Goal: Information Seeking & Learning: Learn about a topic

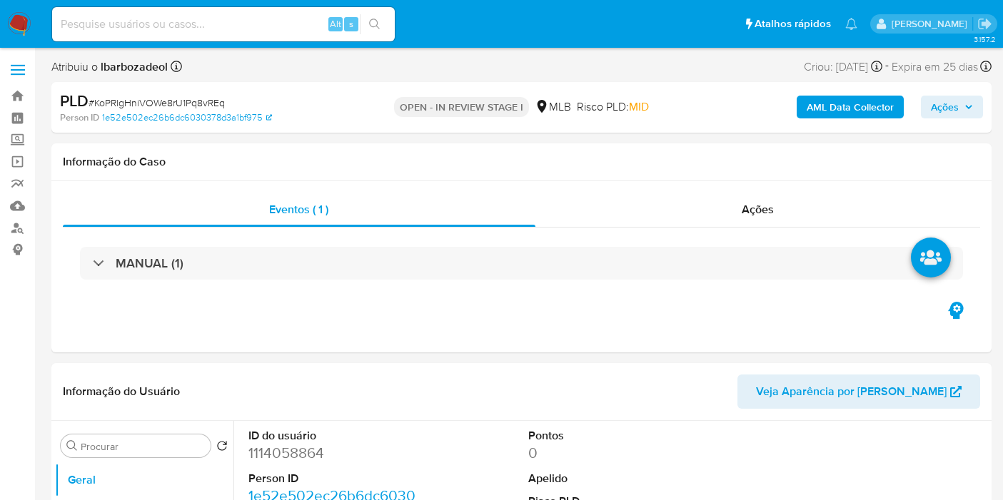
select select "10"
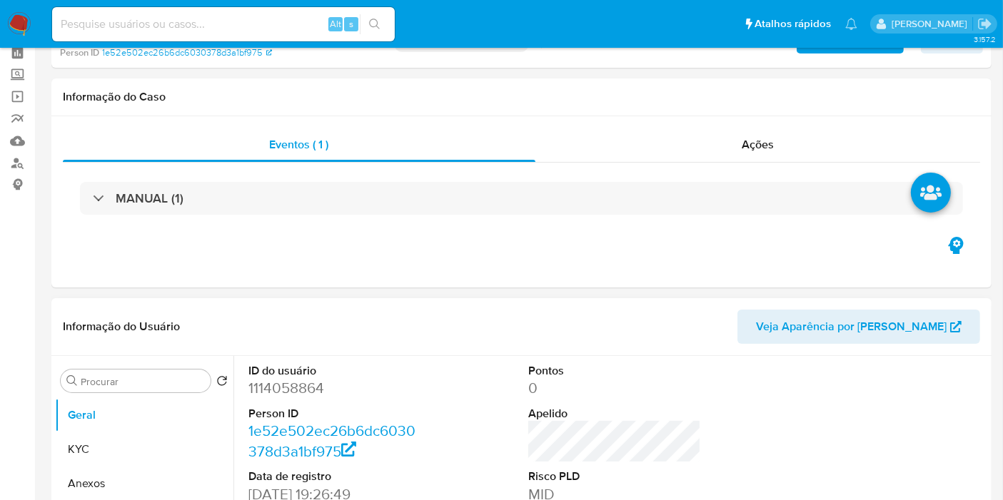
scroll to position [79, 0]
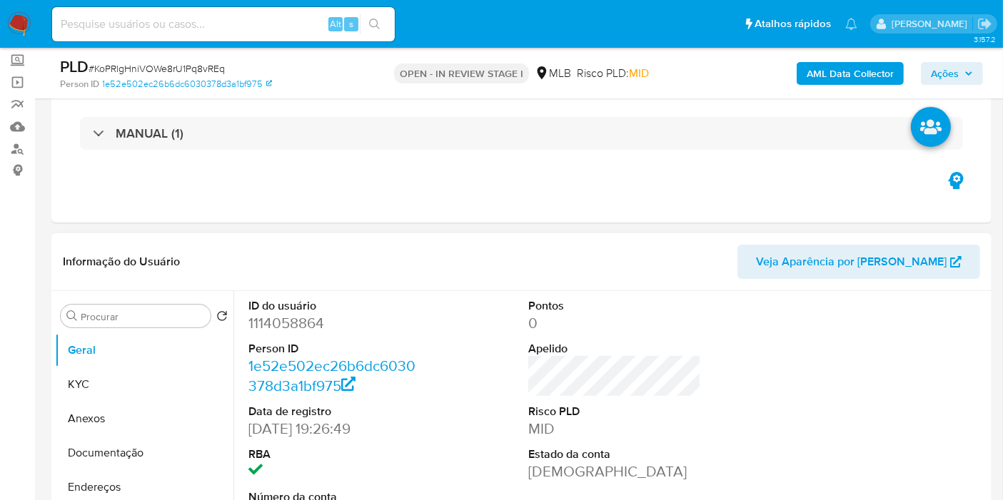
click at [305, 318] on dd "1114058864" at bounding box center [334, 323] width 173 height 20
copy dd "1114058864"
click at [126, 376] on button "KYC" at bounding box center [138, 385] width 167 height 34
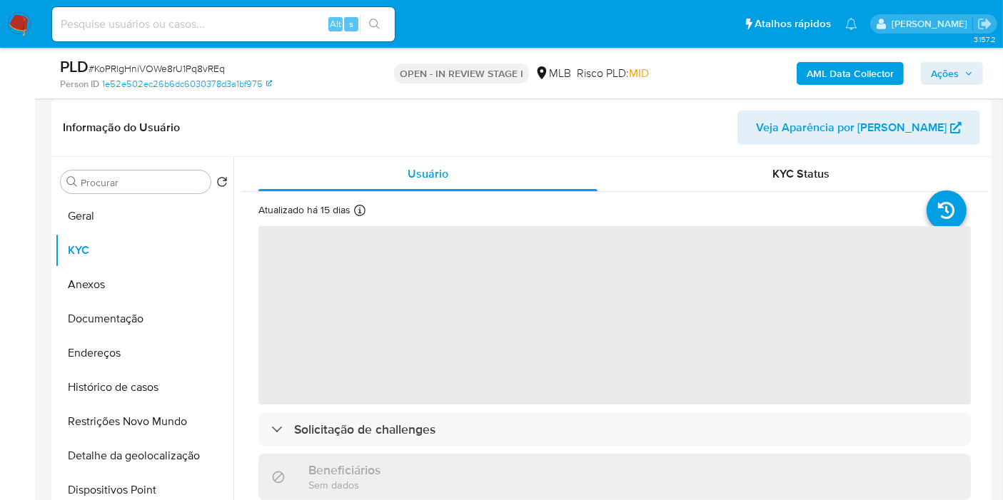
scroll to position [238, 0]
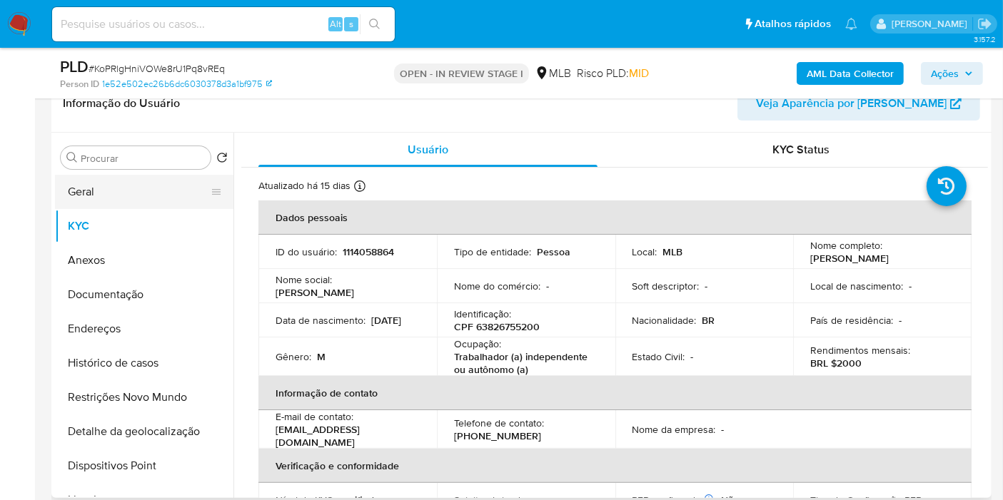
click at [144, 196] on button "Geral" at bounding box center [138, 192] width 167 height 34
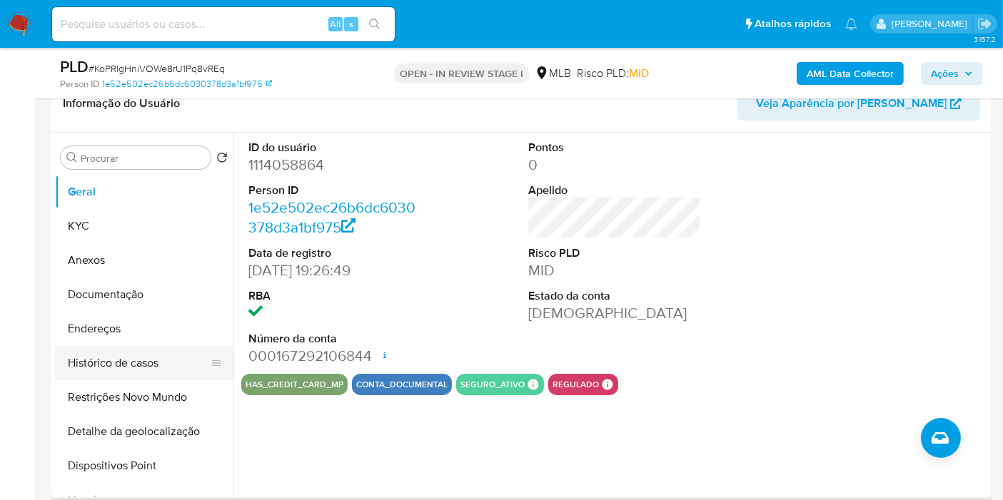
click at [148, 371] on button "Histórico de casos" at bounding box center [138, 363] width 167 height 34
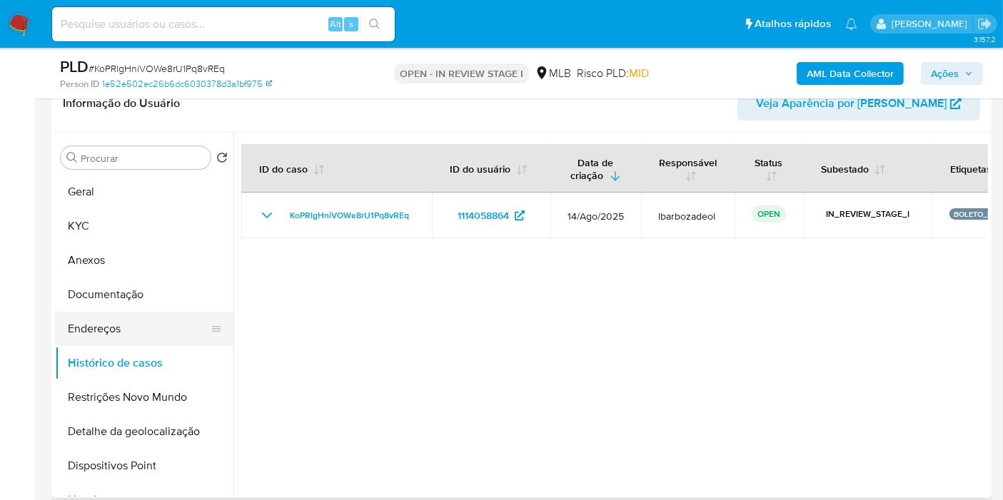
click at [134, 325] on button "Endereços" at bounding box center [138, 329] width 167 height 34
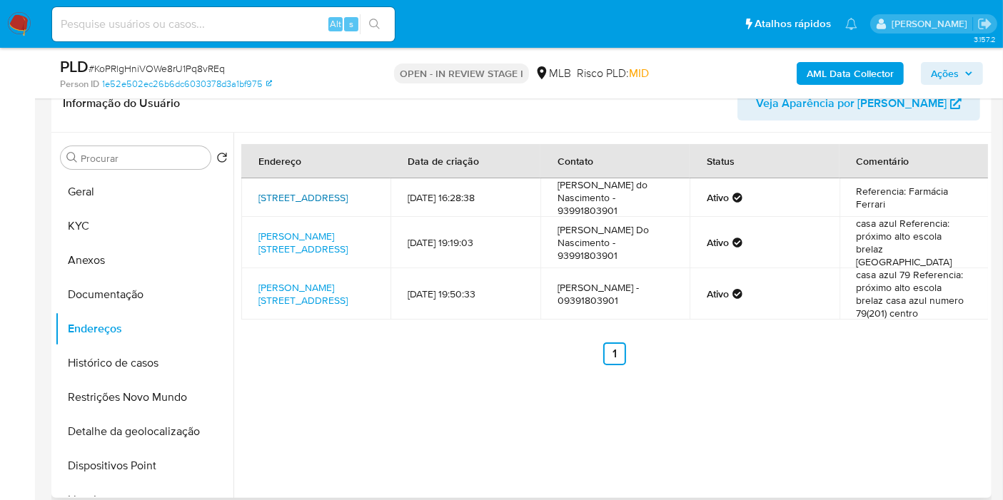
click at [301, 195] on link "Rua Nova Olinda 231, Santarém, Pará, 68020560, Brasil 231" at bounding box center [302, 198] width 89 height 14
click at [291, 231] on link "Floriano Peixoto 201, Juruti, Pará, 68170000, Brasil 201" at bounding box center [302, 242] width 89 height 27
click at [278, 285] on link "Floriano Peixoto 79, Juruti, Pará, 68170000, Brasil 79" at bounding box center [302, 294] width 89 height 27
drag, startPoint x: 136, startPoint y: 196, endPoint x: 146, endPoint y: 194, distance: 10.2
click at [136, 196] on button "Geral" at bounding box center [138, 192] width 167 height 34
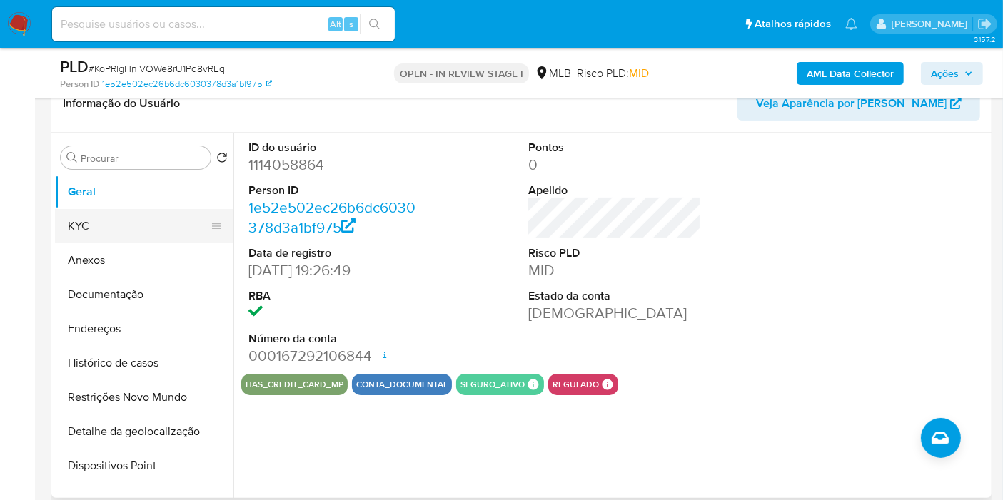
click at [151, 218] on button "KYC" at bounding box center [138, 226] width 167 height 34
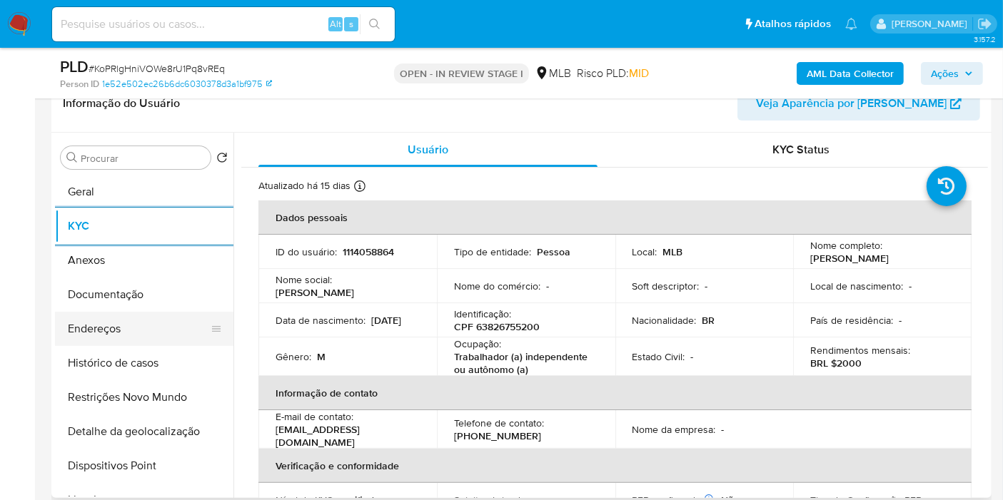
click at [147, 326] on button "Endereços" at bounding box center [138, 329] width 167 height 34
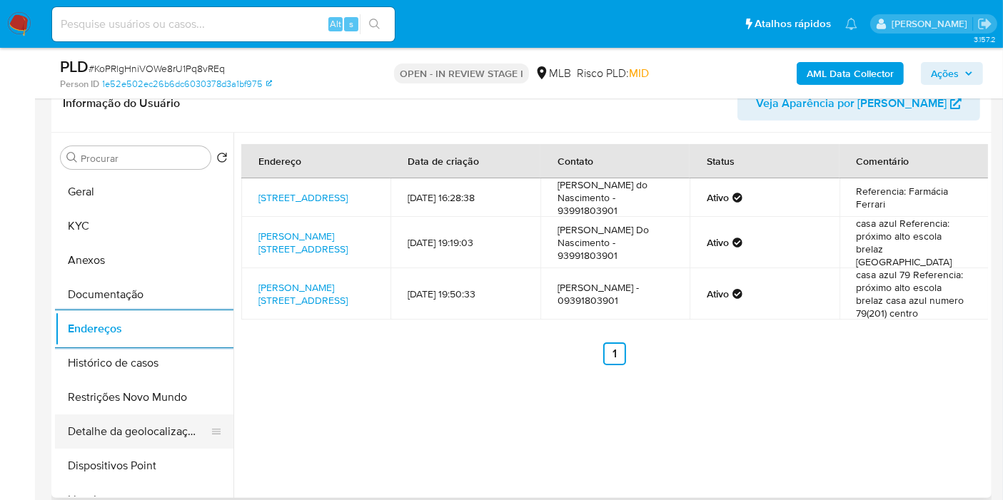
click at [150, 436] on button "Detalhe da geolocalização" at bounding box center [138, 432] width 167 height 34
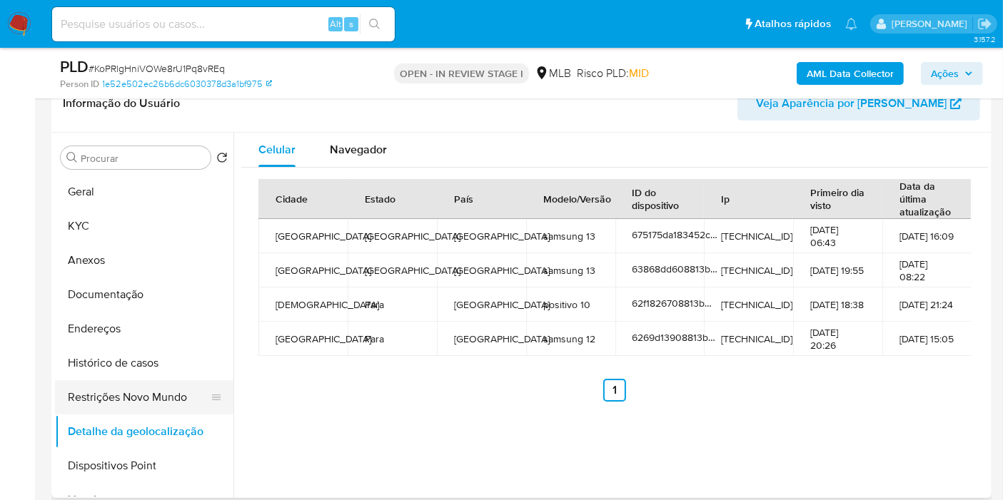
click at [146, 388] on button "Restrições Novo Mundo" at bounding box center [138, 398] width 167 height 34
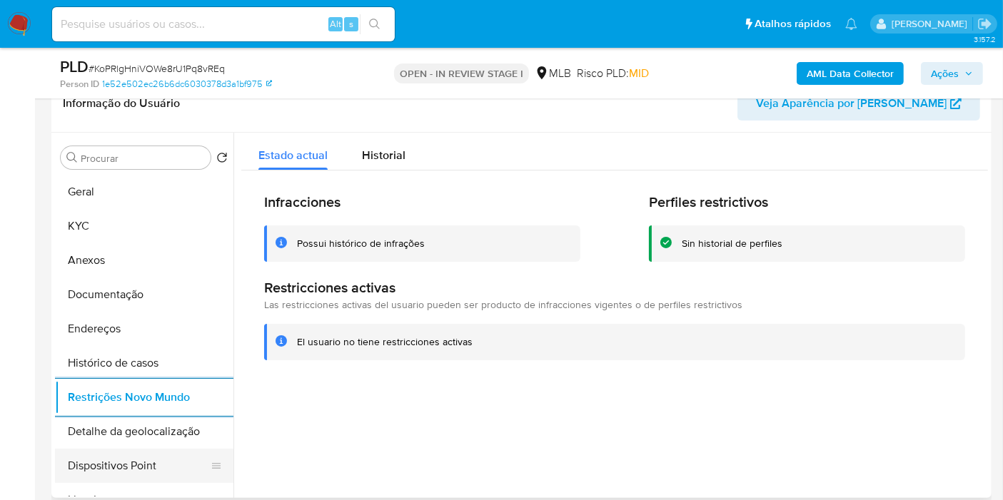
click at [121, 470] on button "Dispositivos Point" at bounding box center [138, 466] width 167 height 34
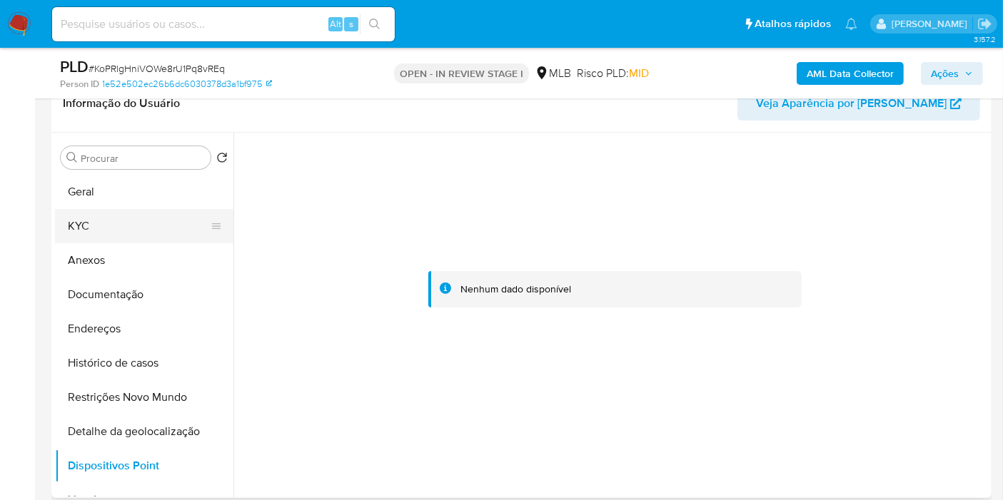
click at [116, 223] on button "KYC" at bounding box center [138, 226] width 167 height 34
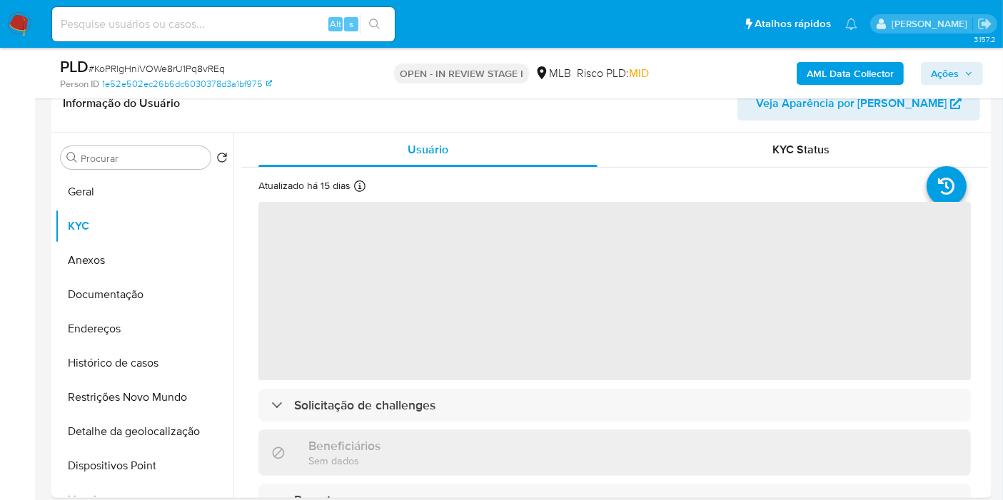
click at [937, 74] on span "Ações" at bounding box center [945, 73] width 28 height 23
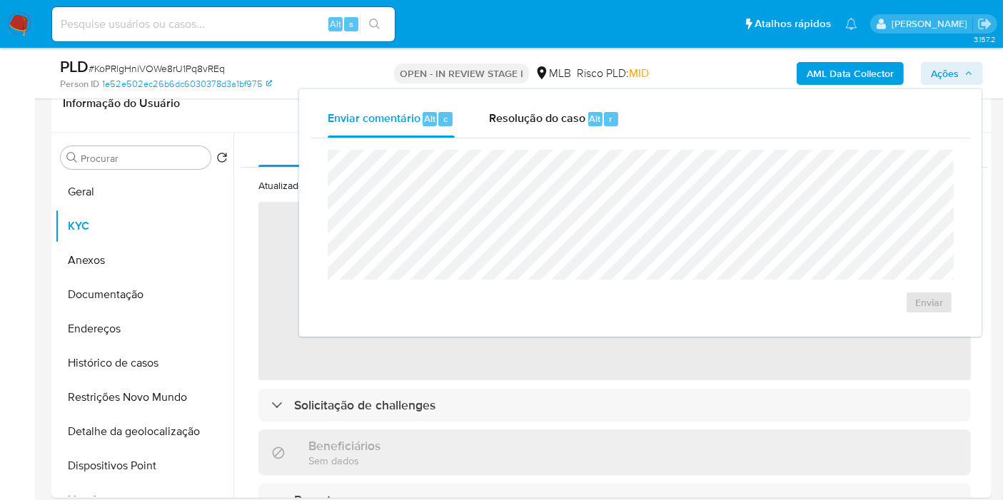
drag, startPoint x: 559, startPoint y: 113, endPoint x: 584, endPoint y: 137, distance: 34.8
click at [560, 115] on span "Resolução do caso" at bounding box center [537, 118] width 96 height 16
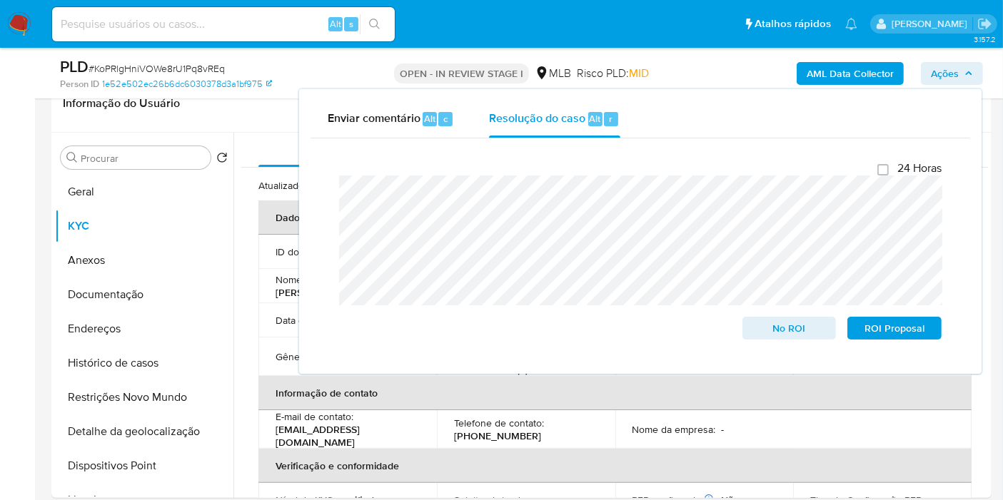
drag, startPoint x: 701, startPoint y: 73, endPoint x: 791, endPoint y: 69, distance: 90.1
click at [702, 73] on div "AML Data Collector Ações Enviar comentário Alt c Resolução do caso Alt r Fecham…" at bounding box center [831, 73] width 304 height 34
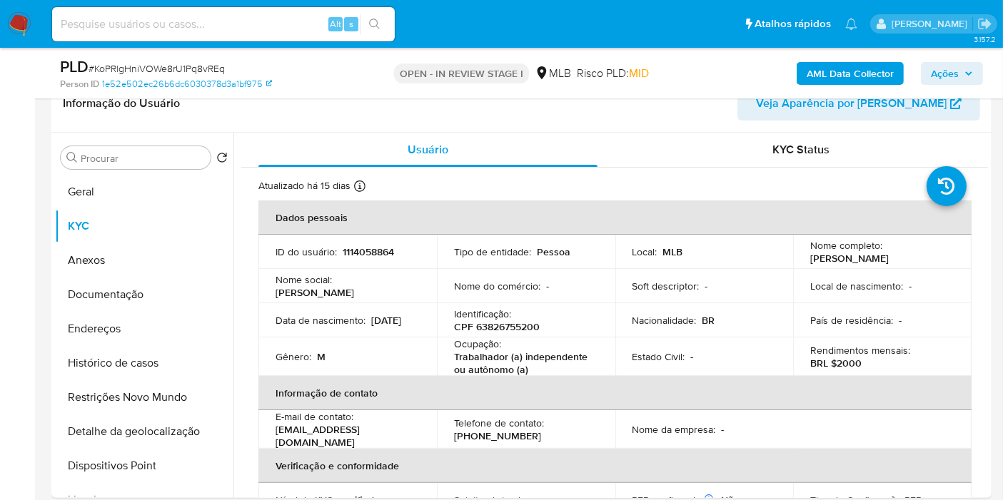
click at [803, 65] on button "AML Data Collector" at bounding box center [850, 73] width 107 height 23
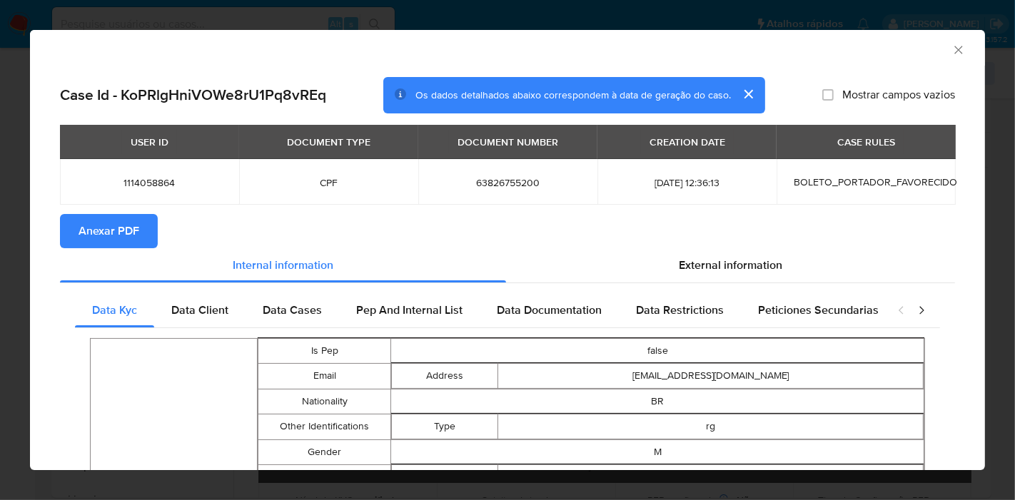
drag, startPoint x: 81, startPoint y: 232, endPoint x: 141, endPoint y: 174, distance: 83.3
click at [81, 231] on span "Anexar PDF" at bounding box center [109, 231] width 61 height 31
click at [957, 48] on div "AML Data Collector" at bounding box center [507, 48] width 955 height 36
click at [952, 50] on icon "Fechar a janela" at bounding box center [959, 50] width 14 height 14
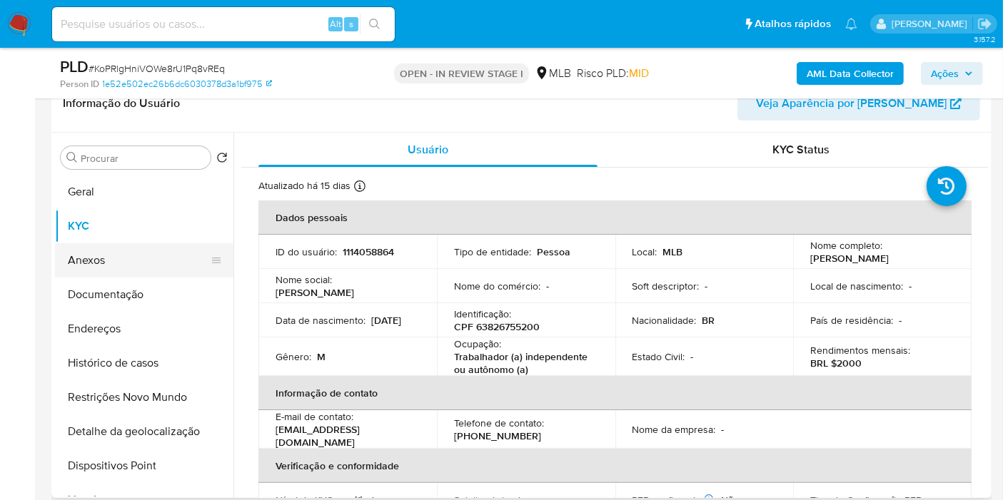
click at [132, 270] on button "Anexos" at bounding box center [138, 260] width 167 height 34
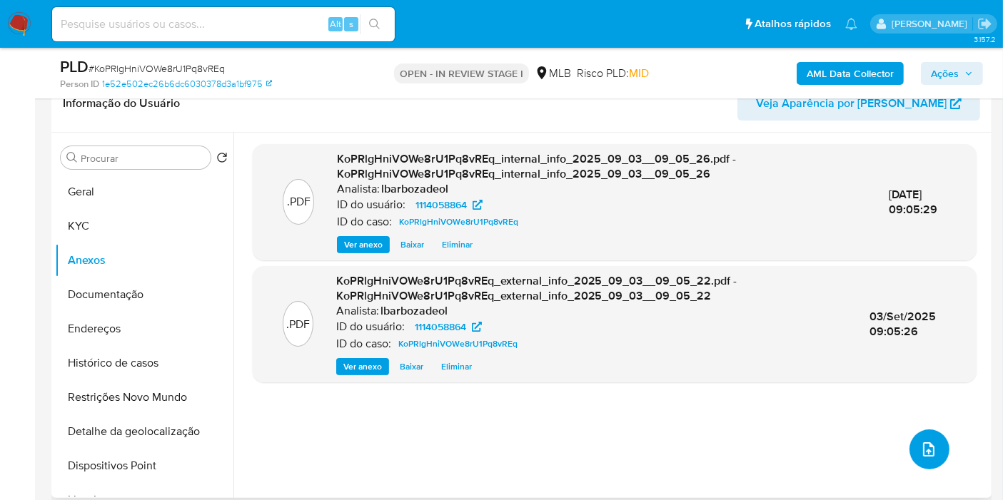
click at [927, 455] on icon "upload-file" at bounding box center [928, 450] width 11 height 14
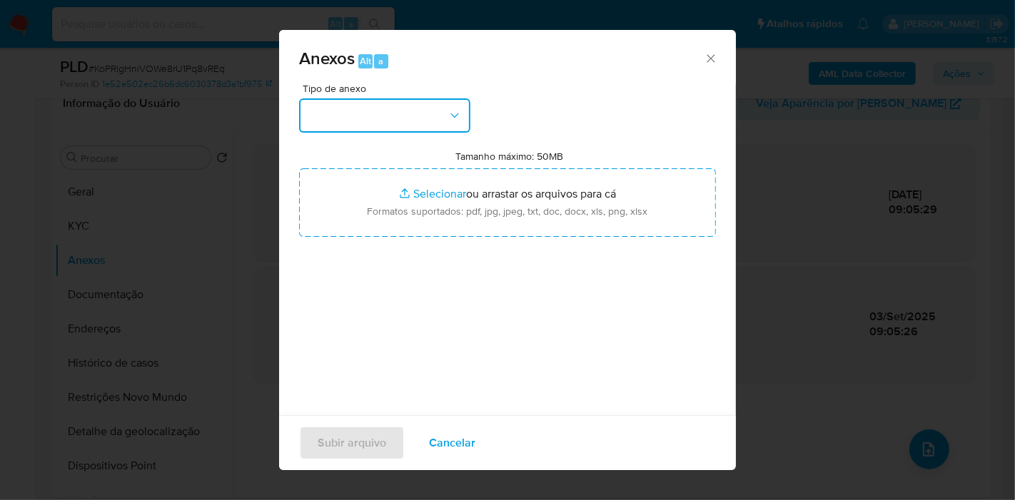
click at [358, 116] on button "button" at bounding box center [384, 116] width 171 height 34
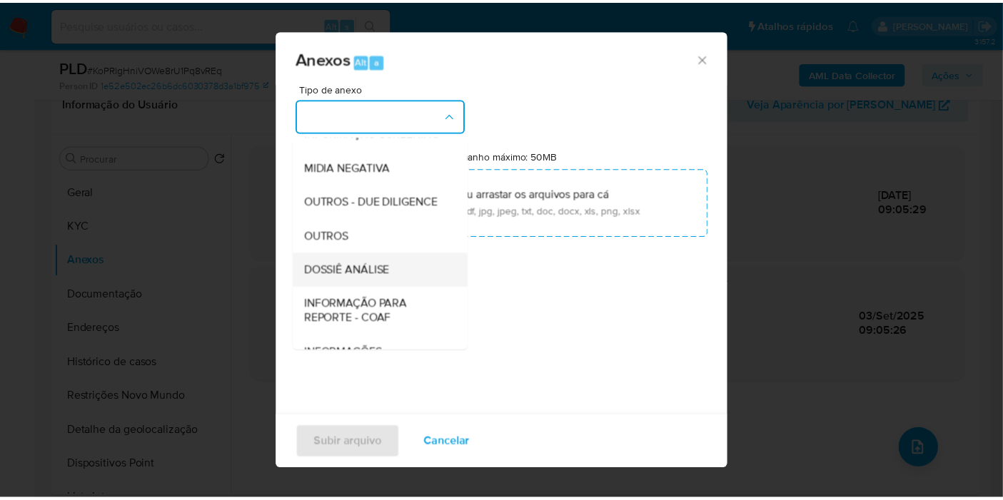
scroll to position [219, 0]
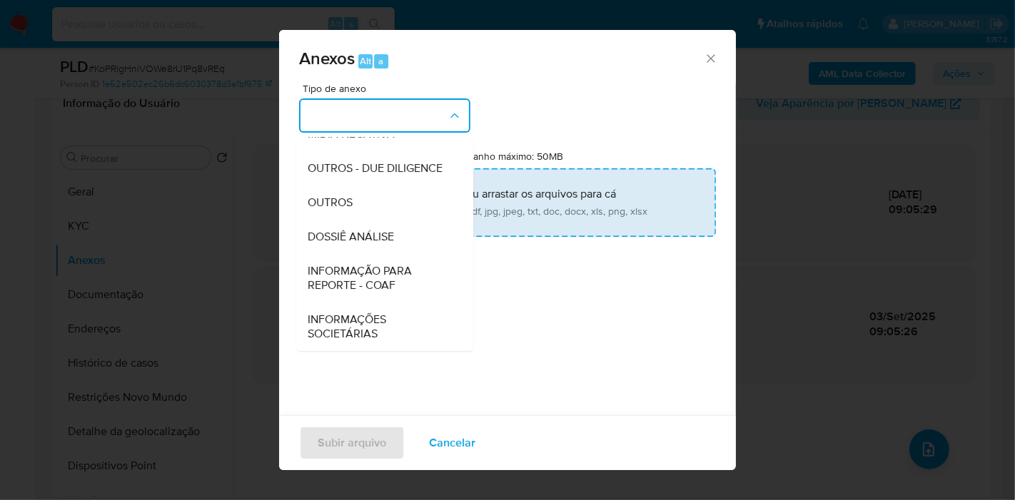
click at [400, 231] on div "DOSSIÊ ANÁLISE" at bounding box center [381, 237] width 146 height 34
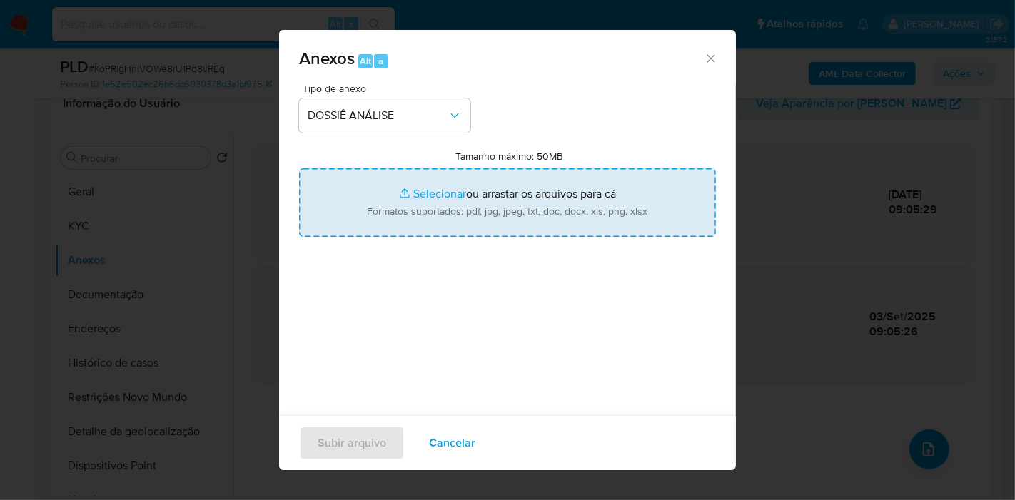
click at [432, 215] on input "Tamanho máximo: 50MB Selecionar arquivos" at bounding box center [507, 202] width 417 height 69
type input "C:\fakepath\SAR - XXXX - CPF 63826755200 - DANIELSON GOMES DO NASCIMENTO.pdf"
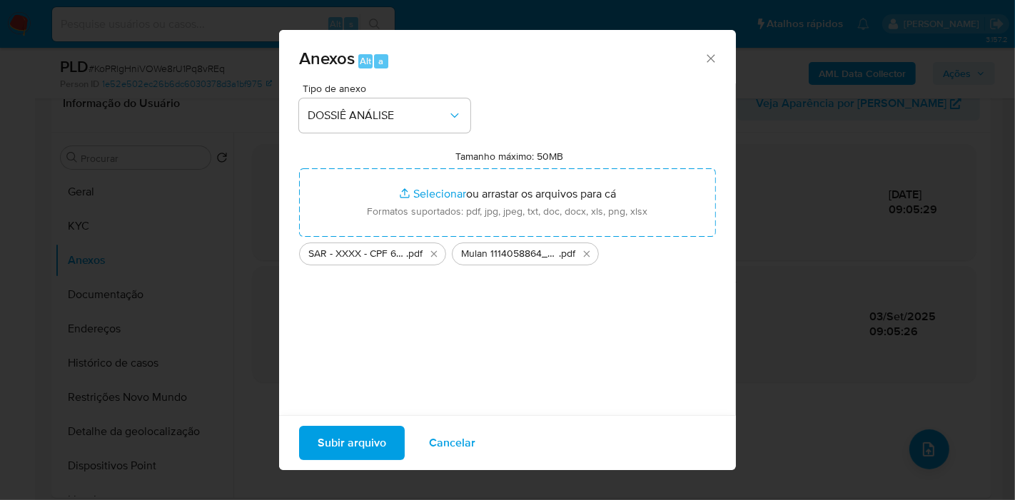
click at [377, 436] on span "Subir arquivo" at bounding box center [352, 443] width 69 height 31
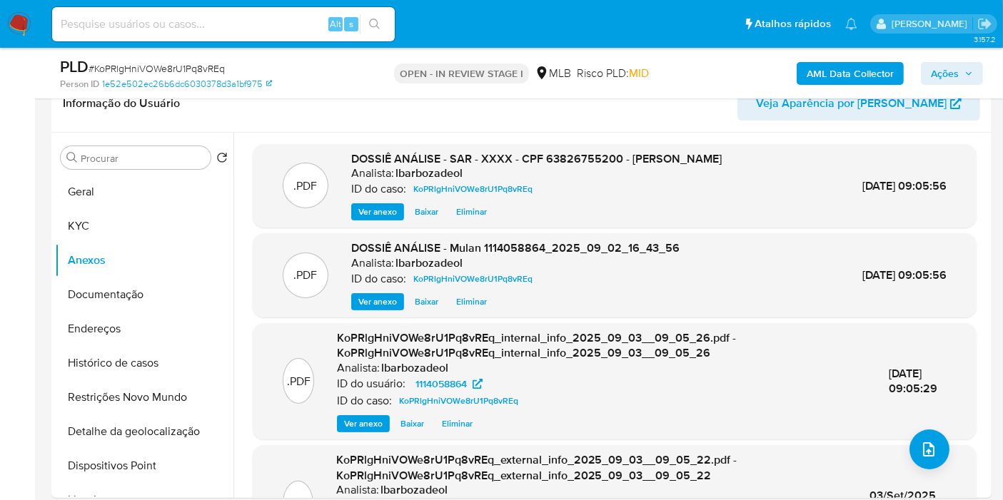
click at [952, 70] on span "Ações" at bounding box center [945, 73] width 28 height 23
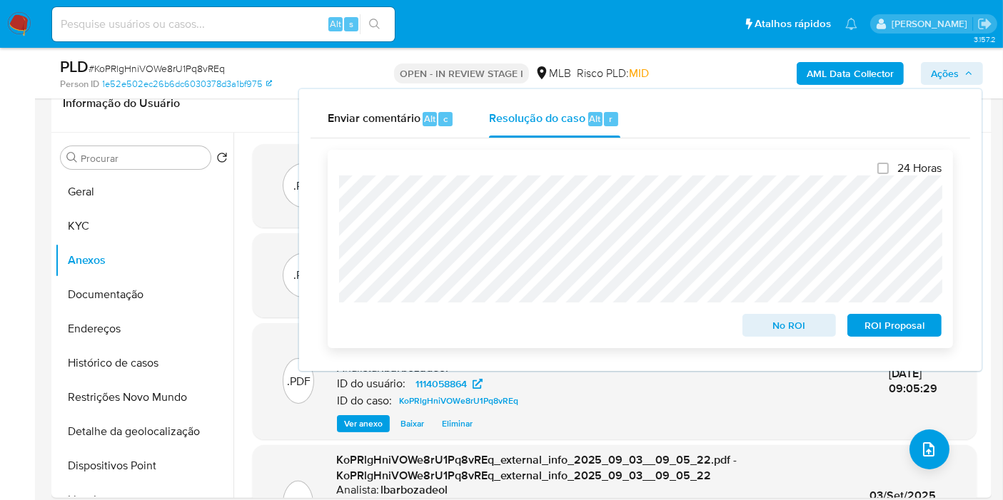
click at [875, 322] on span "ROI Proposal" at bounding box center [894, 326] width 74 height 20
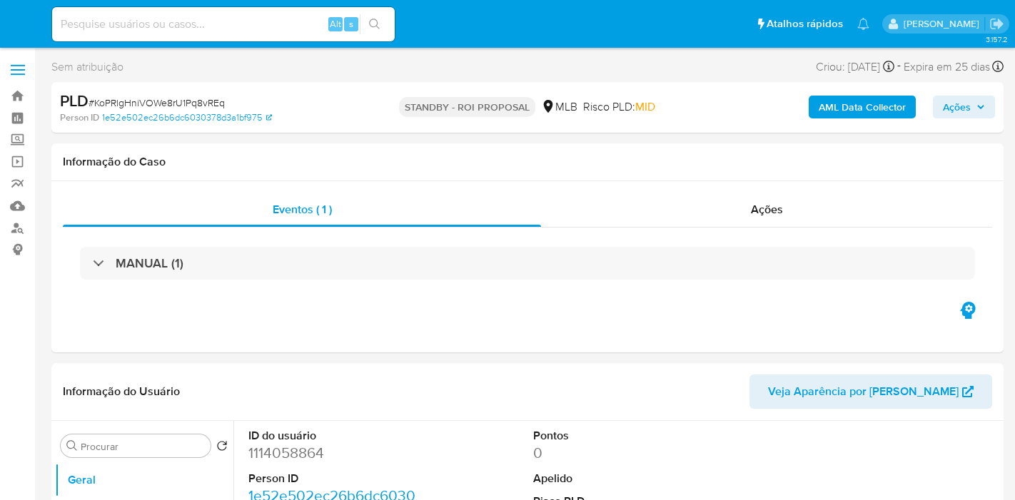
select select "10"
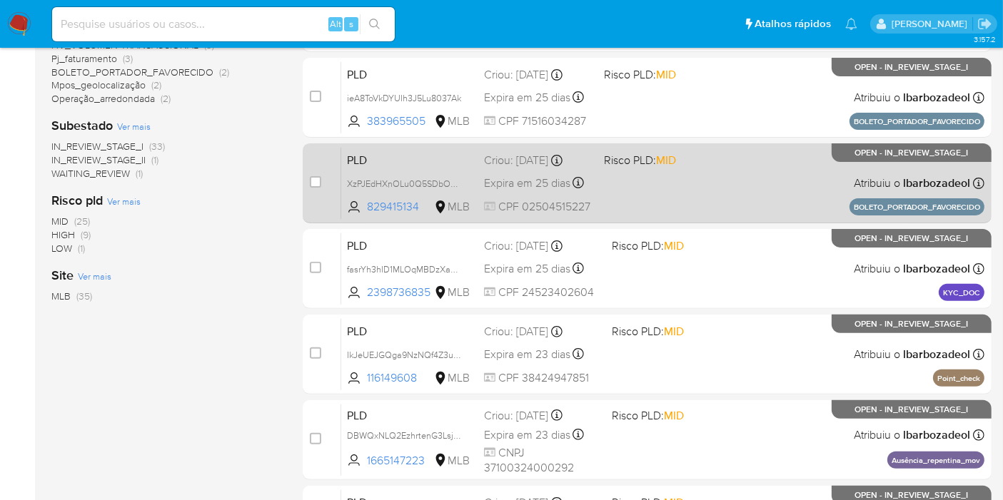
scroll to position [396, 0]
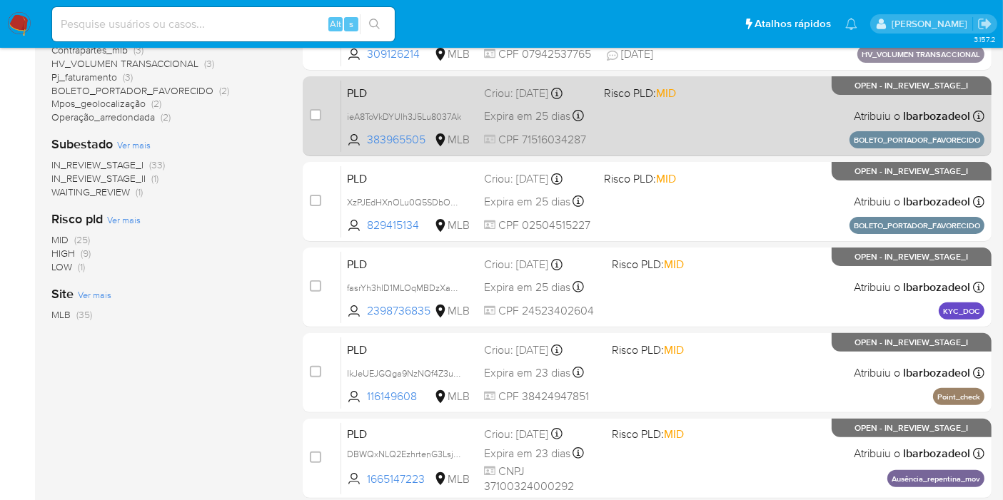
click at [757, 134] on div "PLD ieA8ToVkDYUIh3J5Lu8037Ak 383965505 MLB Risco PLD: MID Criou: 14/08/2025 Cri…" at bounding box center [662, 116] width 643 height 72
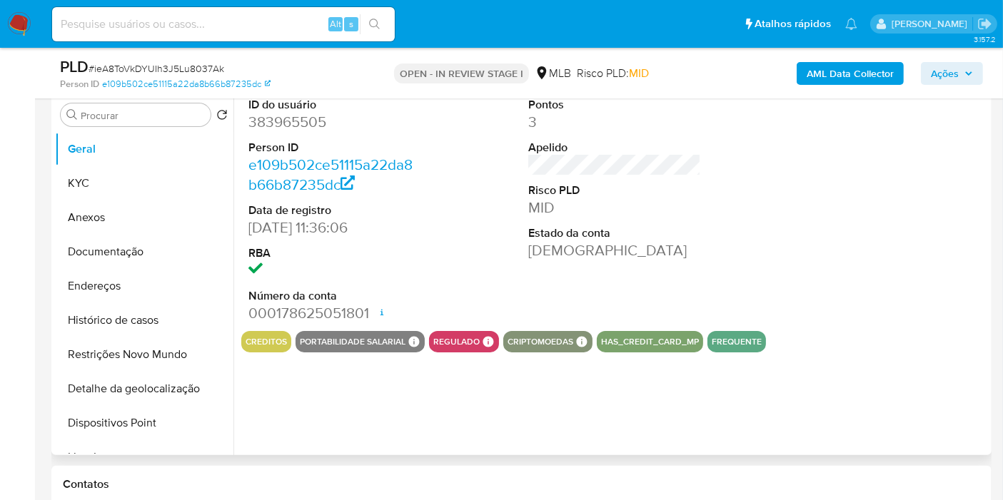
select select "10"
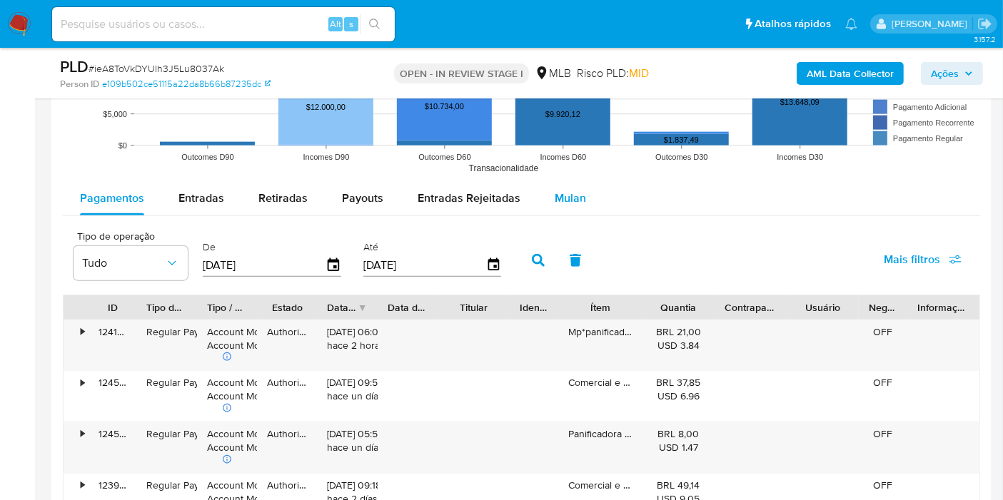
click at [560, 205] on div "Mulan" at bounding box center [570, 198] width 31 height 34
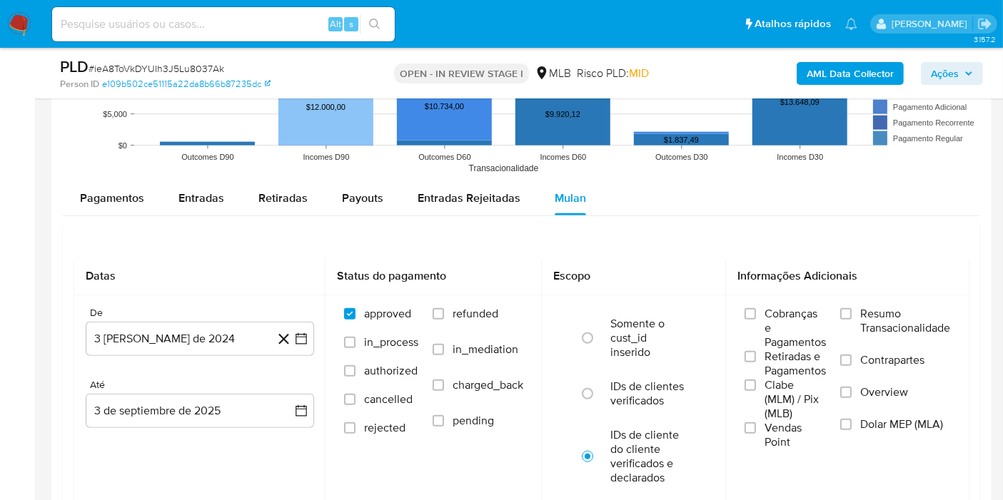
scroll to position [1586, 0]
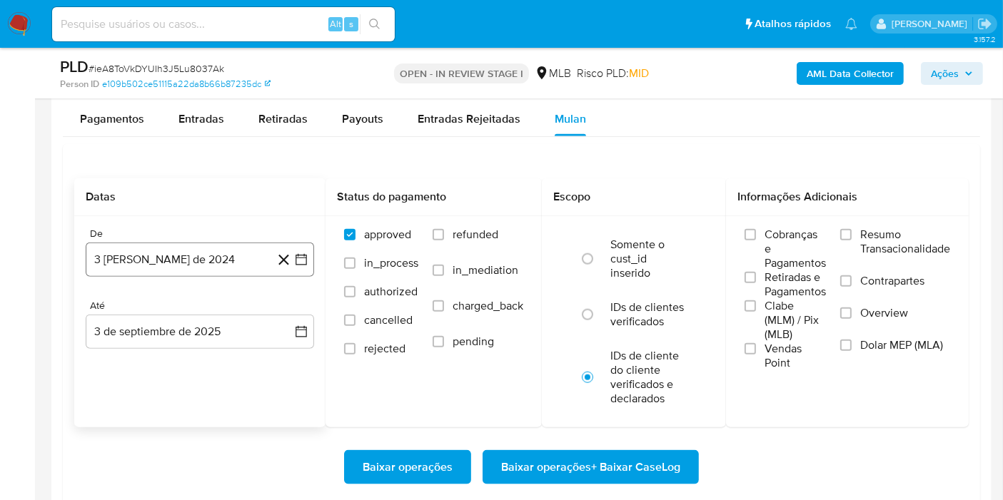
click at [211, 257] on button "3 de agosto de 2024" at bounding box center [200, 260] width 228 height 34
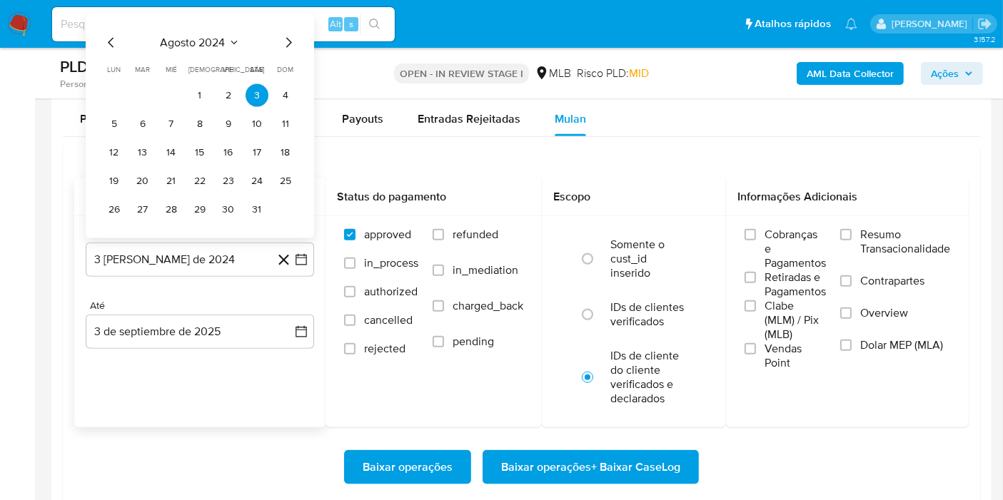
click at [188, 45] on span "agosto 2024" at bounding box center [193, 43] width 65 height 14
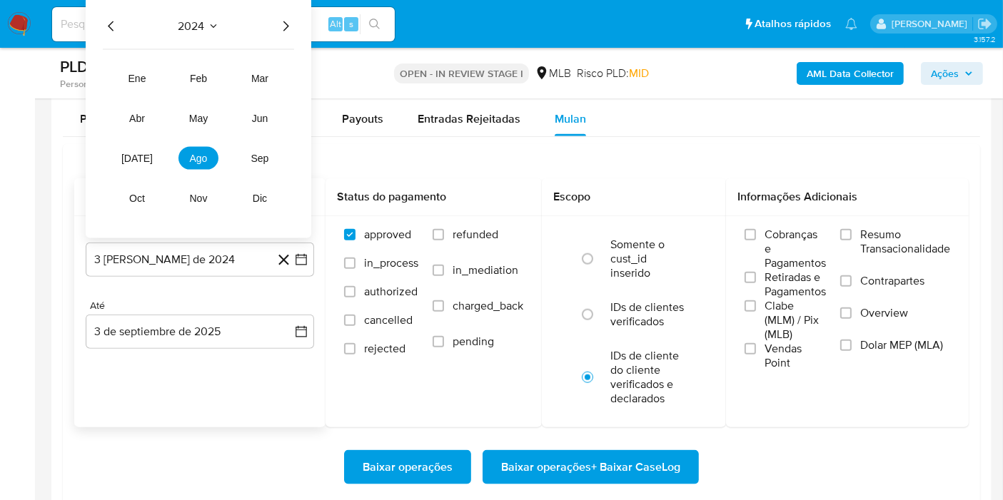
click at [288, 23] on icon "Año siguiente" at bounding box center [286, 26] width 6 height 10
click at [139, 153] on span "jul" at bounding box center [136, 158] width 31 height 11
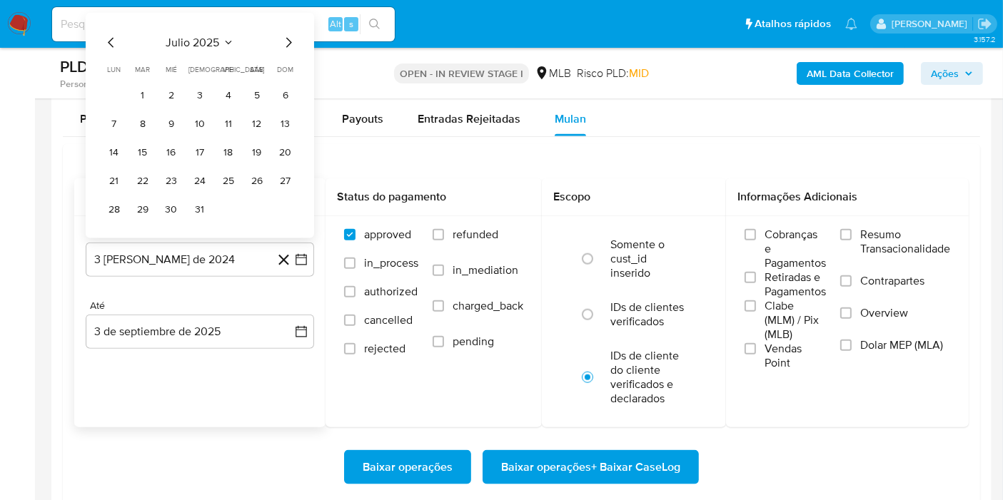
drag, startPoint x: 143, startPoint y: 90, endPoint x: 164, endPoint y: 201, distance: 112.7
click at [143, 90] on button "1" at bounding box center [142, 95] width 23 height 23
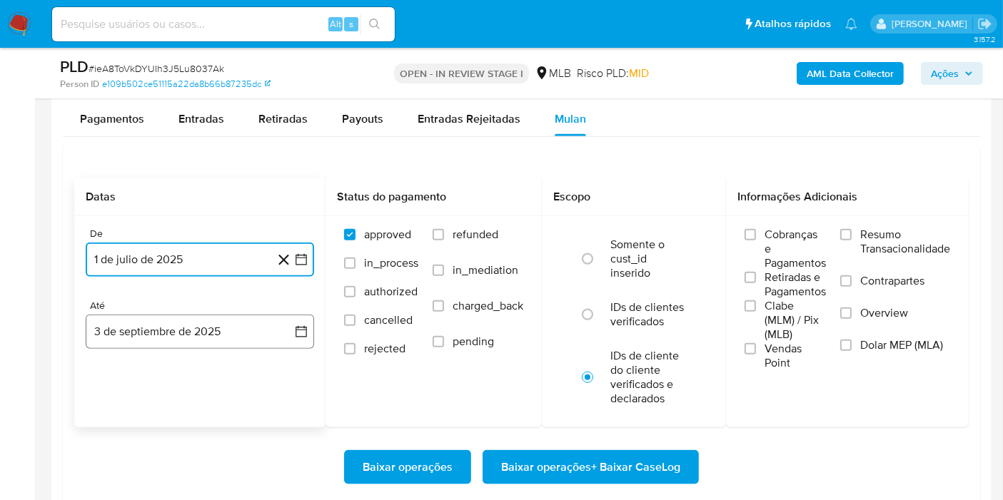
click at [185, 328] on button "3 de septiembre de 2025" at bounding box center [200, 332] width 228 height 34
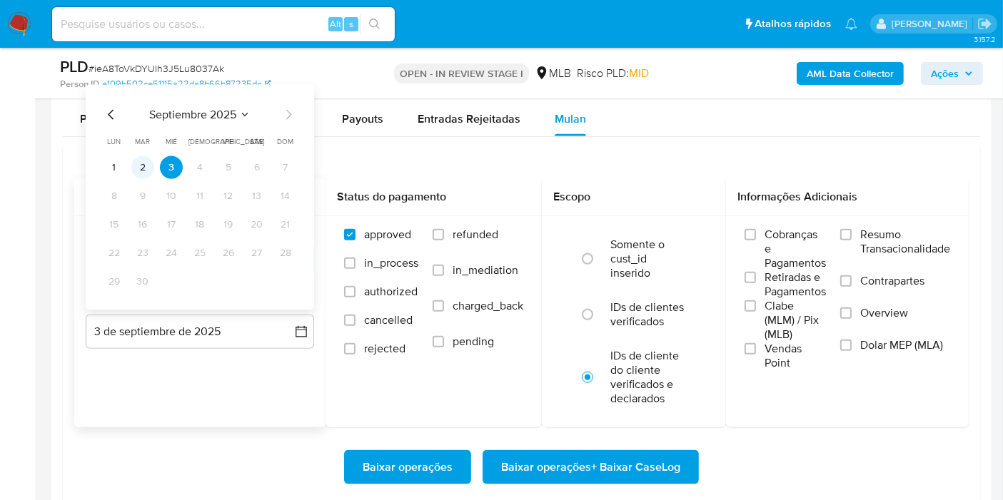
click at [144, 160] on button "2" at bounding box center [142, 167] width 23 height 23
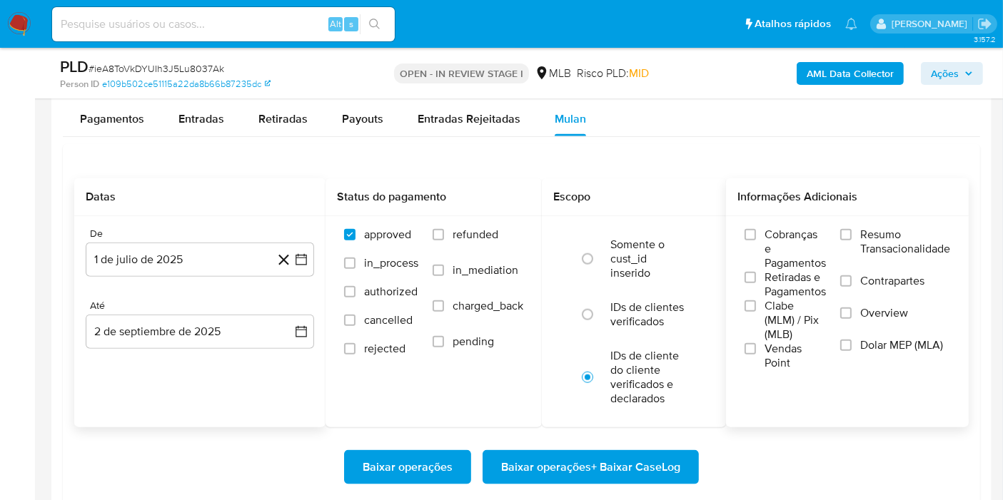
click at [902, 228] on span "Resumo Transacionalidade" at bounding box center [905, 242] width 90 height 29
click at [852, 229] on input "Resumo Transacionalidade" at bounding box center [845, 234] width 11 height 11
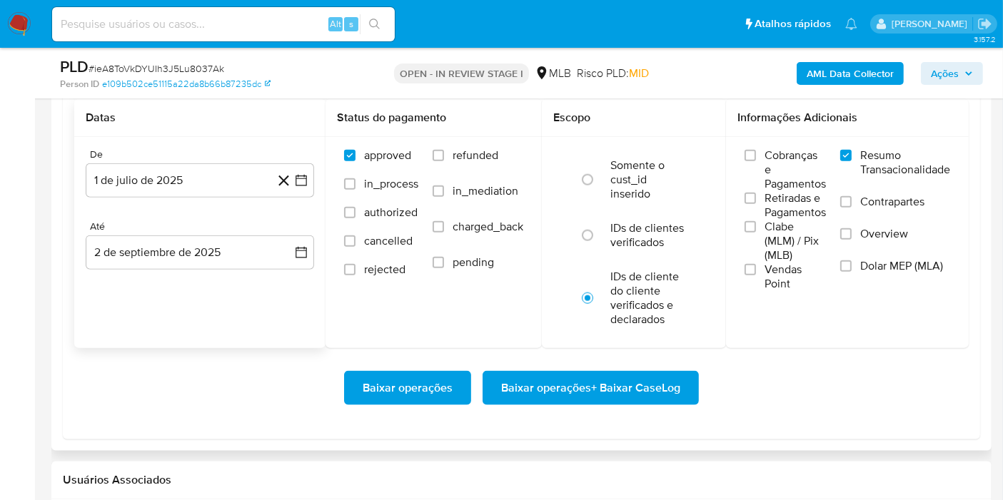
click at [626, 376] on span "Baixar operações + Baixar CaseLog" at bounding box center [590, 388] width 179 height 31
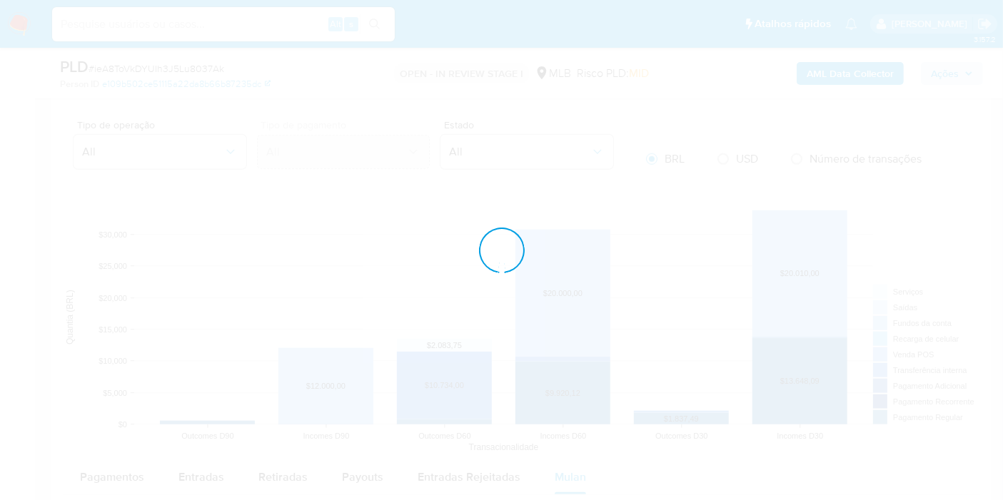
scroll to position [204, 0]
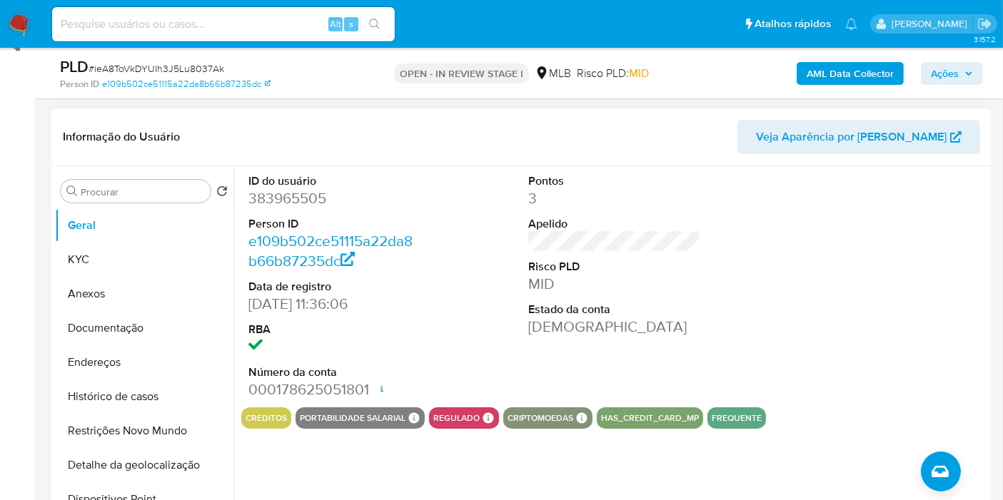
click at [296, 193] on dd "383965505" at bounding box center [334, 198] width 173 height 20
copy dd "383965505"
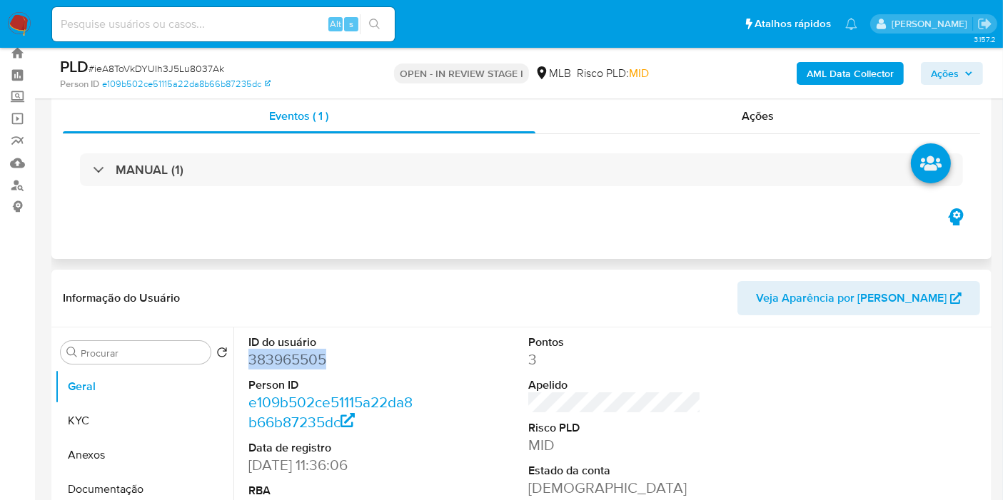
scroll to position [0, 0]
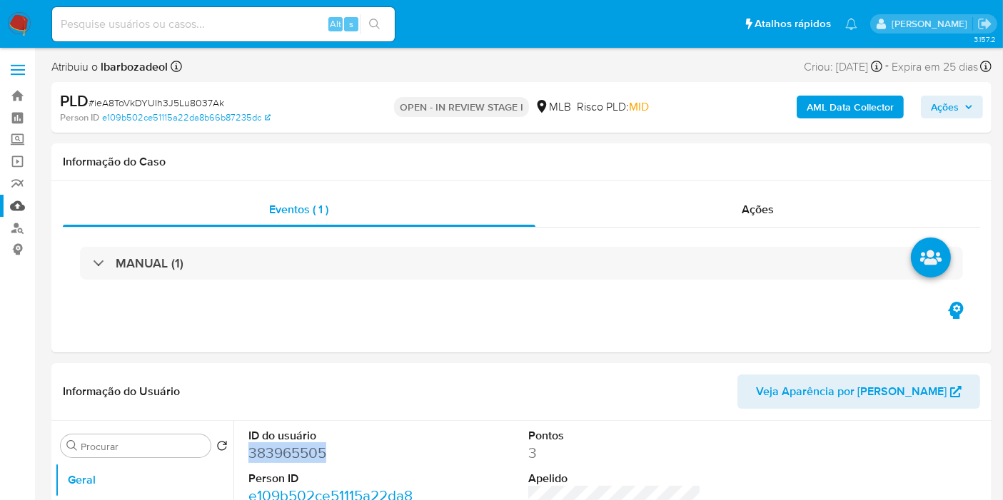
click at [20, 203] on link "Mulan" at bounding box center [85, 206] width 170 height 22
click at [969, 97] on div "AML Data Collector Ações" at bounding box center [831, 108] width 304 height 34
click at [965, 101] on span "Ações" at bounding box center [952, 107] width 42 height 20
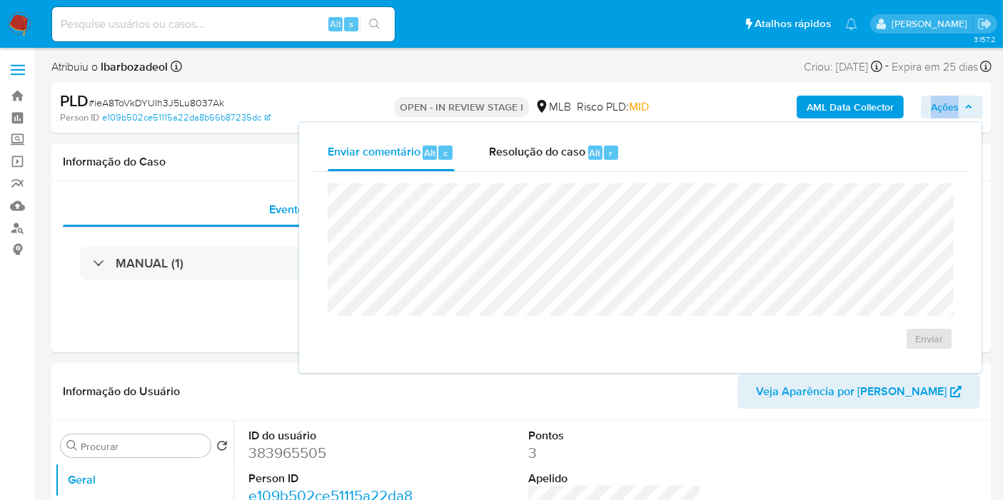
click at [965, 101] on span "Ações" at bounding box center [952, 107] width 42 height 20
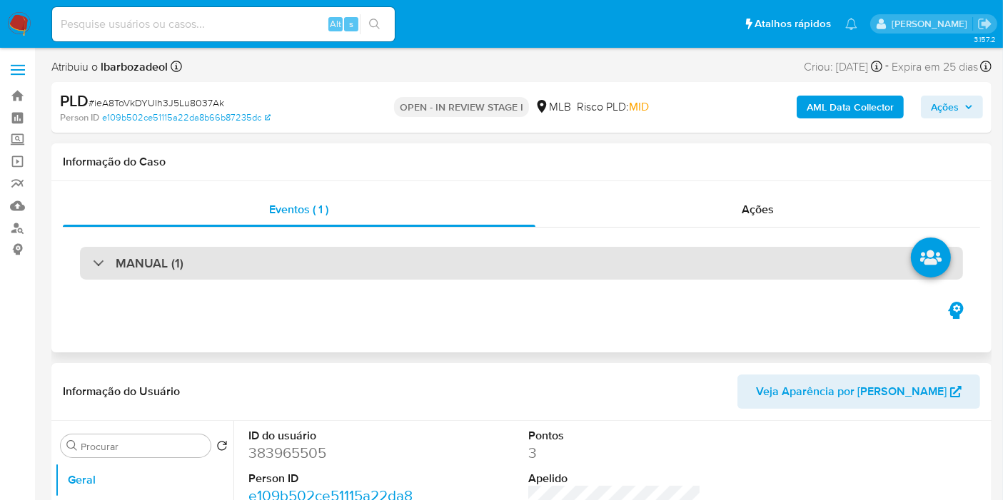
click at [541, 266] on div "MANUAL (1)" at bounding box center [521, 263] width 883 height 33
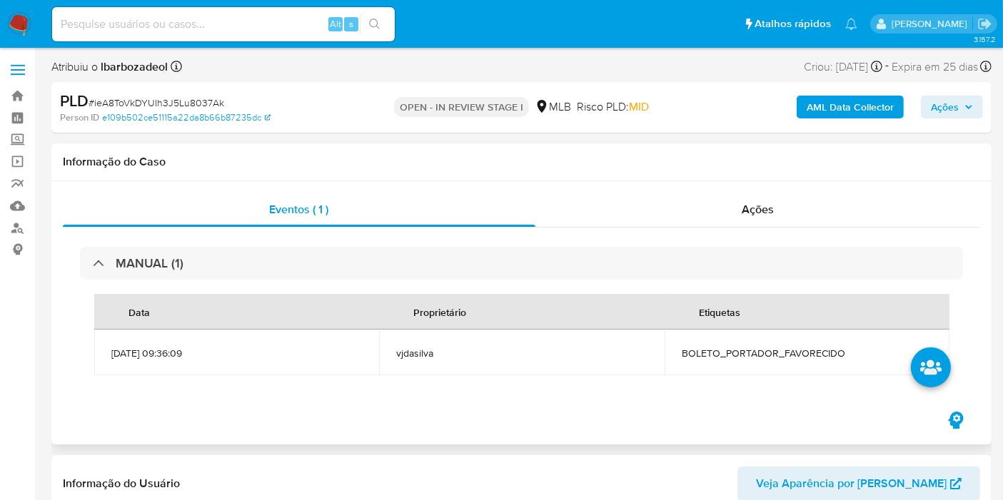
click at [730, 346] on td "BOLETO_PORTADOR_FAVORECIDO" at bounding box center [807, 353] width 285 height 46
click at [730, 355] on span "BOLETO_PORTADOR_FAVORECIDO" at bounding box center [807, 353] width 251 height 13
copy span "BOLETO_PORTADOR_FAVORECIDO"
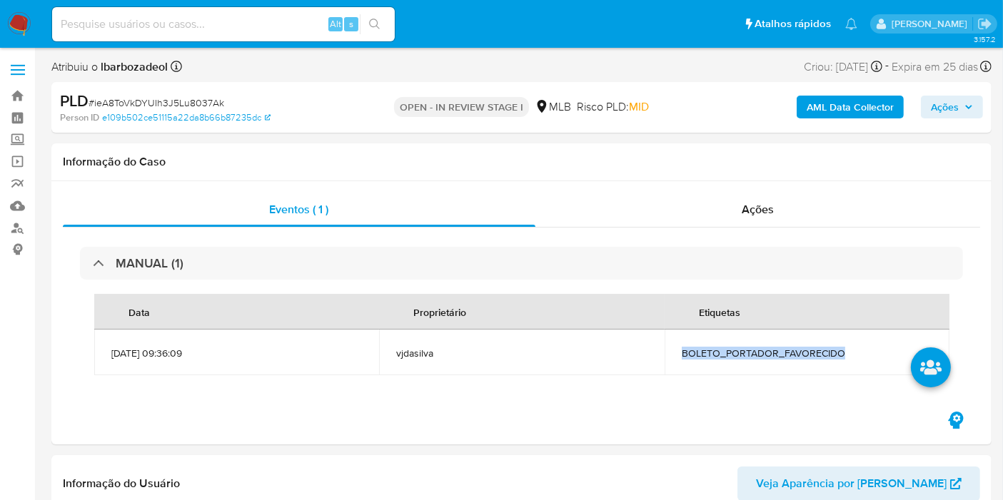
click at [943, 100] on span "Ações" at bounding box center [945, 107] width 28 height 23
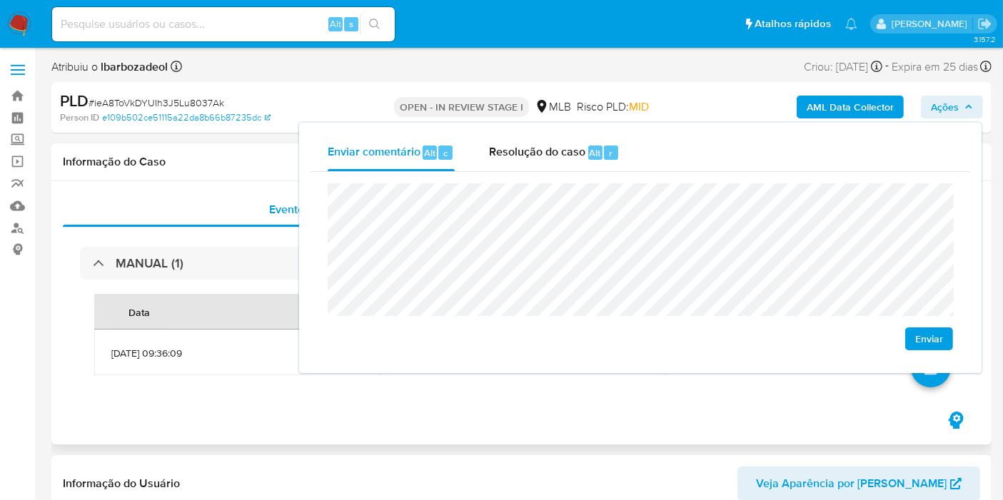
click at [232, 170] on div "Informação do Caso" at bounding box center [521, 163] width 940 height 38
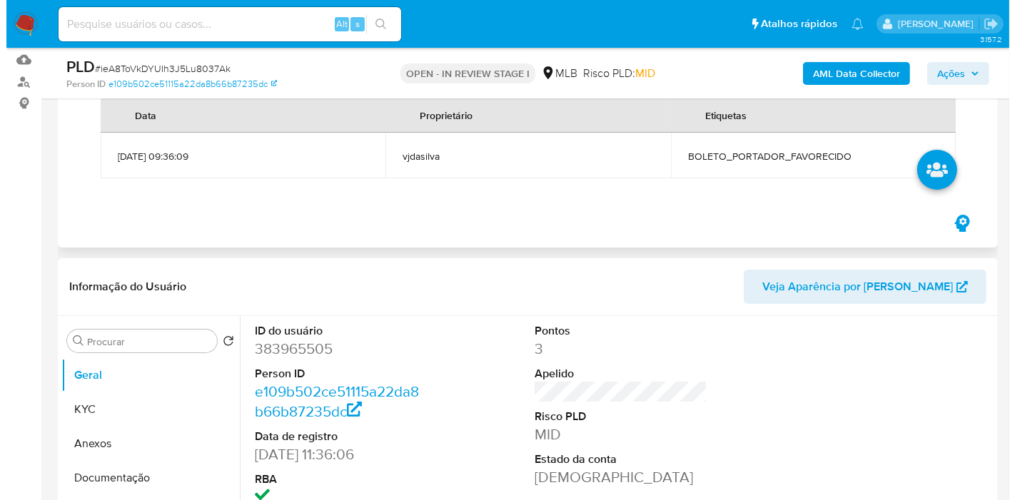
scroll to position [317, 0]
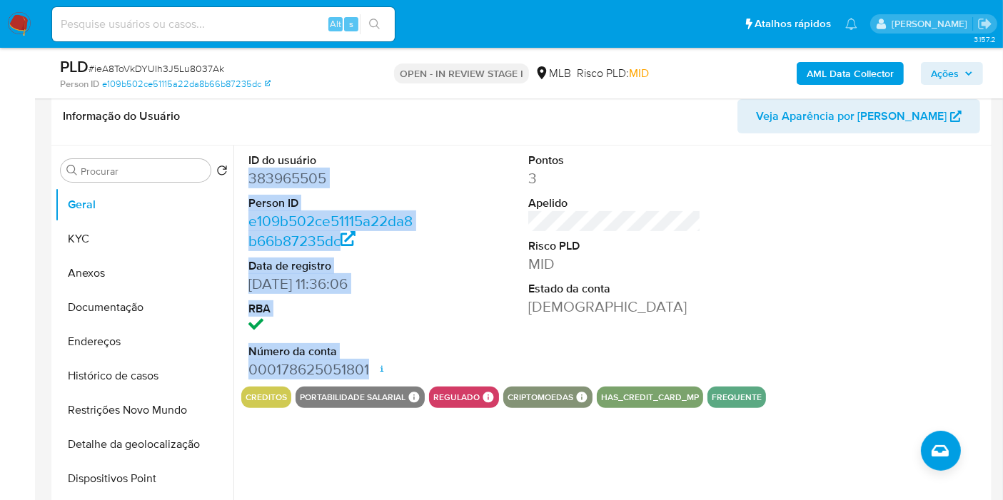
drag, startPoint x: 246, startPoint y: 178, endPoint x: 369, endPoint y: 365, distance: 223.6
click at [369, 365] on div "ID do usuário 383965505 Person ID e109b502ce51115a22da8b66b87235dc Data de regi…" at bounding box center [334, 266] width 187 height 241
copy dl "383965505 Person ID e109b502ce51115a22da8b66b87235dc Data de registro 05/12/201…"
click at [975, 73] on button "Ações" at bounding box center [952, 73] width 62 height 23
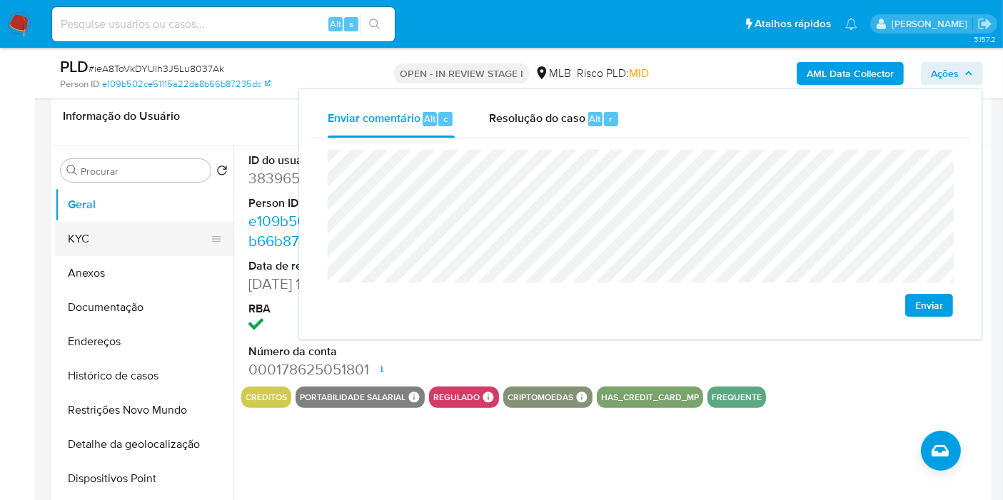
click at [139, 247] on button "KYC" at bounding box center [138, 239] width 167 height 34
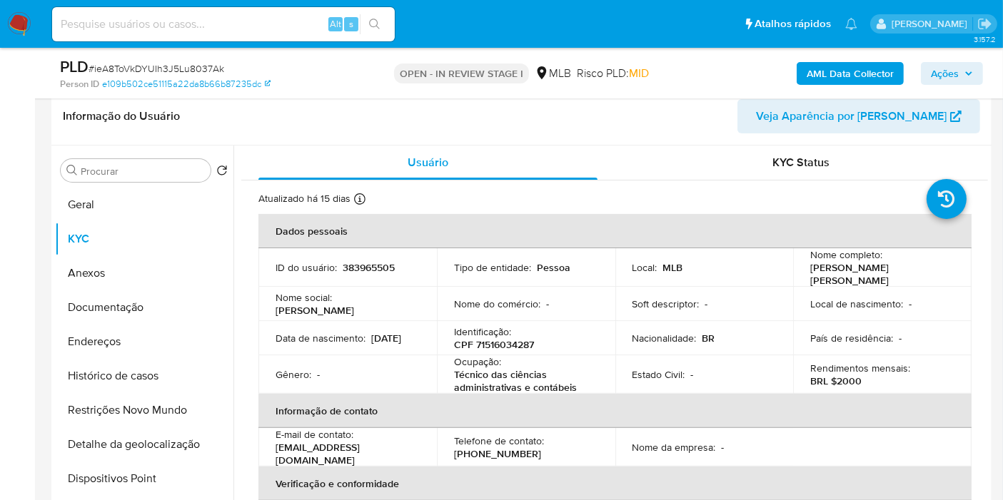
click at [508, 338] on p "CPF 71516034287" at bounding box center [494, 344] width 80 height 13
copy p "71516034287"
click at [938, 68] on span "Ações" at bounding box center [945, 73] width 28 height 23
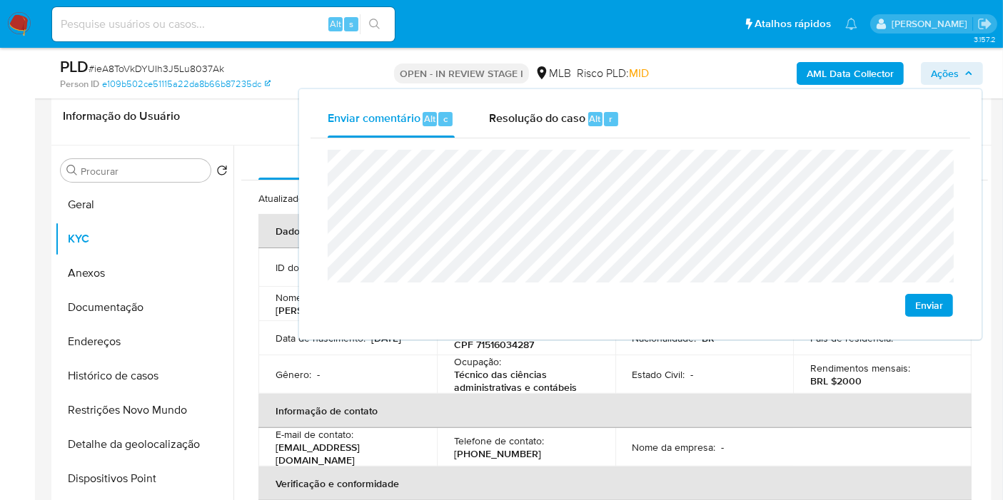
click at [485, 386] on p "Técnico das ciências administrativas e contábeis" at bounding box center [523, 381] width 139 height 26
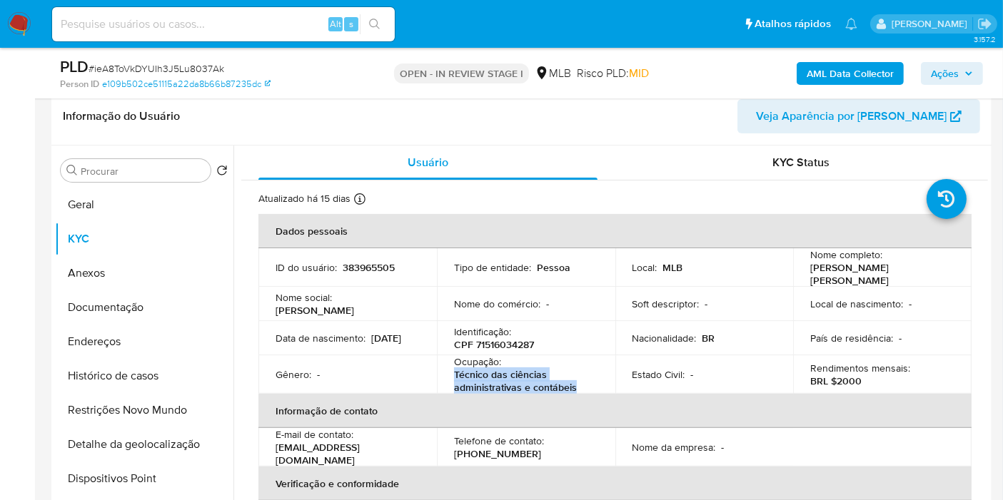
drag, startPoint x: 454, startPoint y: 370, endPoint x: 577, endPoint y: 382, distance: 123.4
click at [577, 382] on p "Técnico das ciências administrativas e contábeis" at bounding box center [523, 381] width 139 height 26
copy p "Técnico das ciências administrativas e contábeis"
click at [962, 76] on span "Ações" at bounding box center [952, 74] width 42 height 20
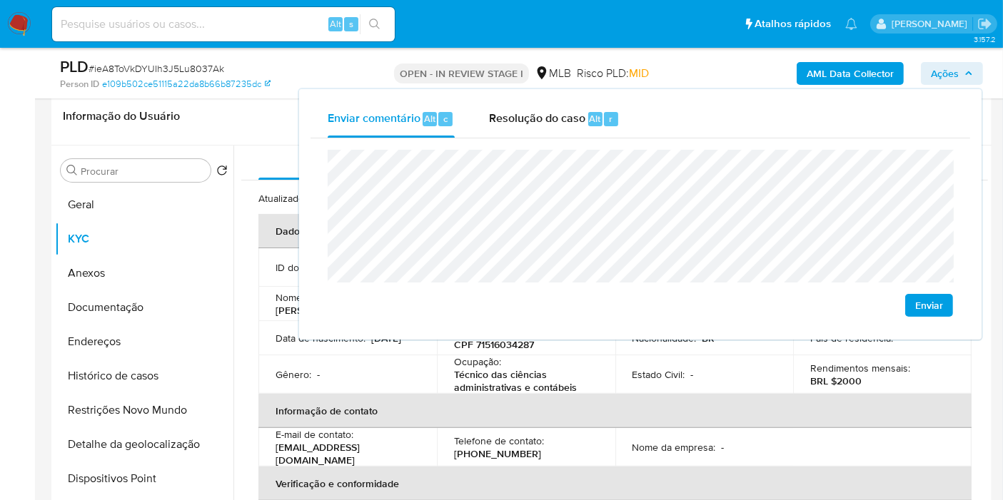
click at [250, 113] on header "Informação do Usuário Veja Aparência por Pessoa" at bounding box center [521, 116] width 917 height 34
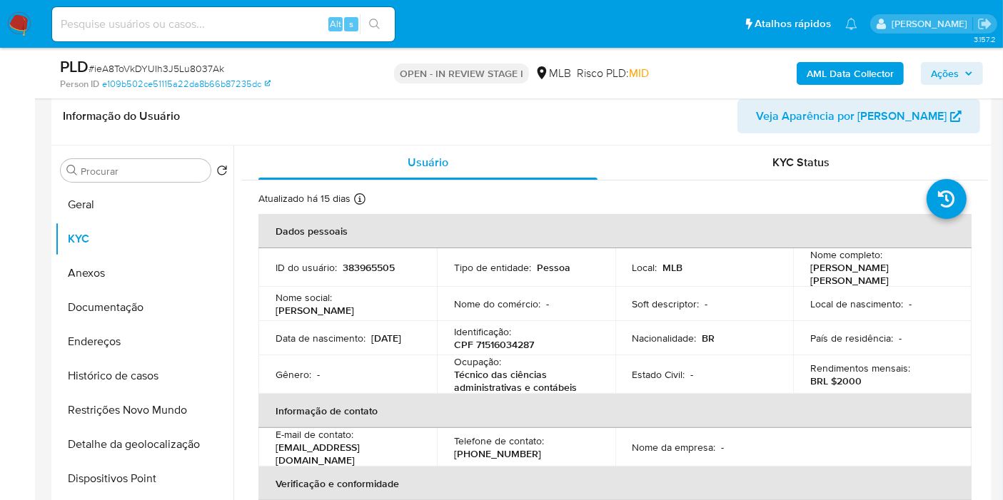
click at [148, 191] on button "Geral" at bounding box center [144, 205] width 178 height 34
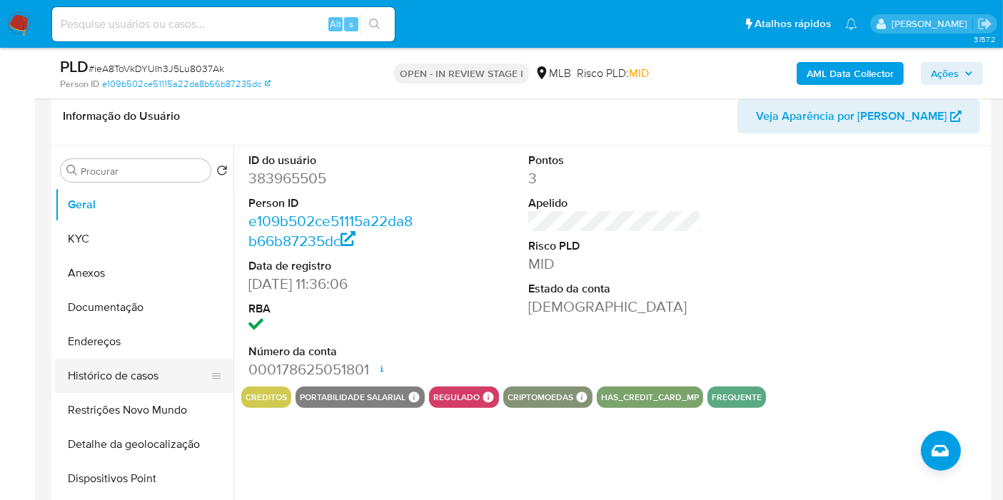
click at [110, 385] on button "Histórico de casos" at bounding box center [138, 376] width 167 height 34
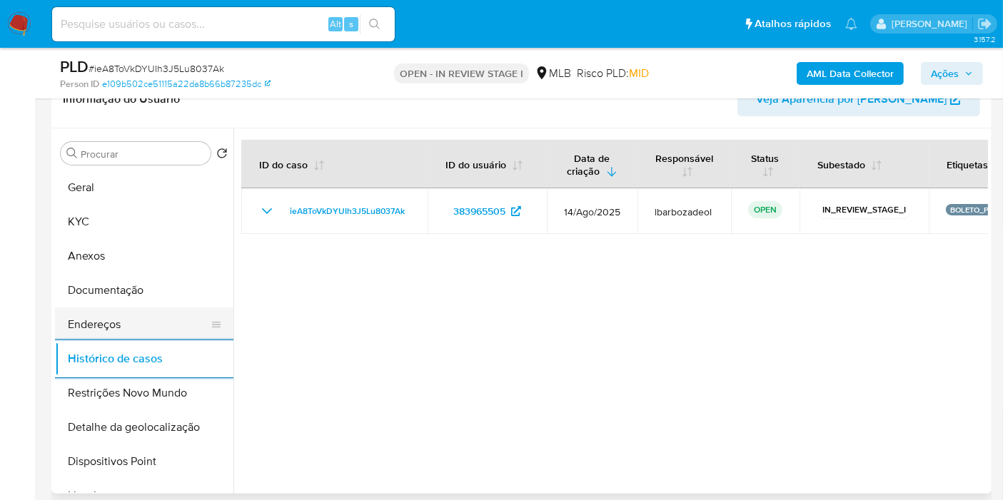
click at [134, 301] on button "Documentação" at bounding box center [144, 290] width 178 height 34
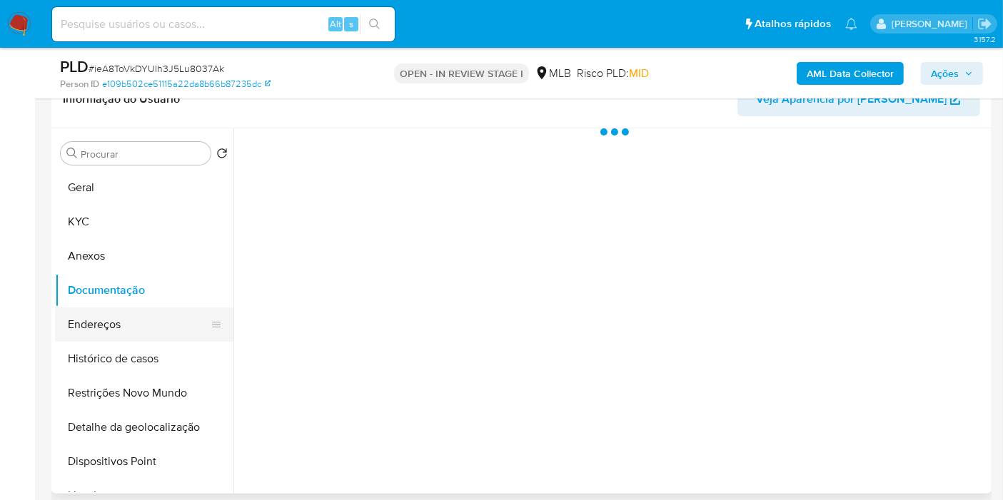
click at [134, 321] on button "Endereços" at bounding box center [138, 325] width 167 height 34
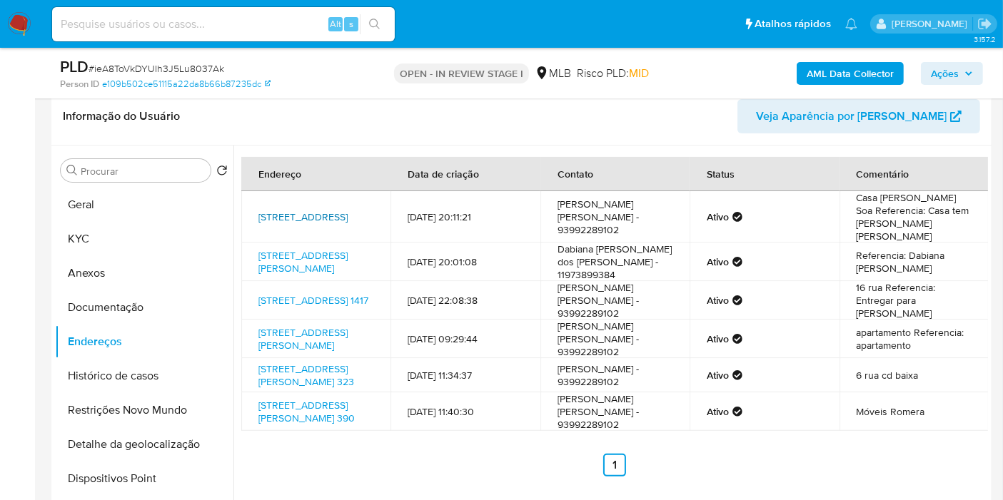
click at [303, 210] on link "Rua Cupiúba 390, Itaituba, Pará, 68181627, Brasil 390" at bounding box center [302, 217] width 89 height 14
click at [287, 248] on link "Rua Djalma Dutra 258, São Paulo, São Paulo, 01103010, Brasil 258" at bounding box center [302, 261] width 89 height 27
click at [291, 293] on link "Avenida Rotary 1417, Itaituba, Pará, 68180390, Brasil 1417" at bounding box center [313, 300] width 110 height 14
click at [283, 327] on link "Rua Pedro Álvares Cabral 138, São Paulo, São Paulo, 01105050, Brasil 138" at bounding box center [302, 339] width 89 height 27
click at [284, 362] on link "Ps Clodson Borges Do Vale 323, Itaituba, Pará, 68182320, Brasil 323" at bounding box center [306, 375] width 96 height 27
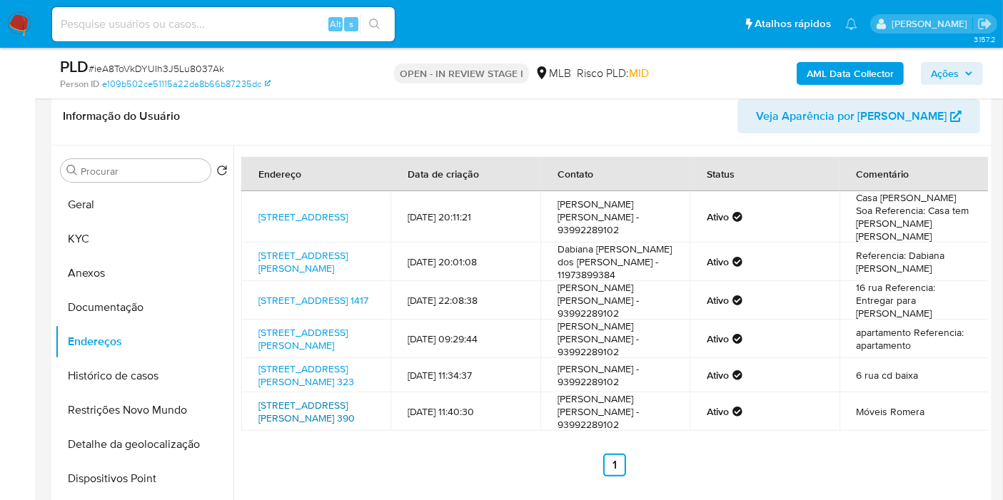
click at [284, 425] on link "Av Dr Hugo De Mendonça 390, Itaituba, Pará, 68180005, Brasil 390" at bounding box center [306, 411] width 96 height 27
click at [100, 200] on button "Geral" at bounding box center [138, 205] width 167 height 34
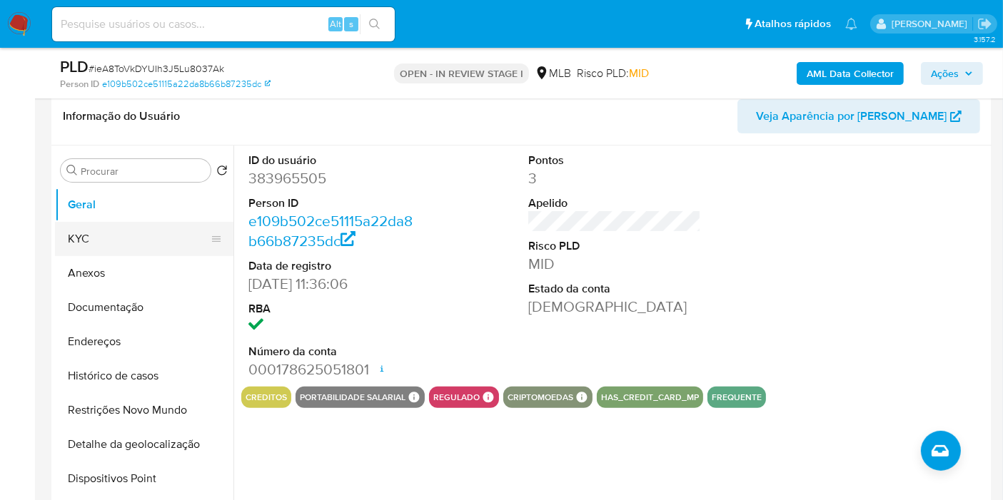
click at [106, 236] on button "KYC" at bounding box center [138, 239] width 167 height 34
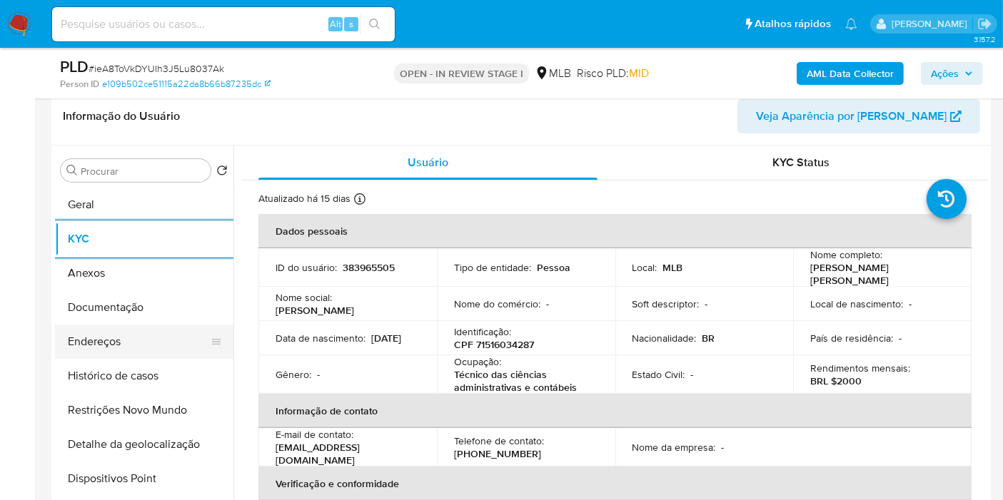
click at [143, 353] on button "Endereços" at bounding box center [138, 342] width 167 height 34
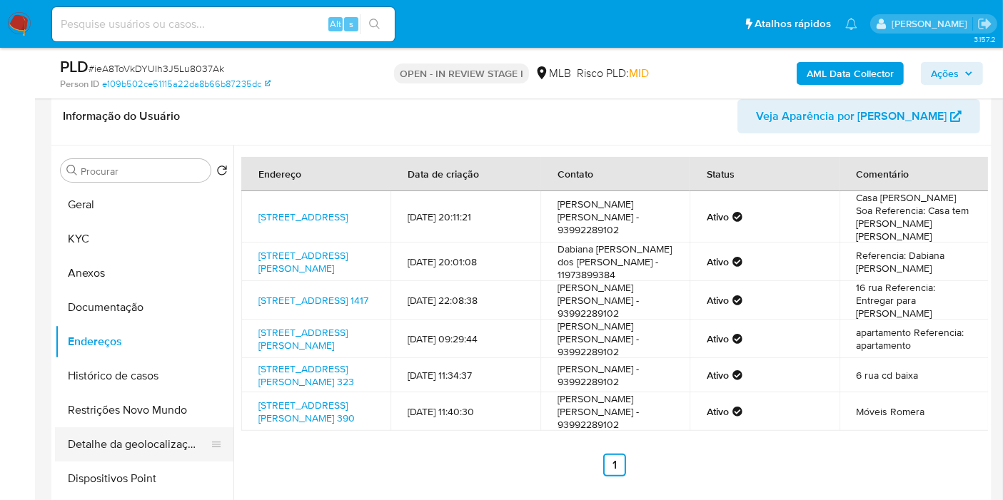
click at [104, 434] on button "Detalhe da geolocalização" at bounding box center [138, 445] width 167 height 34
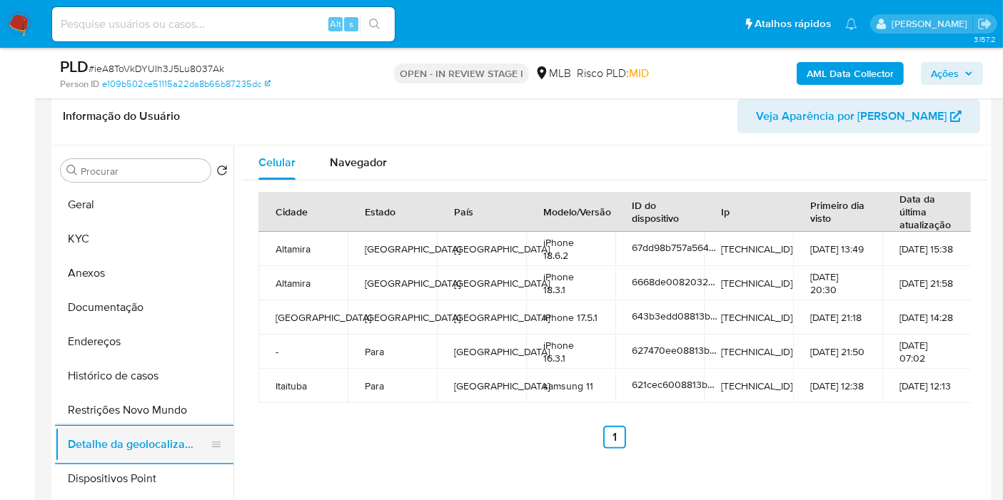
click at [155, 409] on button "Restrições Novo Mundo" at bounding box center [144, 410] width 178 height 34
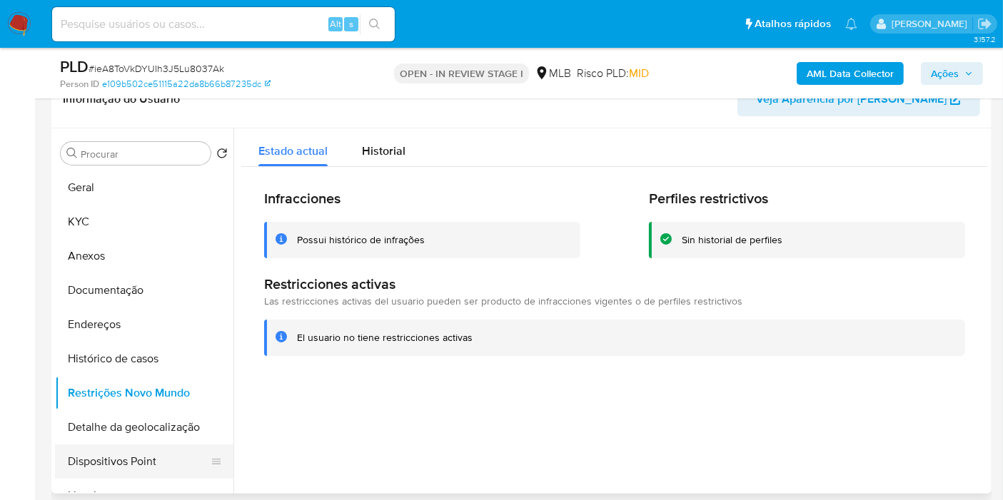
click at [148, 458] on button "Dispositivos Point" at bounding box center [138, 462] width 167 height 34
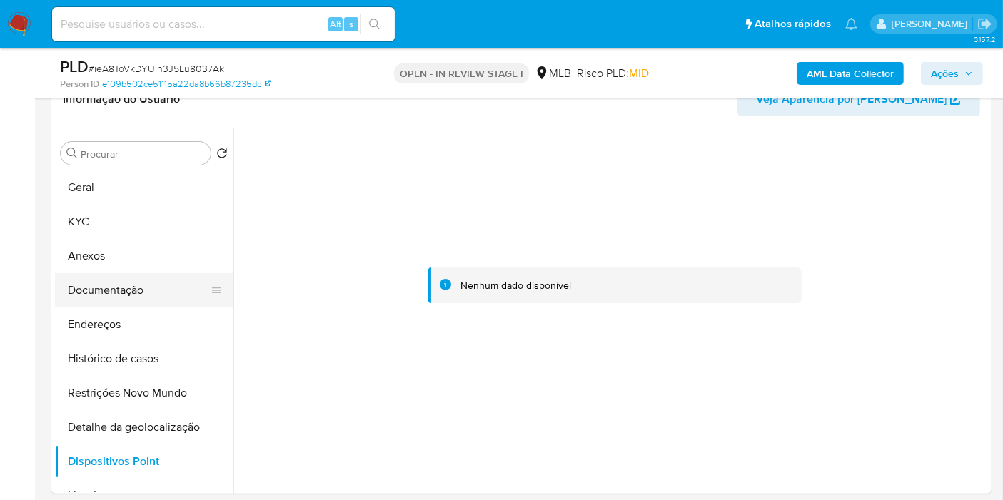
click at [143, 282] on button "Documentação" at bounding box center [138, 290] width 167 height 34
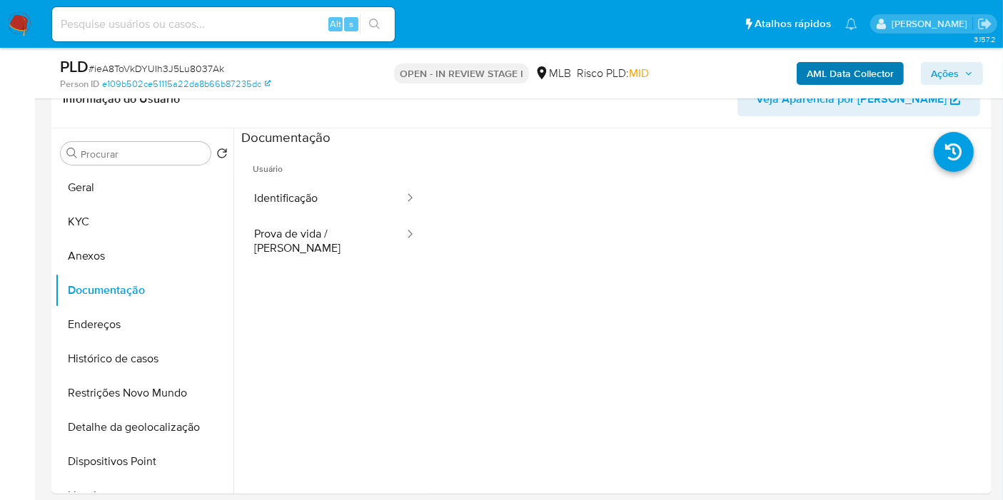
drag, startPoint x: 937, startPoint y: 69, endPoint x: 905, endPoint y: 76, distance: 33.1
click at [937, 69] on span "Ações" at bounding box center [945, 73] width 28 height 23
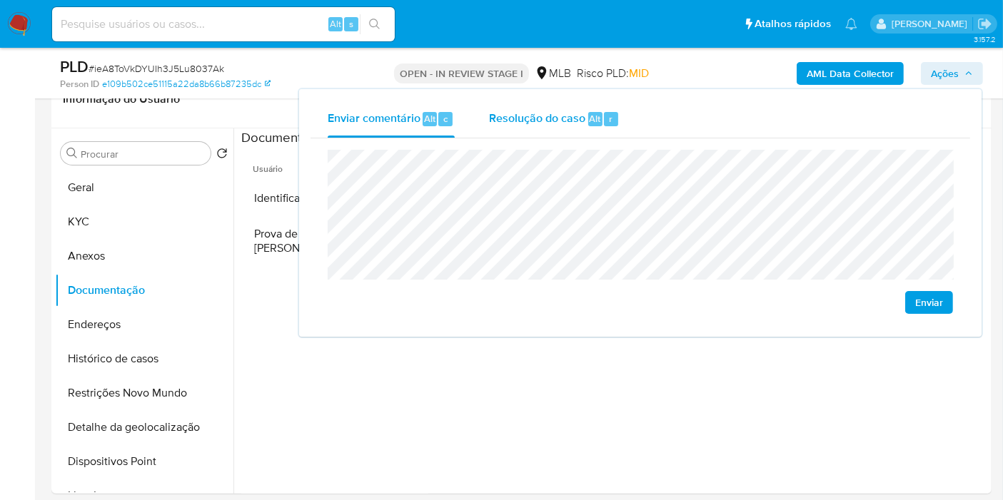
click at [532, 120] on span "Resolução do caso" at bounding box center [537, 118] width 96 height 16
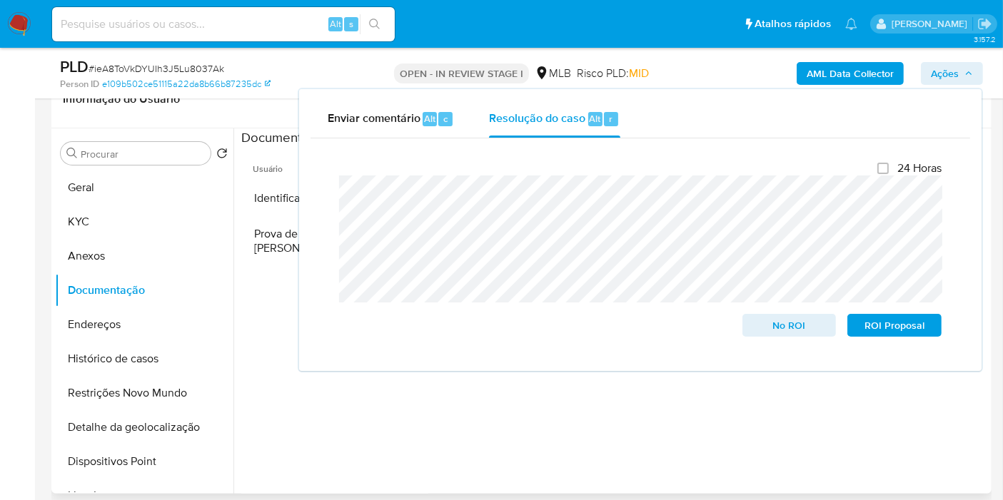
click at [286, 341] on ul "Usuário Identificação Prova de vida / Selfie" at bounding box center [334, 351] width 187 height 411
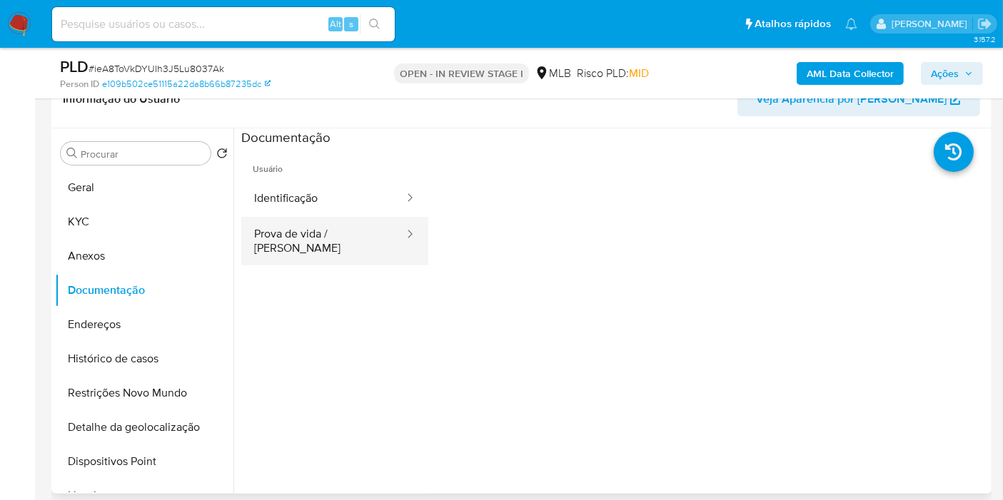
click at [293, 242] on button "Prova de vida / Selfie" at bounding box center [323, 241] width 164 height 49
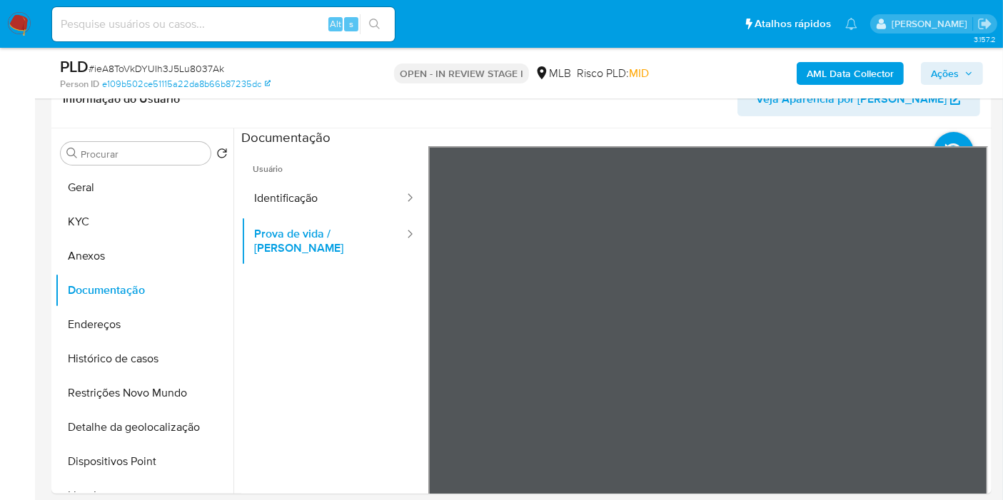
click at [825, 67] on b "AML Data Collector" at bounding box center [850, 73] width 87 height 23
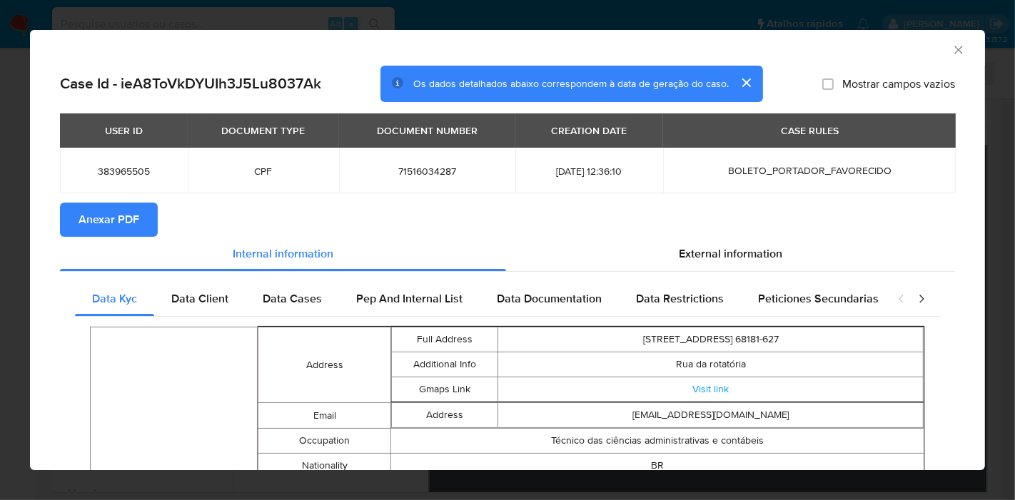
click at [141, 219] on button "Anexar PDF" at bounding box center [109, 220] width 98 height 34
click at [948, 41] on div "AML Data Collector" at bounding box center [507, 48] width 955 height 36
click at [952, 56] on icon "Fechar a janela" at bounding box center [959, 50] width 14 height 14
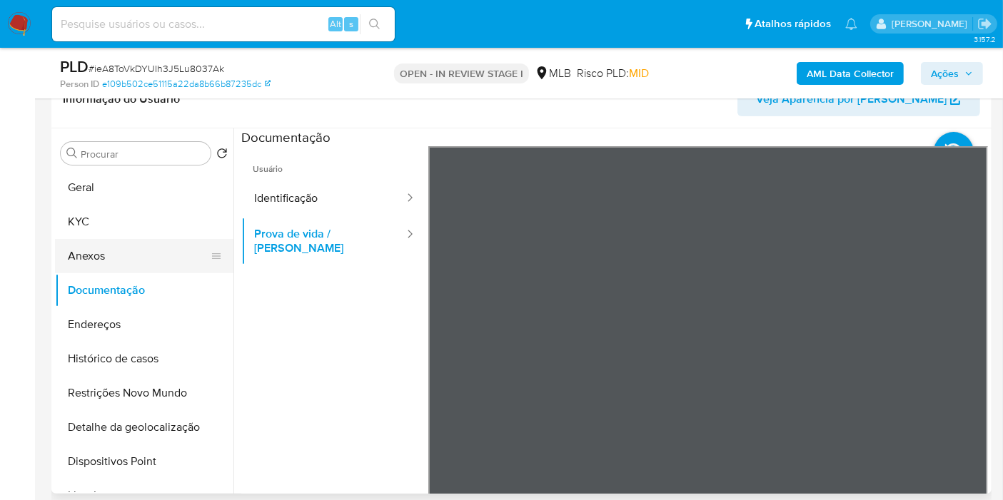
click at [141, 253] on button "Anexos" at bounding box center [138, 256] width 167 height 34
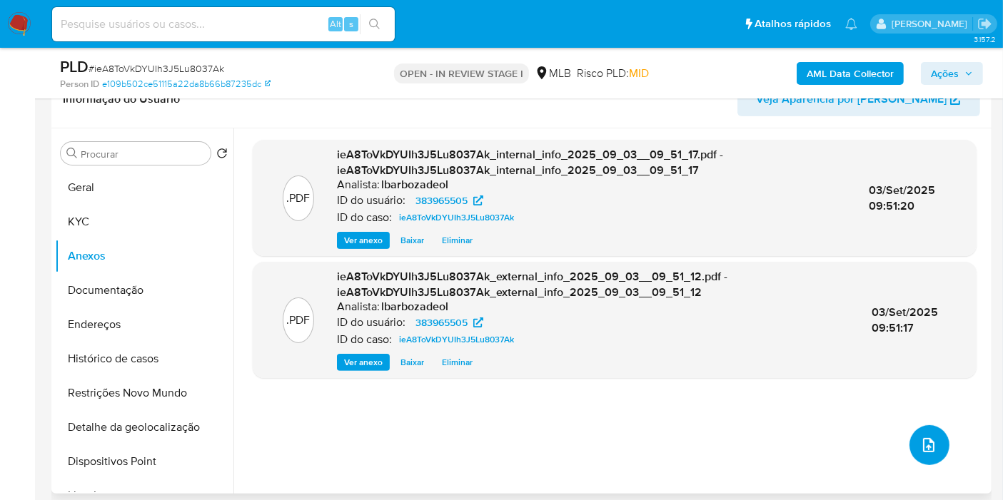
click at [927, 448] on icon "upload-file" at bounding box center [928, 445] width 17 height 17
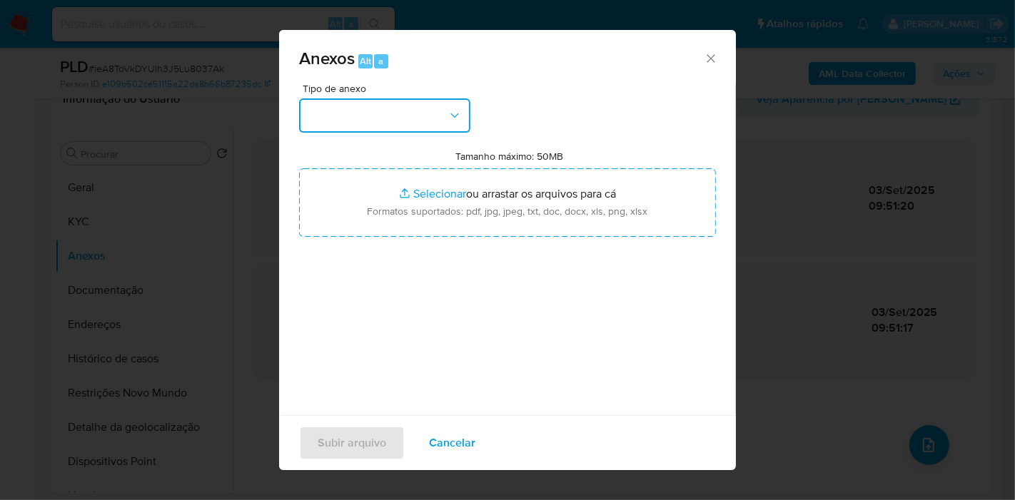
drag, startPoint x: 443, startPoint y: 101, endPoint x: 438, endPoint y: 114, distance: 13.5
click at [441, 103] on button "button" at bounding box center [384, 116] width 171 height 34
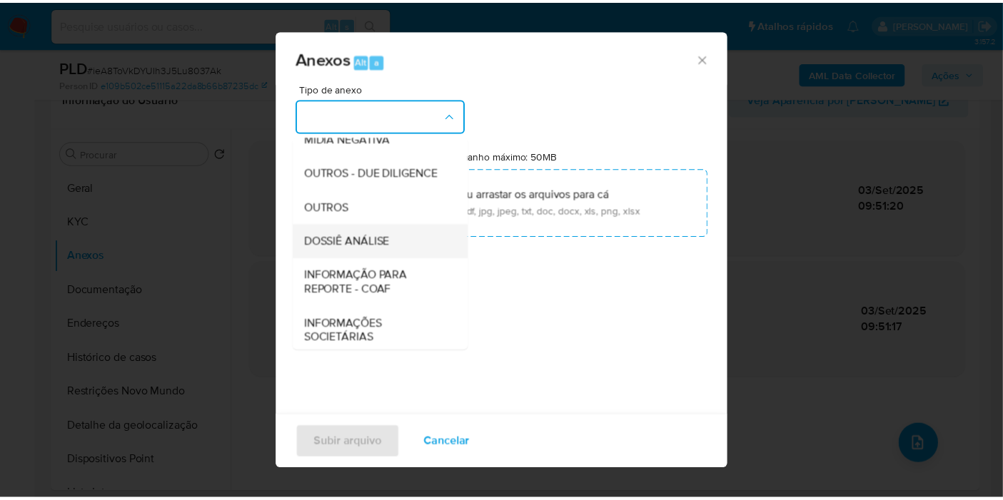
scroll to position [219, 0]
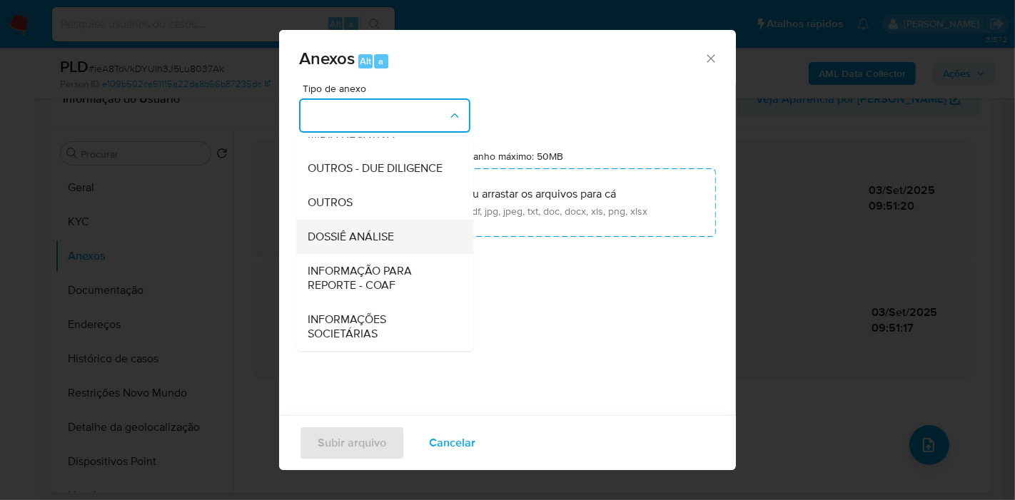
click at [418, 223] on div "DOSSIÊ ANÁLISE" at bounding box center [381, 237] width 146 height 34
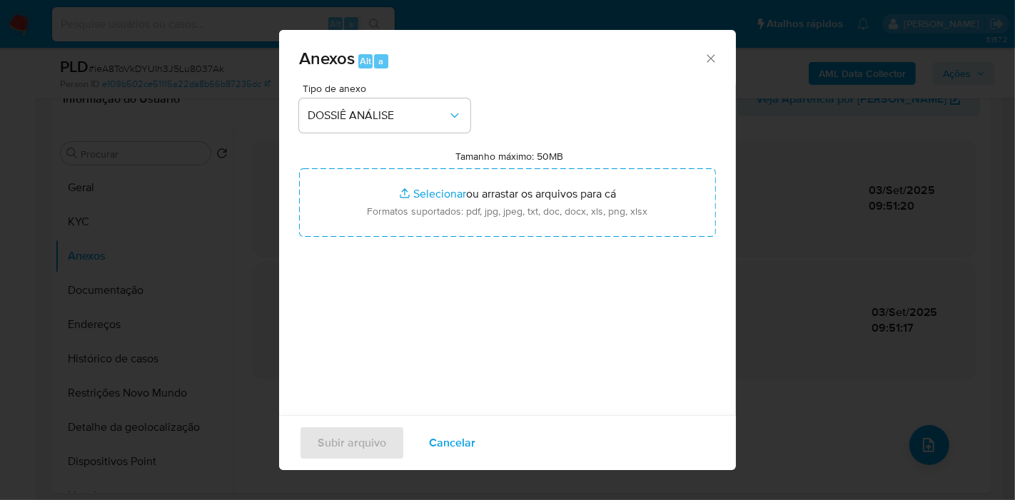
click at [418, 223] on input "Tamanho máximo: 50MB Selecionar arquivos" at bounding box center [507, 202] width 417 height 69
type input "C:\fakepath\Mulan 383965505_2025_09_03_08_22_36.pdf"
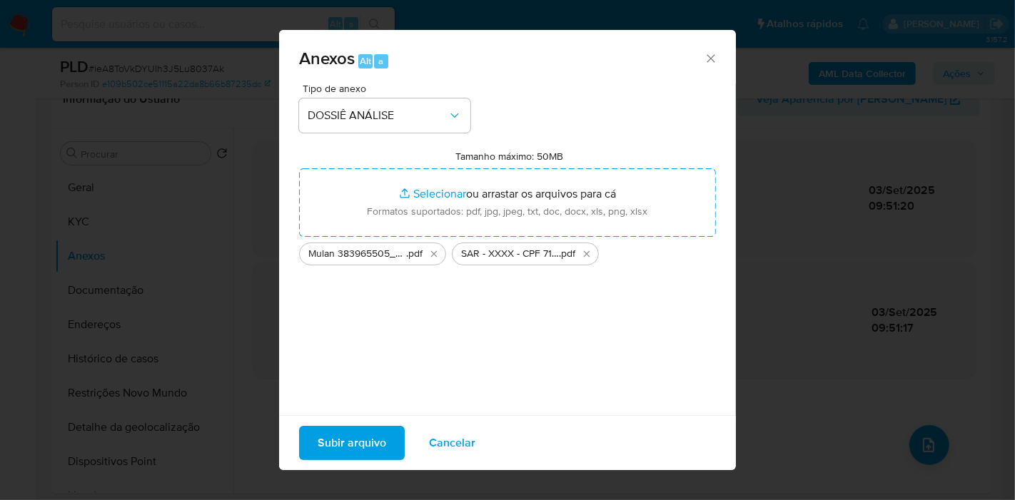
click at [332, 441] on span "Subir arquivo" at bounding box center [352, 443] width 69 height 31
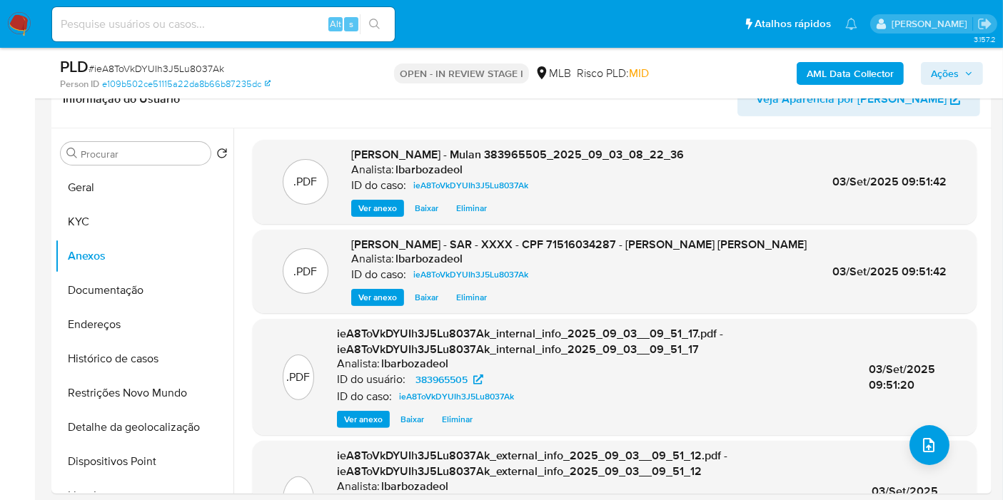
click at [938, 63] on span "Ações" at bounding box center [945, 73] width 28 height 23
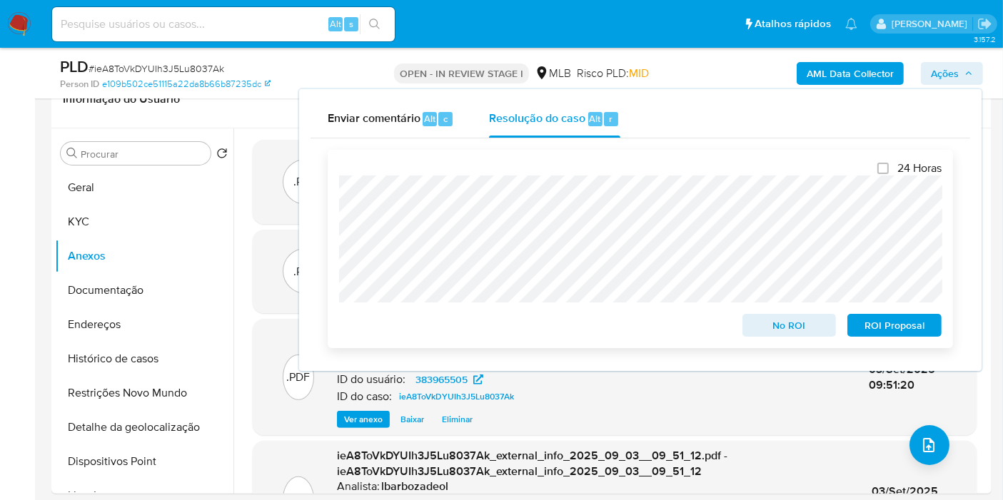
click at [857, 322] on span "ROI Proposal" at bounding box center [894, 326] width 74 height 20
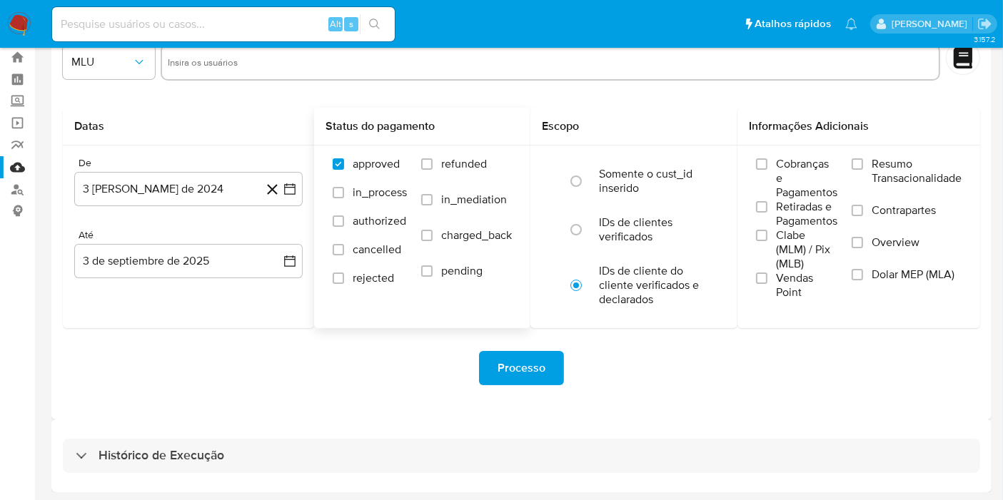
scroll to position [39, 0]
click at [332, 449] on div "Histórico de Execução" at bounding box center [521, 456] width 917 height 34
select select "10"
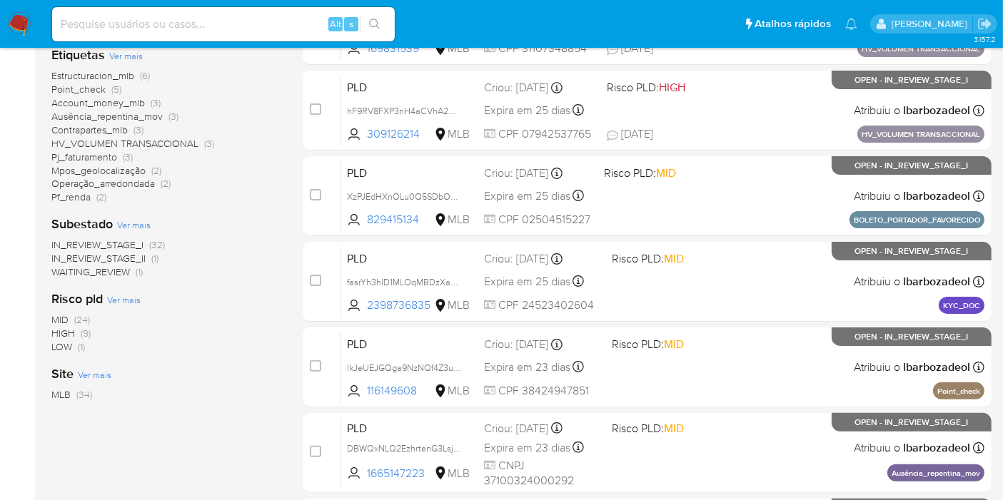
scroll to position [317, 0]
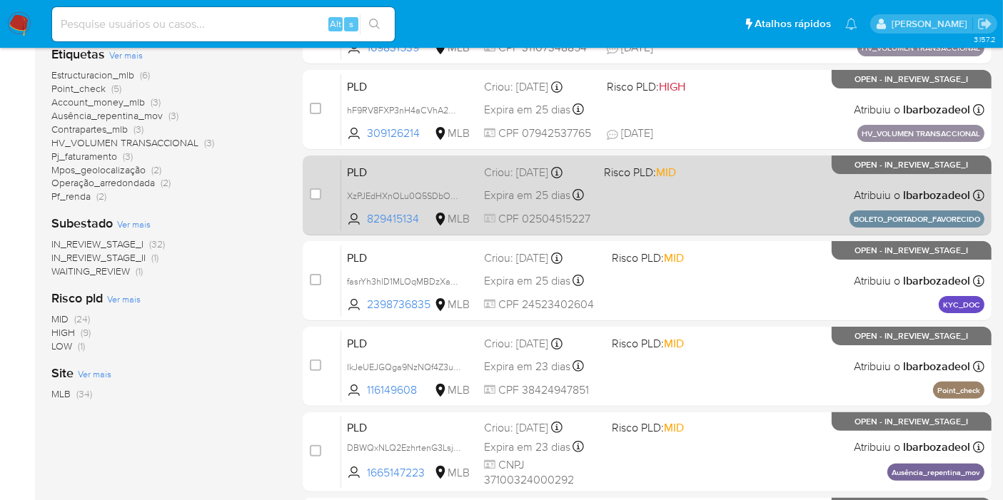
click at [683, 219] on div "PLD XzPJEdHXnOLu0Q5SDbOLT0c9 829415134 MLB Risco PLD: MID Criou: 14/08/2025 Cri…" at bounding box center [662, 195] width 643 height 72
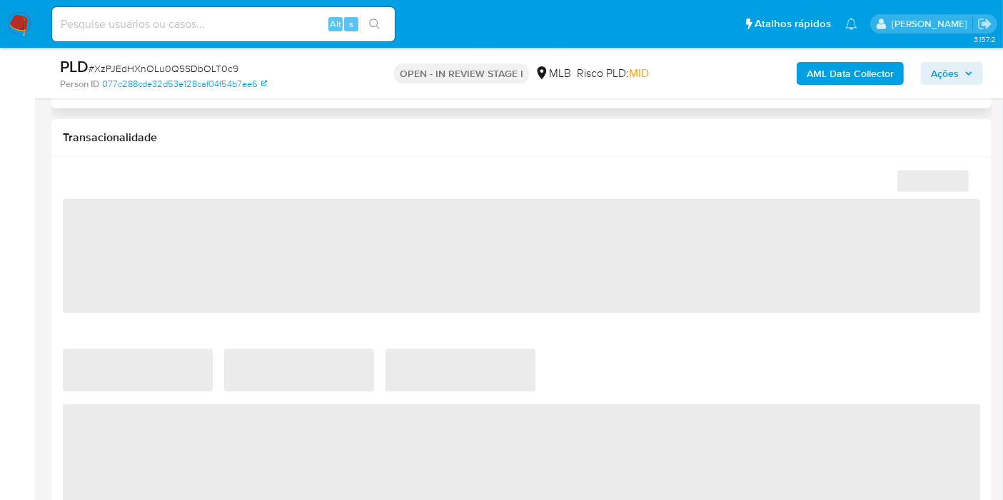
select select "10"
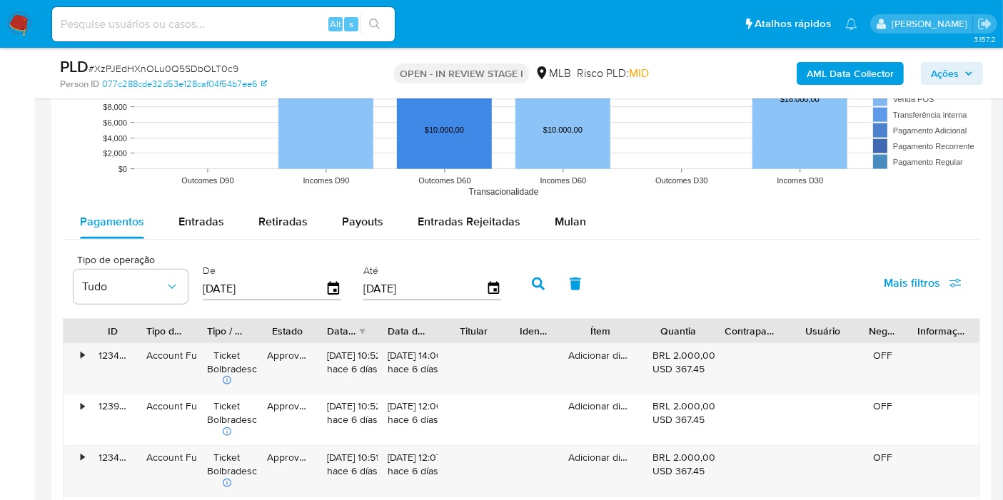
scroll to position [1586, 0]
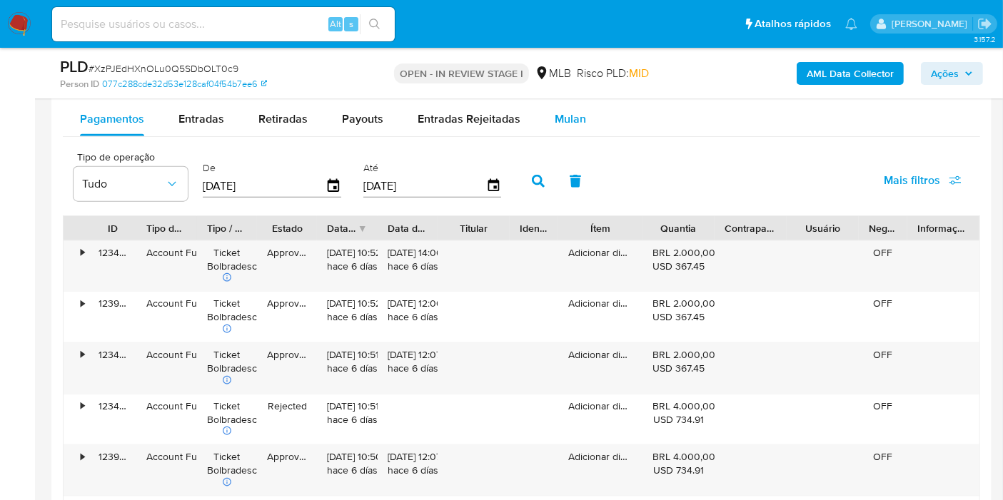
click at [562, 124] on span "Mulan" at bounding box center [570, 119] width 31 height 16
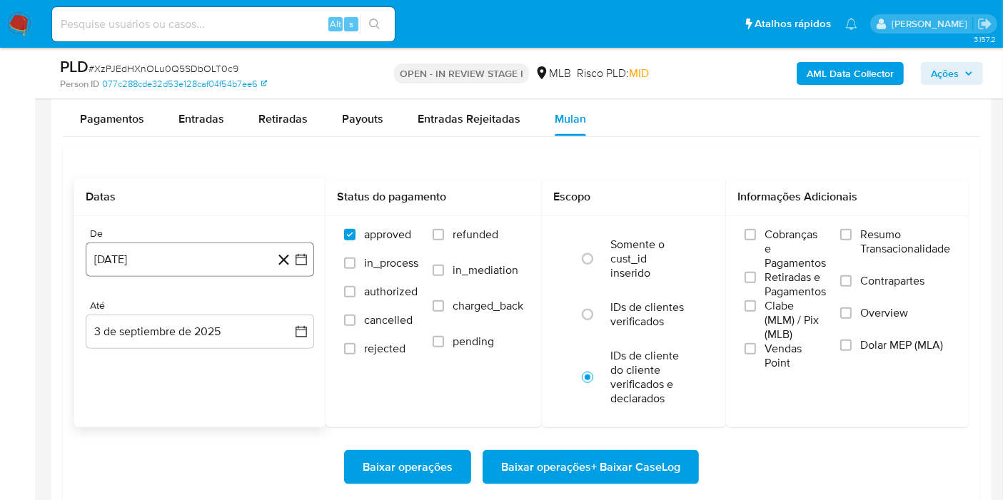
click at [198, 264] on button "3 de agosto de 2024" at bounding box center [200, 260] width 228 height 34
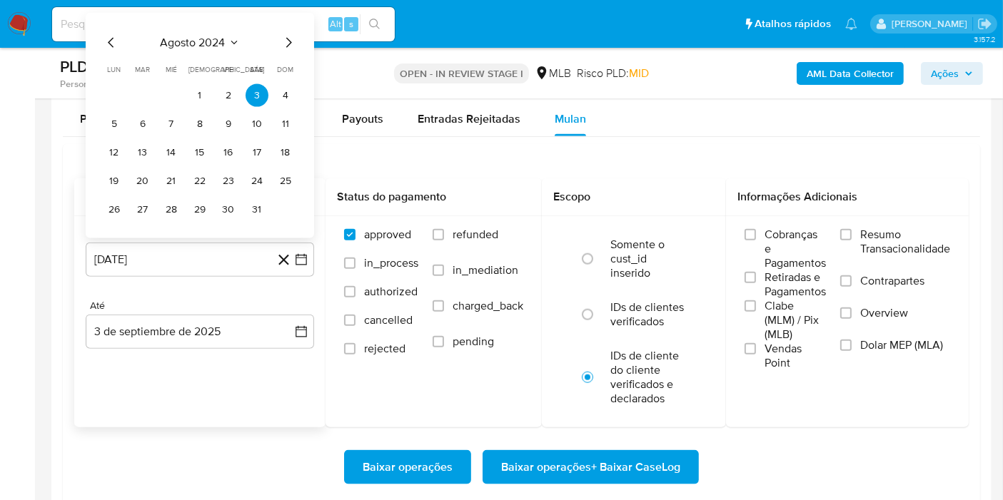
click at [212, 41] on span "agosto 2024" at bounding box center [193, 43] width 65 height 14
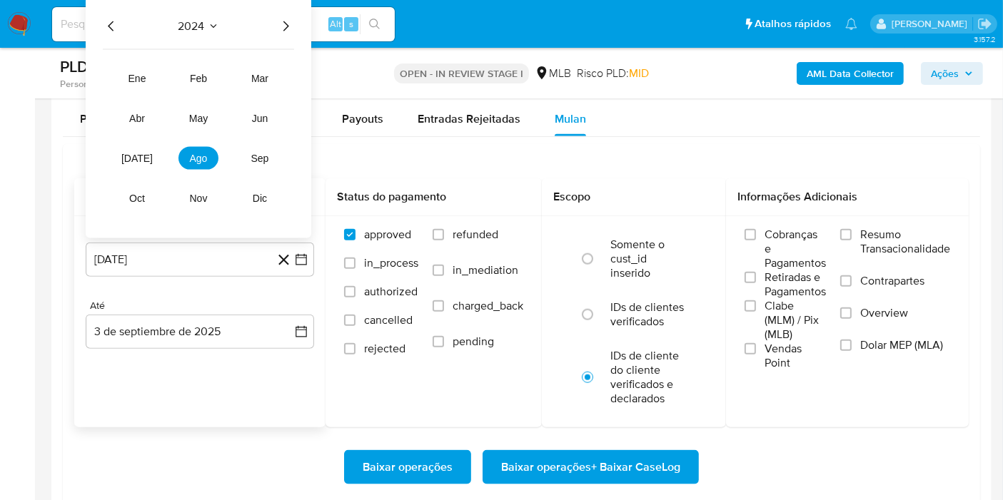
click at [282, 25] on icon "Año siguiente" at bounding box center [285, 26] width 17 height 17
click at [144, 153] on button "[DATE]" at bounding box center [137, 158] width 40 height 23
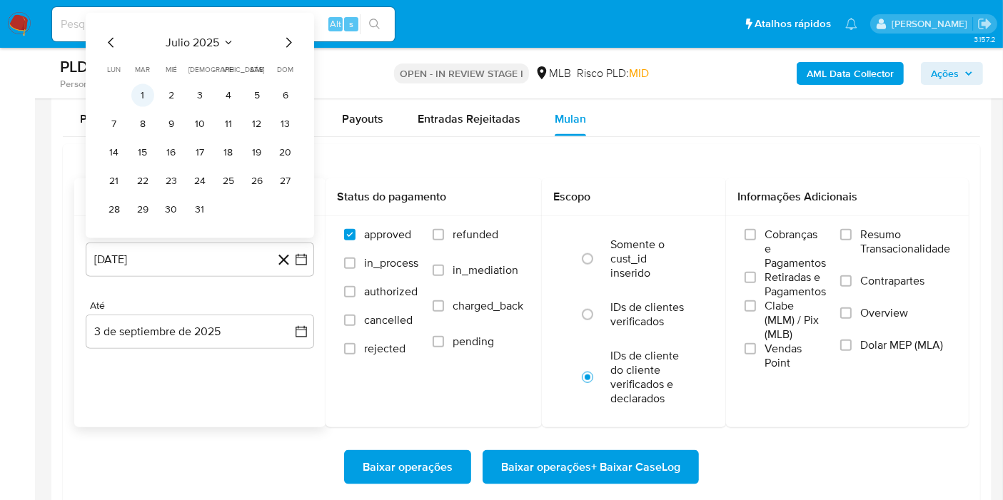
click at [141, 96] on button "1" at bounding box center [142, 95] width 23 height 23
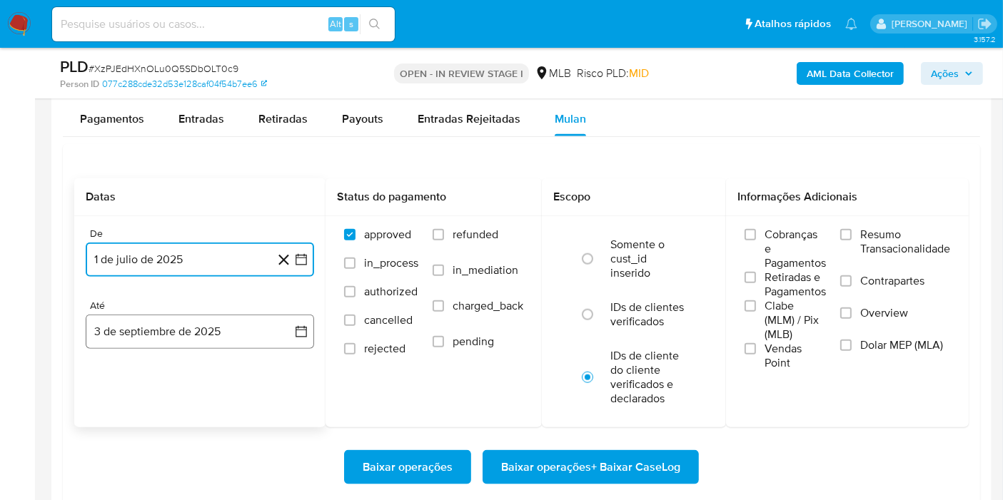
click at [165, 321] on button "3 de septiembre de 2025" at bounding box center [200, 332] width 228 height 34
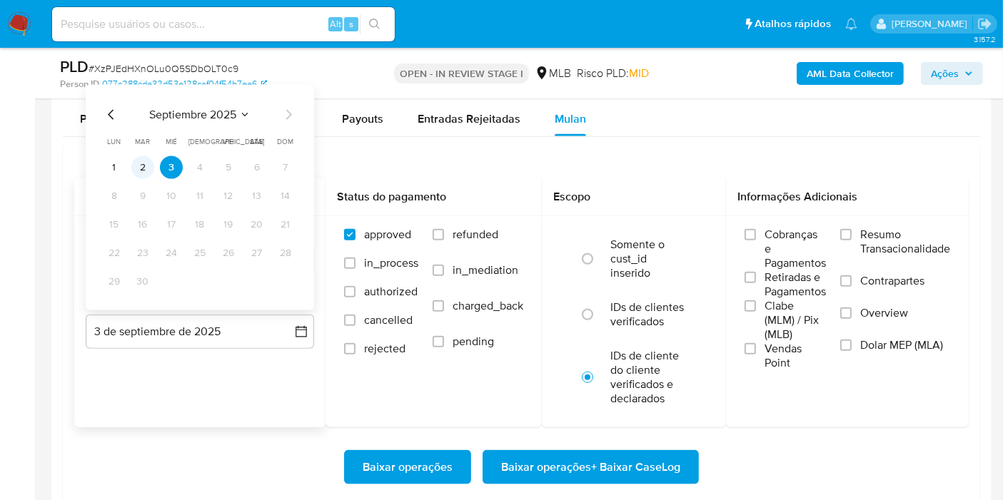
click at [144, 169] on button "2" at bounding box center [142, 167] width 23 height 23
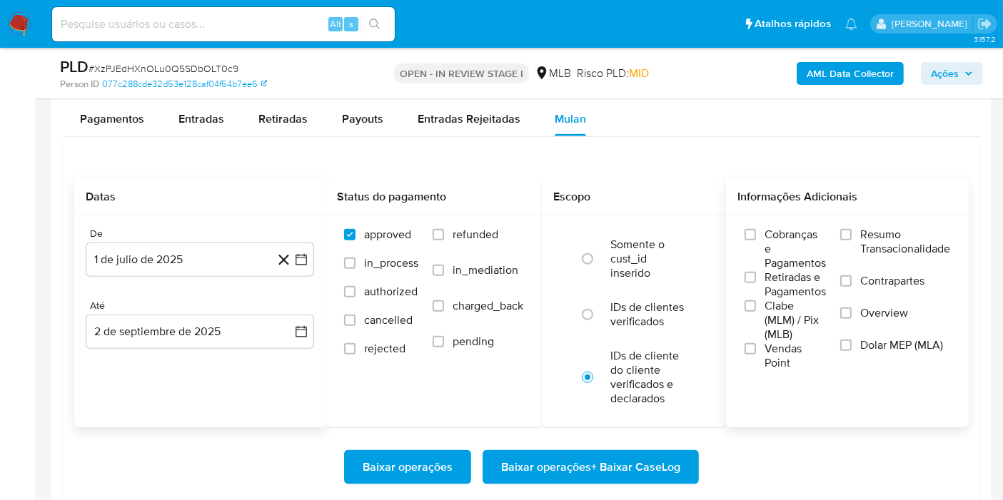
click at [871, 217] on div "Cobranças e Pagamentos Retiradas e Pagamentos Clabe (MLM) / Pix (MLB) Vendas Po…" at bounding box center [847, 299] width 243 height 166
click at [865, 228] on span "Resumo Transacionalidade" at bounding box center [905, 242] width 90 height 29
click at [852, 229] on input "Resumo Transacionalidade" at bounding box center [845, 234] width 11 height 11
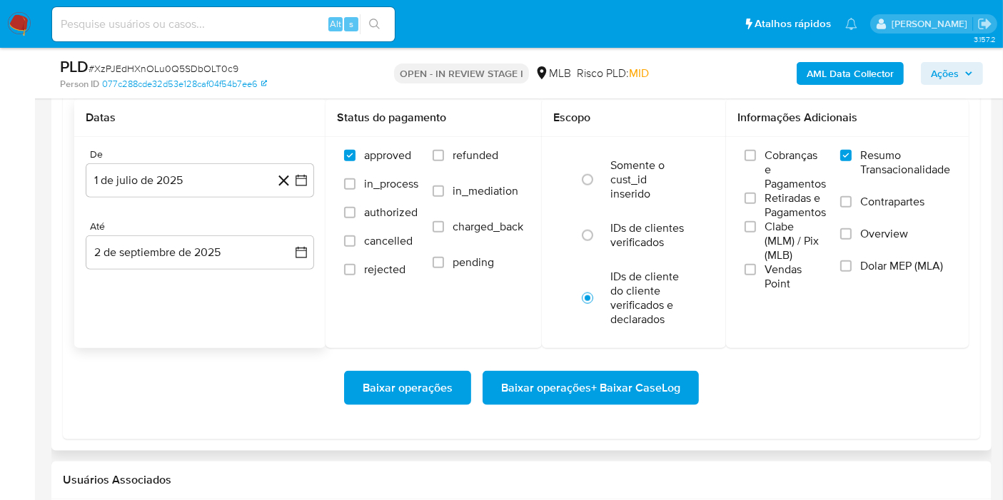
click at [646, 366] on div "Baixar operações Baixar operações + Baixar CaseLog" at bounding box center [521, 388] width 895 height 80
click at [644, 384] on span "Baixar operações + Baixar CaseLog" at bounding box center [590, 388] width 179 height 31
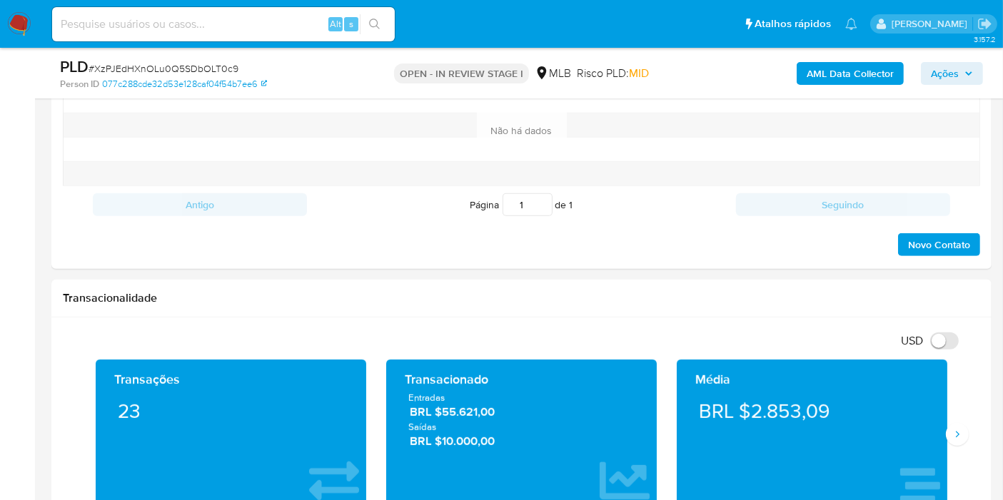
scroll to position [63, 0]
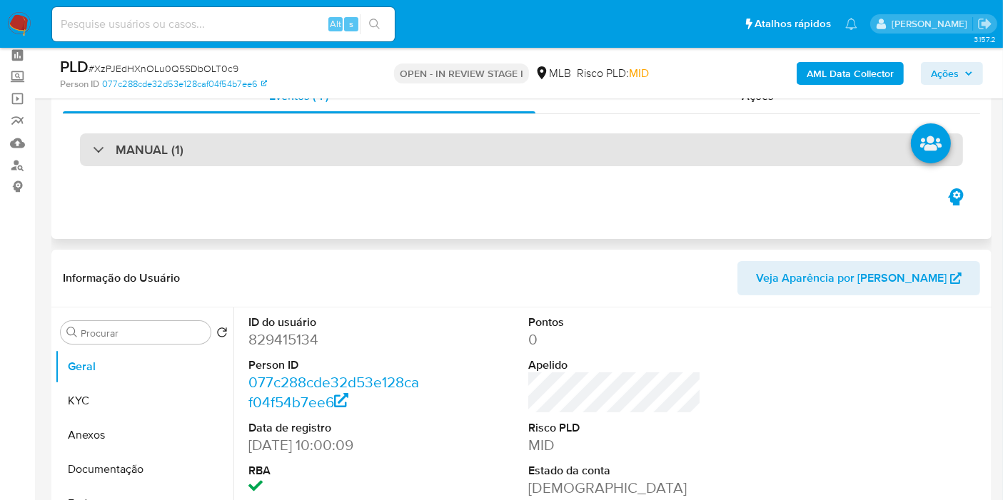
click at [375, 151] on div "MANUAL (1)" at bounding box center [521, 150] width 883 height 33
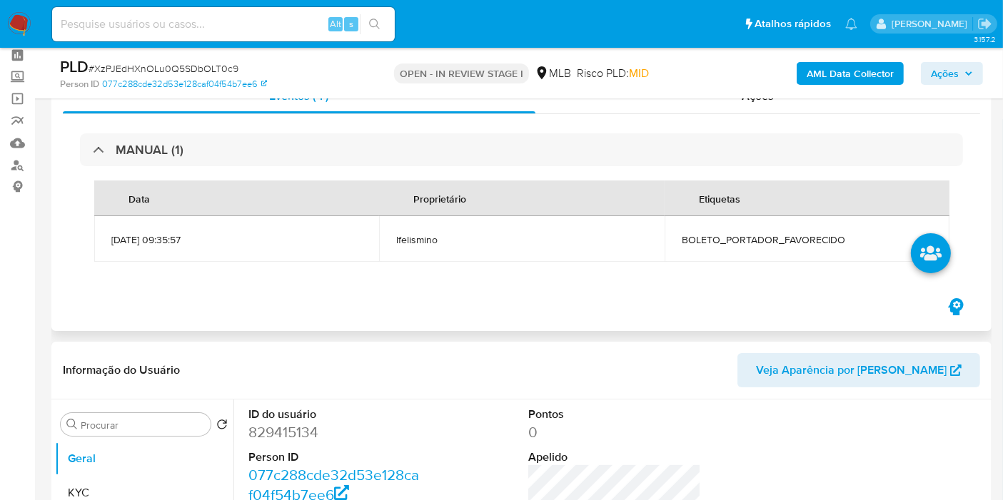
click at [710, 236] on span "BOLETO_PORTADOR_FAVORECIDO" at bounding box center [807, 239] width 251 height 13
copy span "BOLETO_PORTADOR_FAVORECIDO"
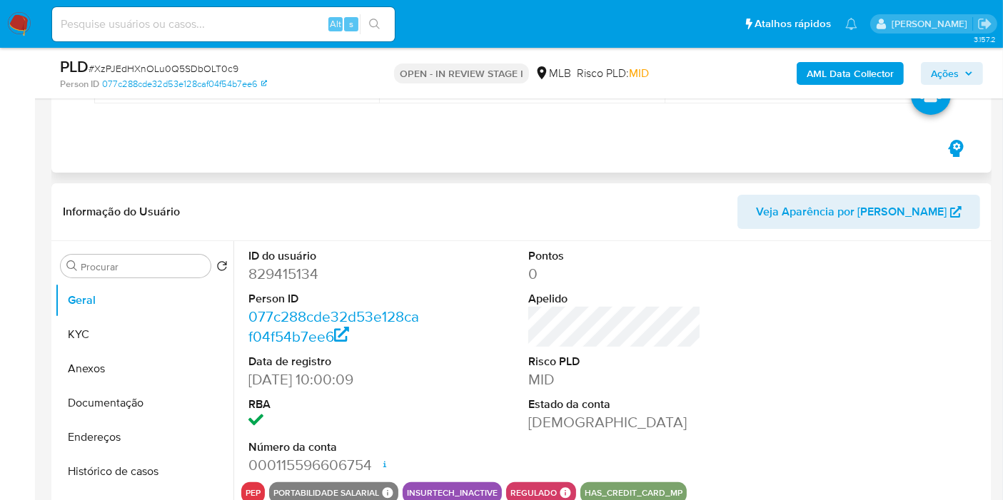
scroll to position [222, 0]
click at [938, 63] on span "Ações" at bounding box center [945, 73] width 28 height 23
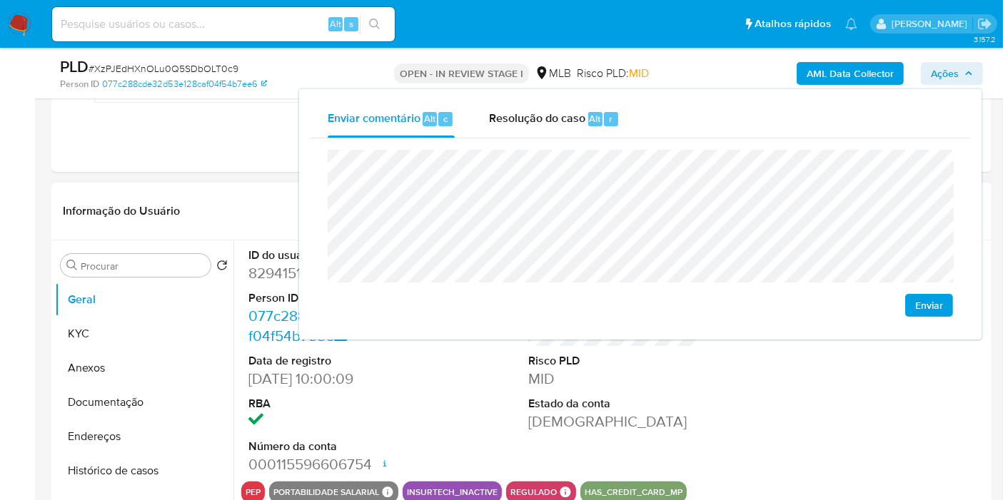
click at [211, 186] on div "Informação do Usuário Veja Aparência por Pessoa" at bounding box center [521, 212] width 940 height 58
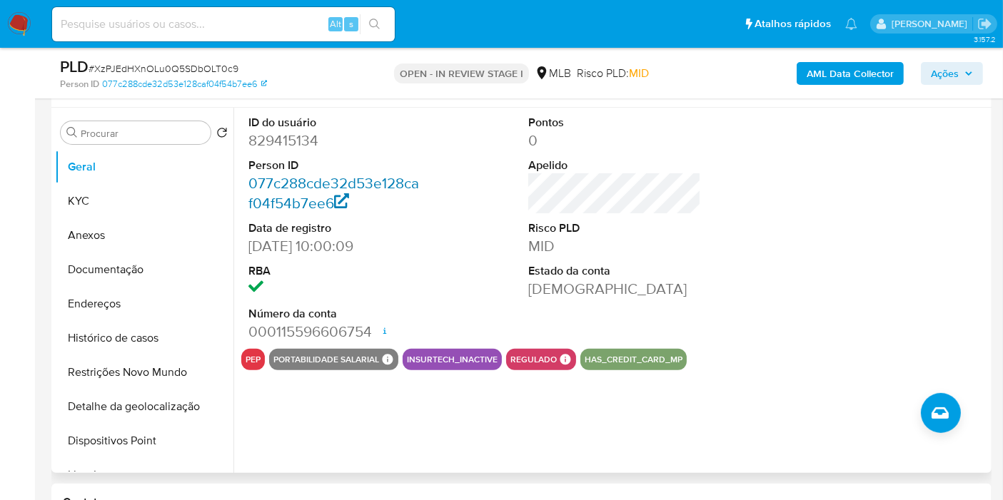
scroll to position [381, 0]
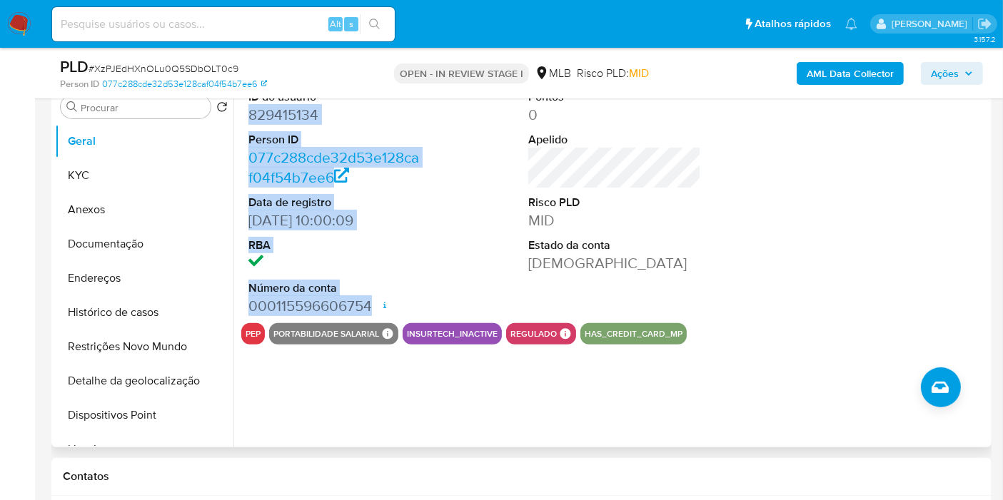
drag, startPoint x: 255, startPoint y: 123, endPoint x: 398, endPoint y: 307, distance: 233.1
click at [398, 307] on dl "ID do usuário 829415134 Person ID 077c288cde32d53e128caf04f54b7ee6 Data de regi…" at bounding box center [334, 202] width 173 height 227
copy dl "829415134 Person ID 077c288cde32d53e128caf04f54b7ee6 Data de registro 23/09/202…"
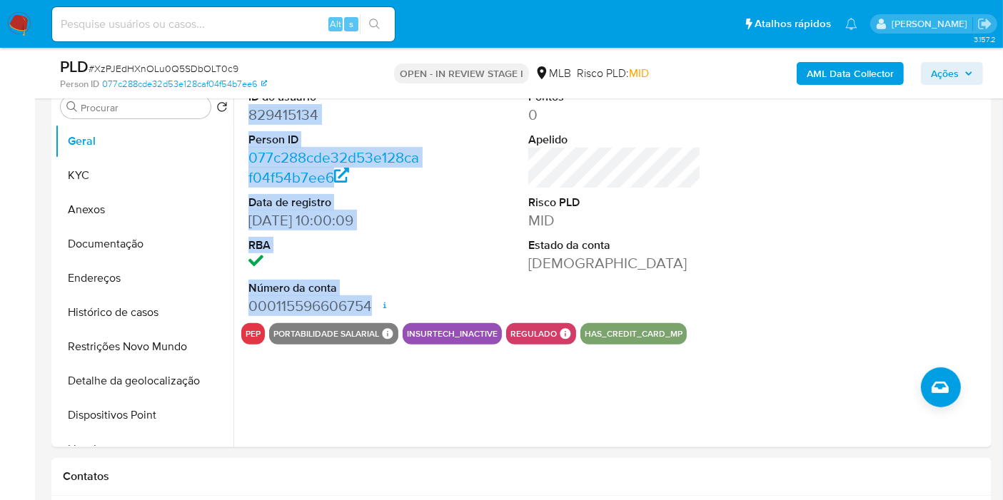
click at [959, 68] on span "Ações" at bounding box center [945, 73] width 28 height 23
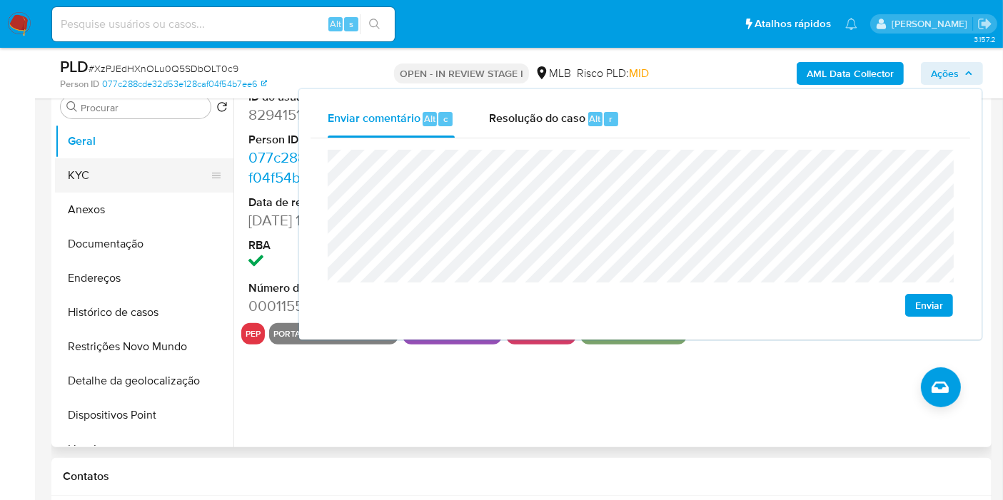
click at [116, 179] on button "KYC" at bounding box center [138, 175] width 167 height 34
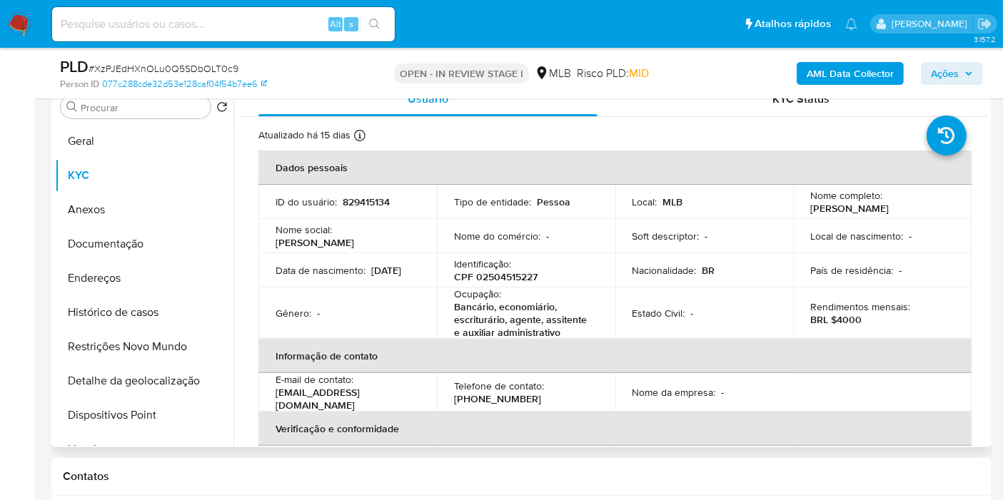
click at [509, 291] on div "Ocupação : Bancário, economiário, escriturário, agente, assitente e auxiliar ad…" at bounding box center [526, 313] width 144 height 51
click at [509, 281] on p "CPF 02504515227" at bounding box center [496, 277] width 84 height 13
copy p "02504515227"
click at [945, 84] on div "AML Data Collector Ações" at bounding box center [831, 73] width 304 height 34
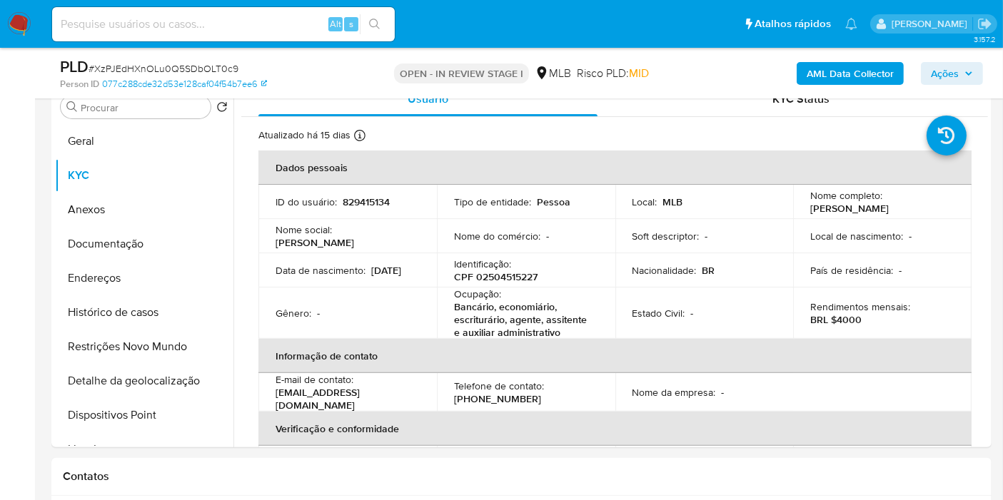
click at [942, 64] on span "Ações" at bounding box center [945, 73] width 28 height 23
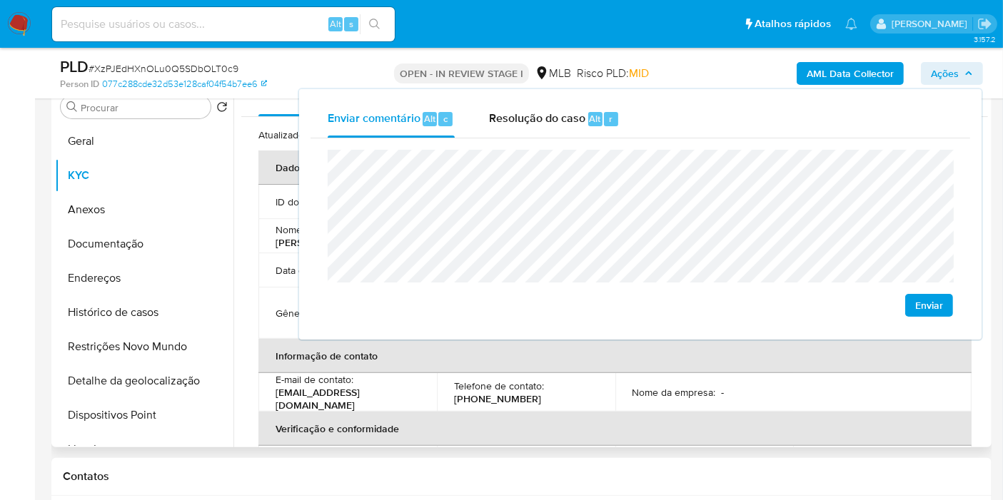
click at [379, 390] on div "E-mail de contato : fabianebarrospereira@icloud.com" at bounding box center [348, 392] width 144 height 39
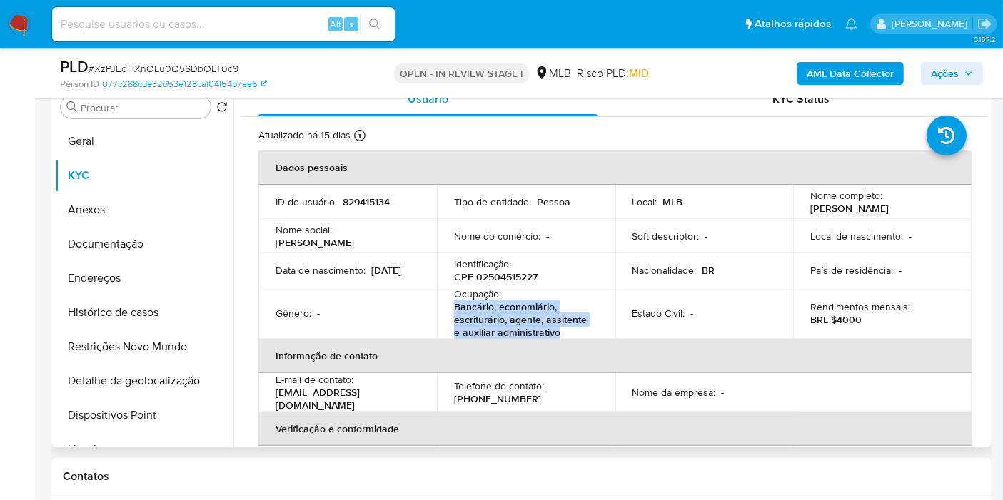
drag, startPoint x: 457, startPoint y: 311, endPoint x: 569, endPoint y: 333, distance: 114.4
click at [569, 333] on td "Ocupação : Bancário, economiário, escriturário, agente, assitente e auxiliar ad…" at bounding box center [526, 313] width 178 height 51
copy p "Bancário, economiário, escriturário, agente, assitente e auxiliar administrativo"
click at [931, 82] on span "Ações" at bounding box center [945, 73] width 28 height 23
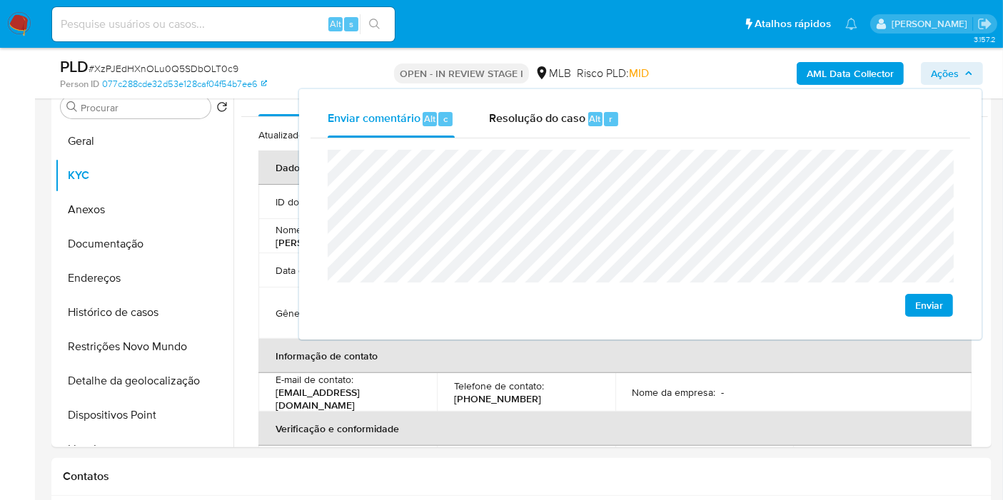
click at [0, 0] on lt-span "assistente" at bounding box center [0, 0] width 0 height 0
click at [528, 371] on th "Informação de contato" at bounding box center [614, 356] width 713 height 34
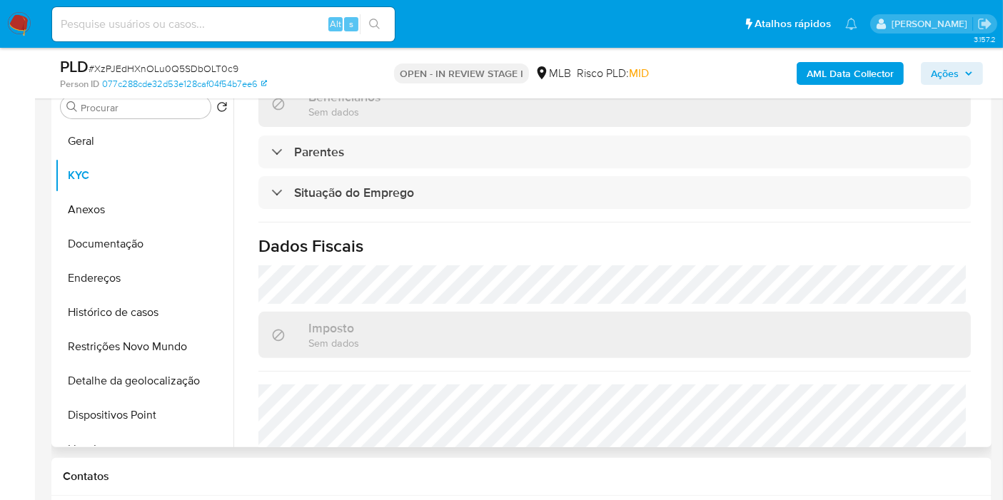
scroll to position [670, 0]
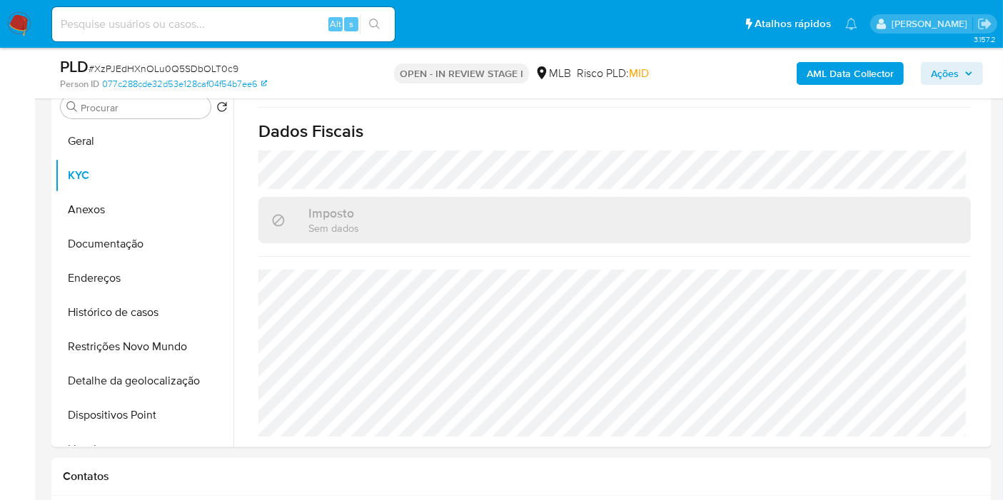
click at [937, 75] on span "Ações" at bounding box center [945, 73] width 28 height 23
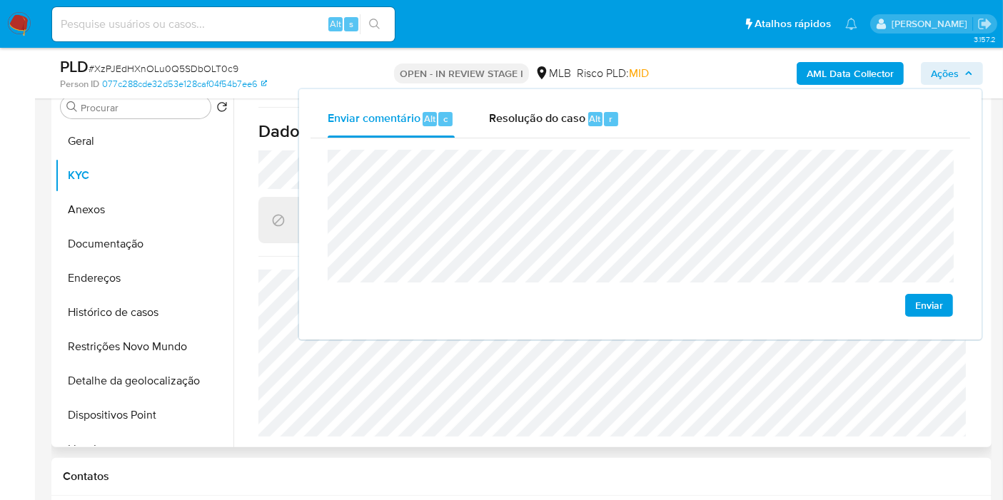
drag, startPoint x: 453, startPoint y: 448, endPoint x: 455, endPoint y: 437, distance: 11.6
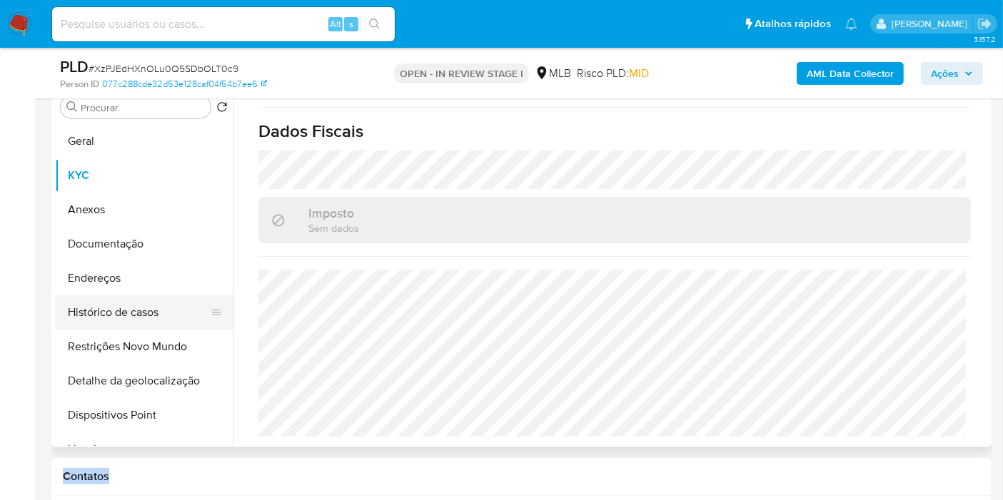
click at [126, 274] on button "Endereços" at bounding box center [144, 278] width 178 height 34
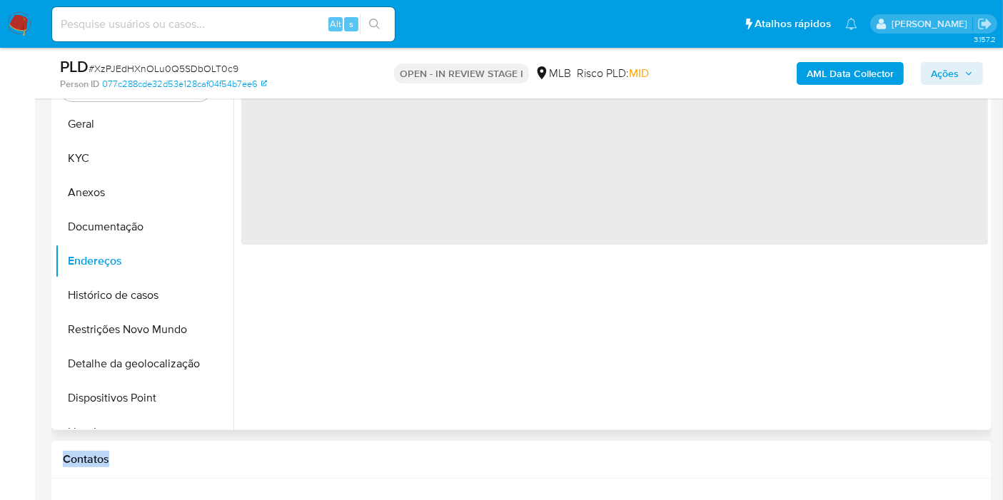
scroll to position [0, 0]
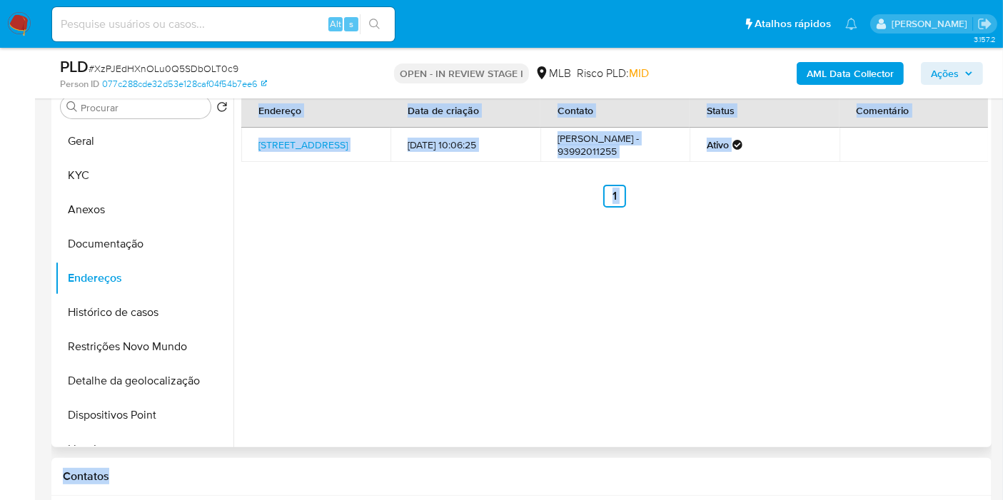
click at [416, 319] on div "Endereço Data de criação Contato Status Comentário Rua Décima Segunda 455, Itai…" at bounding box center [610, 265] width 755 height 366
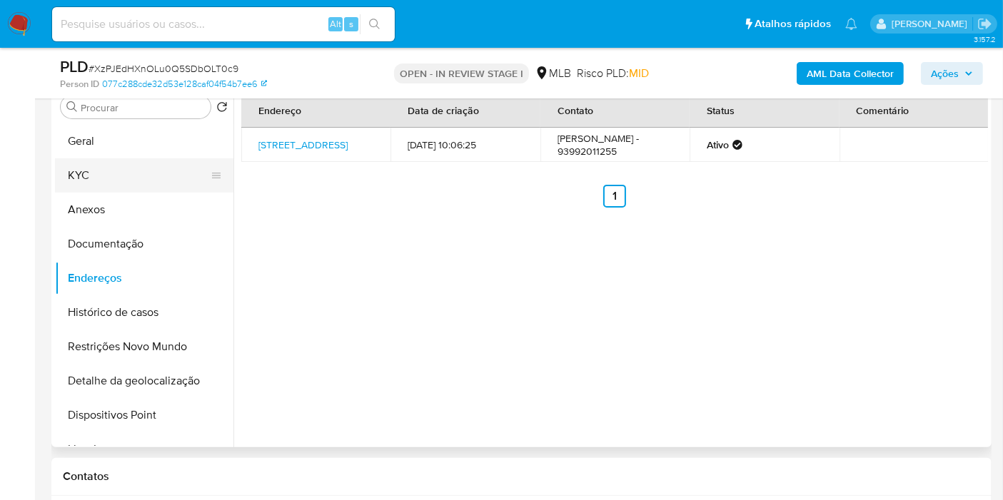
click at [114, 178] on button "KYC" at bounding box center [138, 175] width 167 height 34
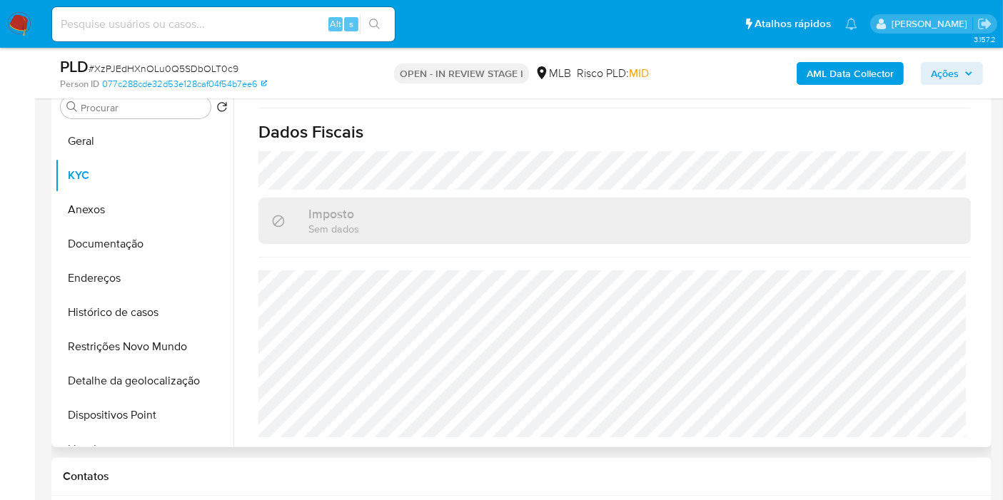
scroll to position [670, 0]
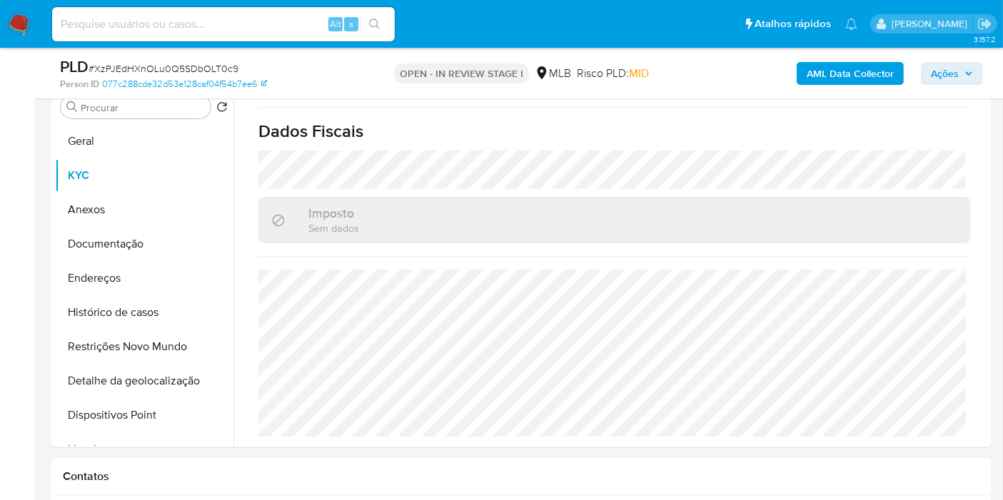
click at [944, 67] on span "Ações" at bounding box center [945, 73] width 28 height 23
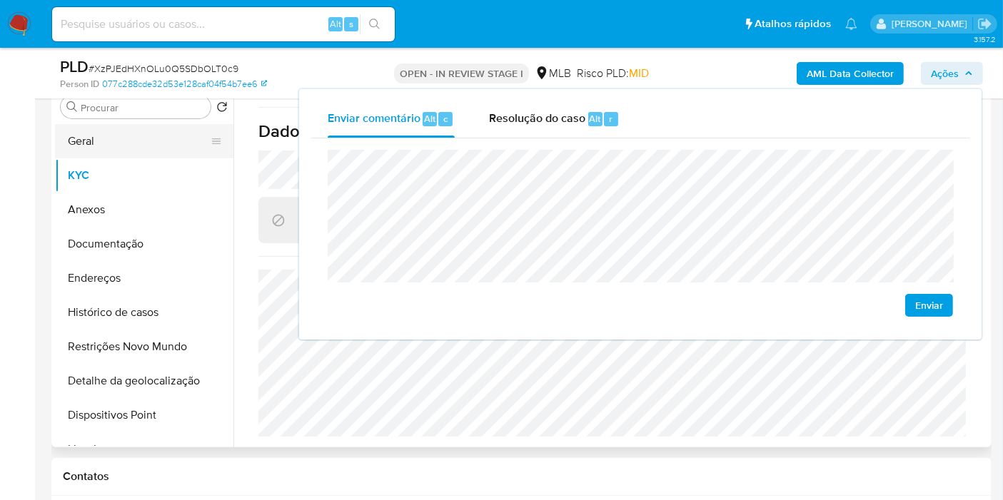
click at [129, 144] on button "Geral" at bounding box center [138, 141] width 167 height 34
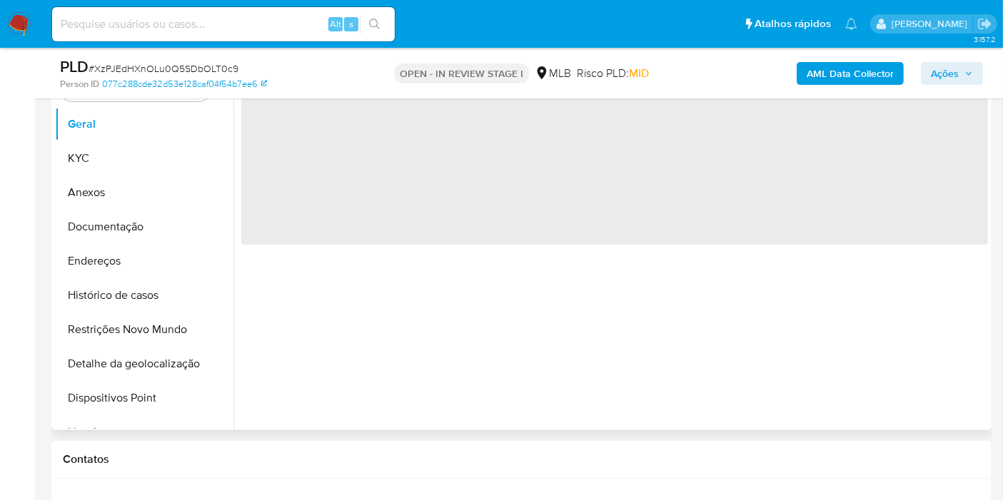
scroll to position [301, 0]
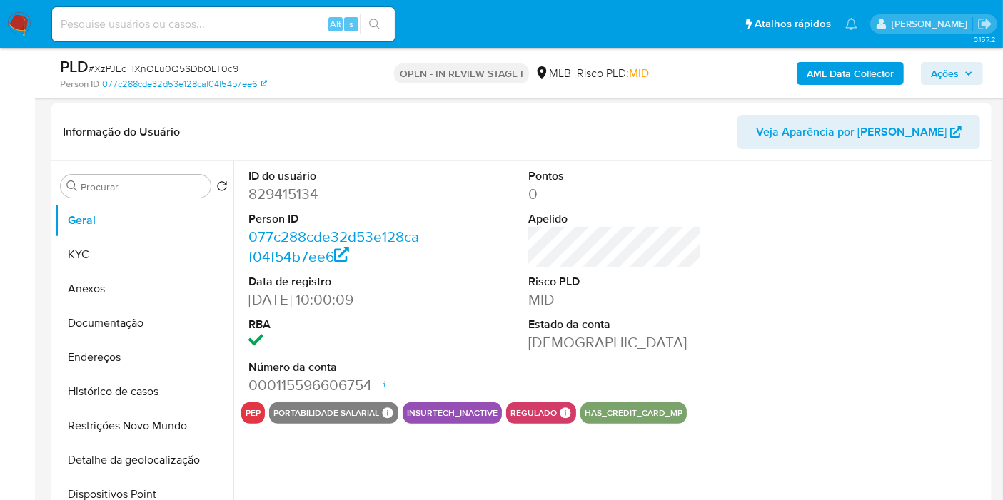
click at [284, 196] on dd "829415134" at bounding box center [334, 194] width 173 height 20
copy dd "829415134"
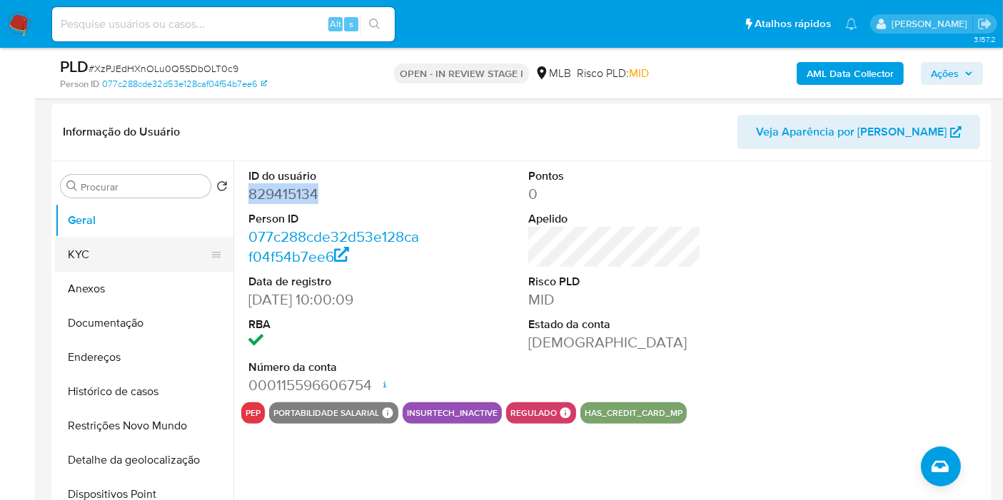
click at [104, 246] on button "KYC" at bounding box center [138, 255] width 167 height 34
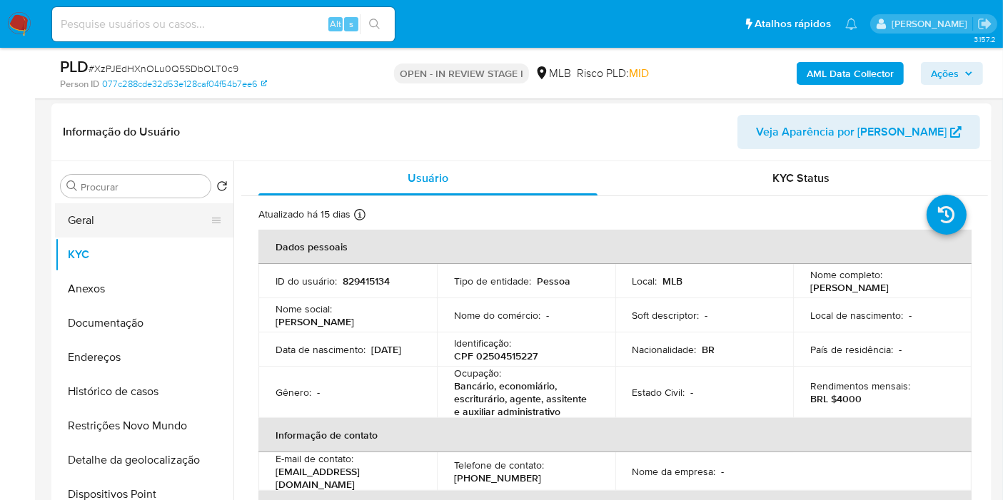
click at [141, 221] on button "Geral" at bounding box center [138, 220] width 167 height 34
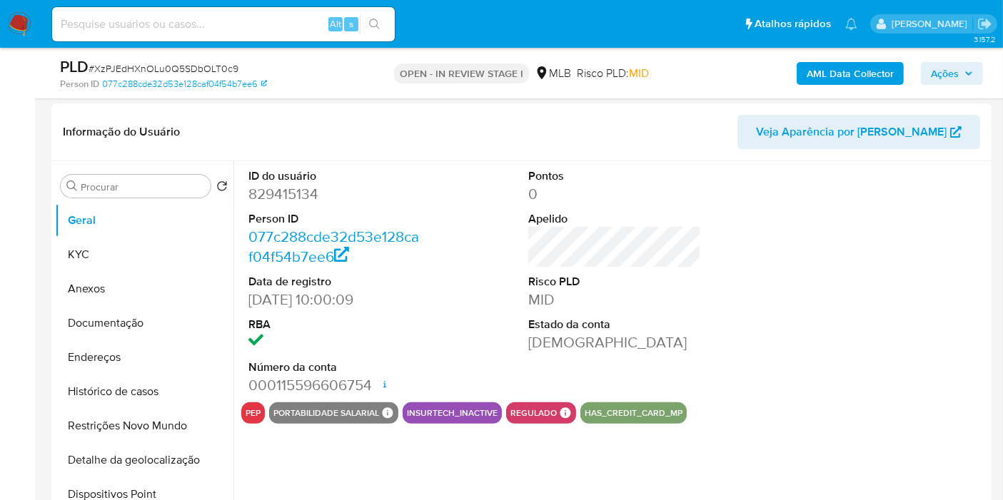
scroll to position [381, 0]
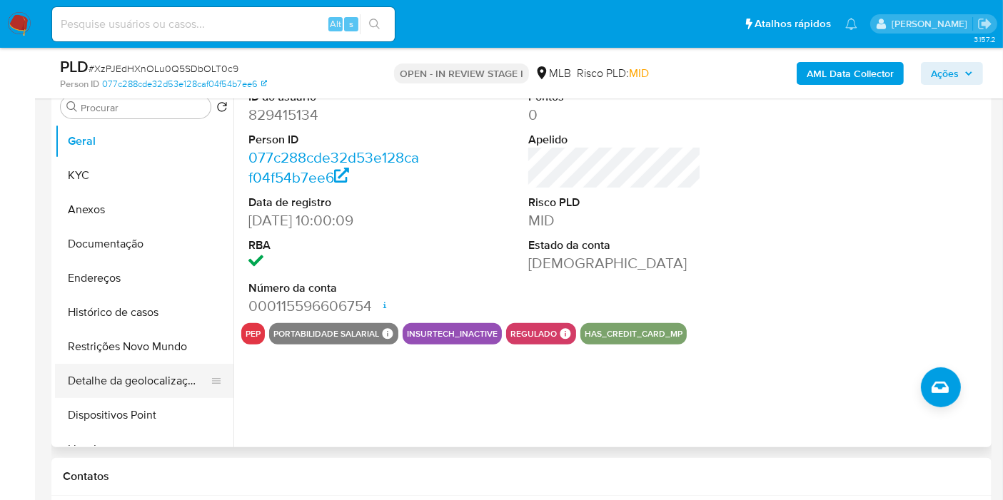
click at [144, 372] on button "Detalhe da geolocalização" at bounding box center [138, 381] width 167 height 34
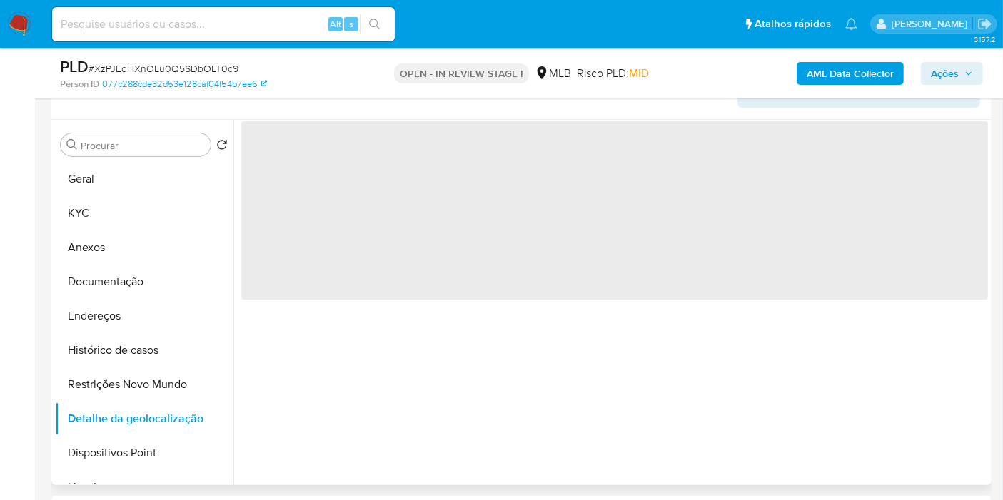
scroll to position [301, 0]
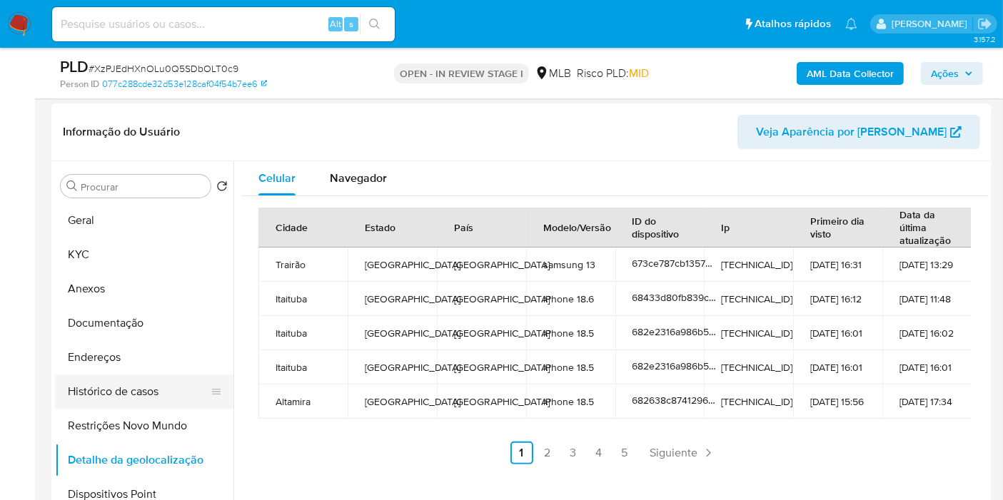
click at [156, 356] on button "Endereços" at bounding box center [144, 358] width 178 height 34
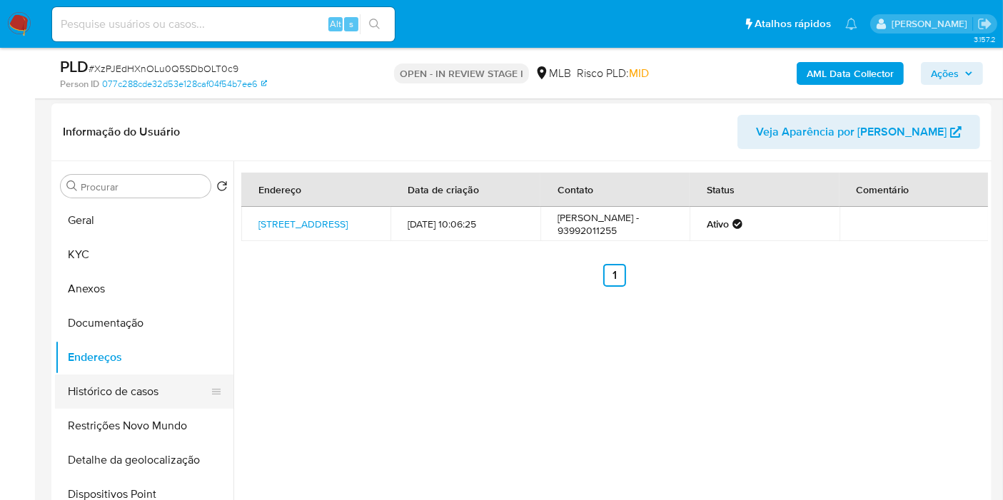
click at [126, 387] on button "Histórico de casos" at bounding box center [138, 392] width 167 height 34
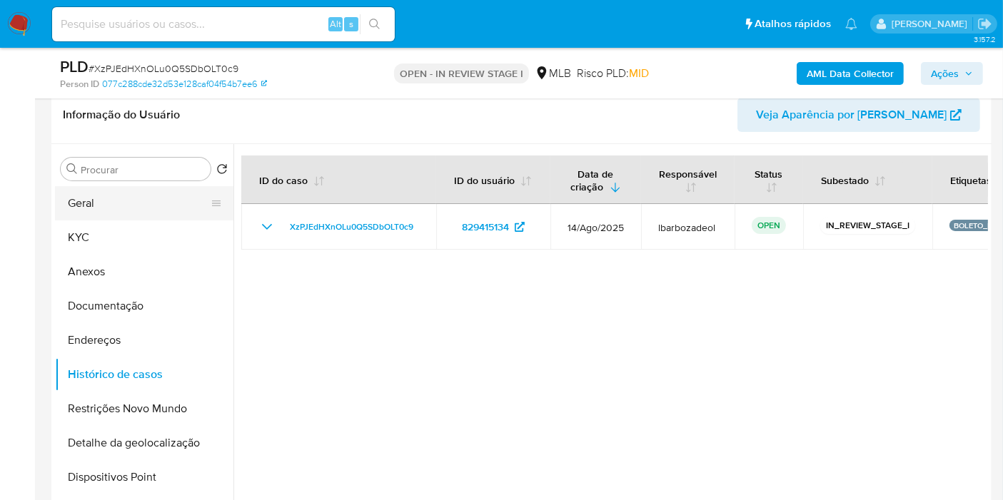
click at [141, 196] on button "Geral" at bounding box center [138, 203] width 167 height 34
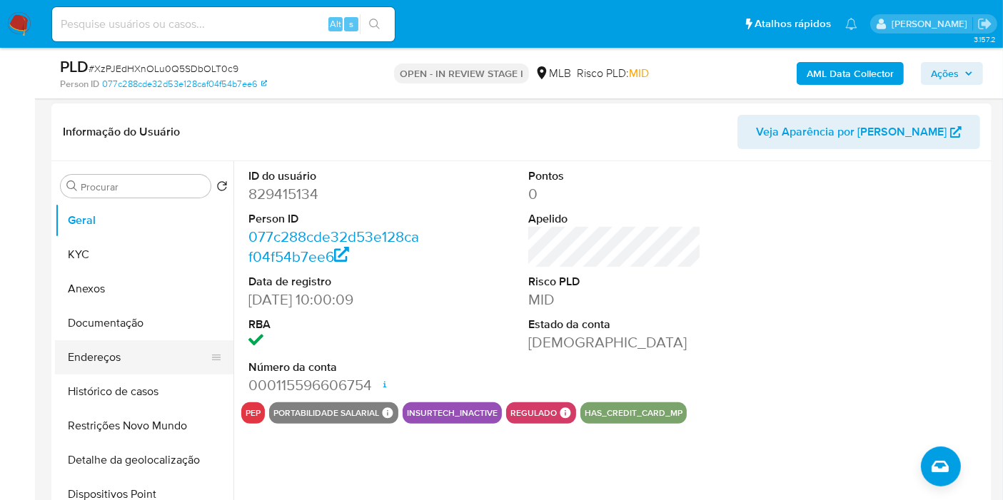
click at [139, 368] on button "Endereços" at bounding box center [138, 358] width 167 height 34
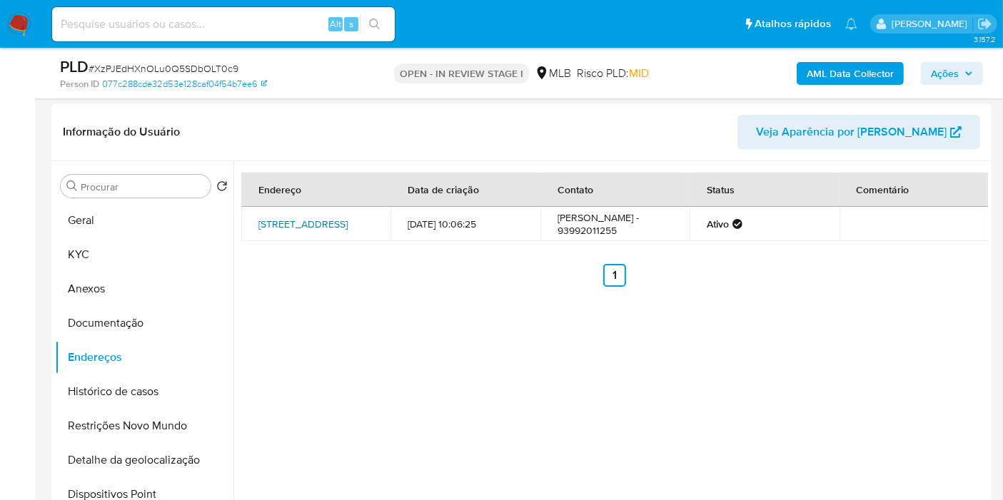
click at [297, 230] on link "Rua Décima Segunda 455, Itaituba, Pará, 68181372, Brasil 455" at bounding box center [302, 224] width 89 height 14
click at [129, 223] on button "Geral" at bounding box center [138, 220] width 167 height 34
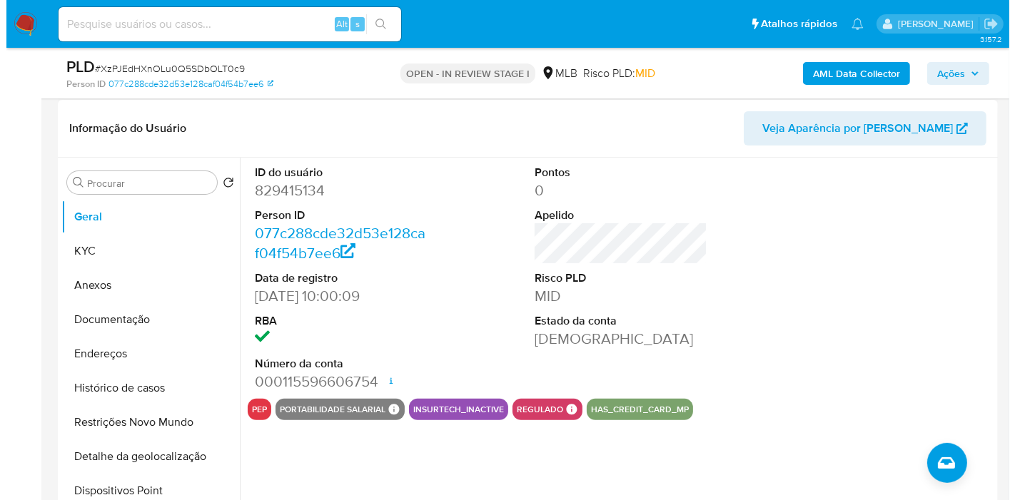
scroll to position [306, 0]
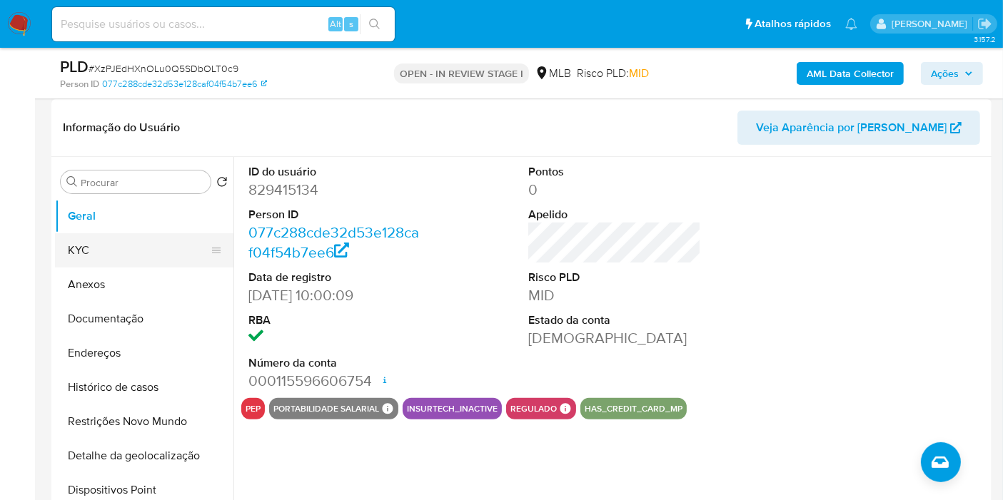
click at [89, 258] on button "KYC" at bounding box center [138, 250] width 167 height 34
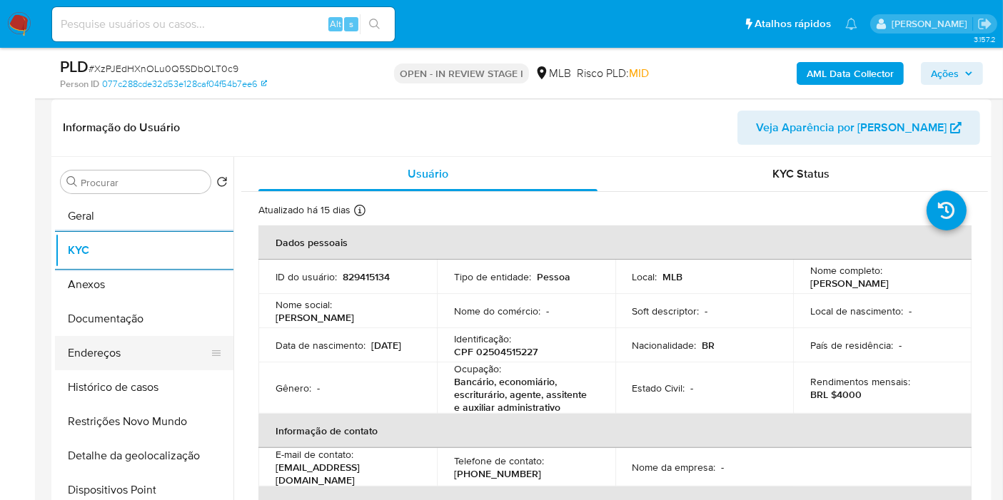
click at [135, 353] on button "Endereços" at bounding box center [138, 353] width 167 height 34
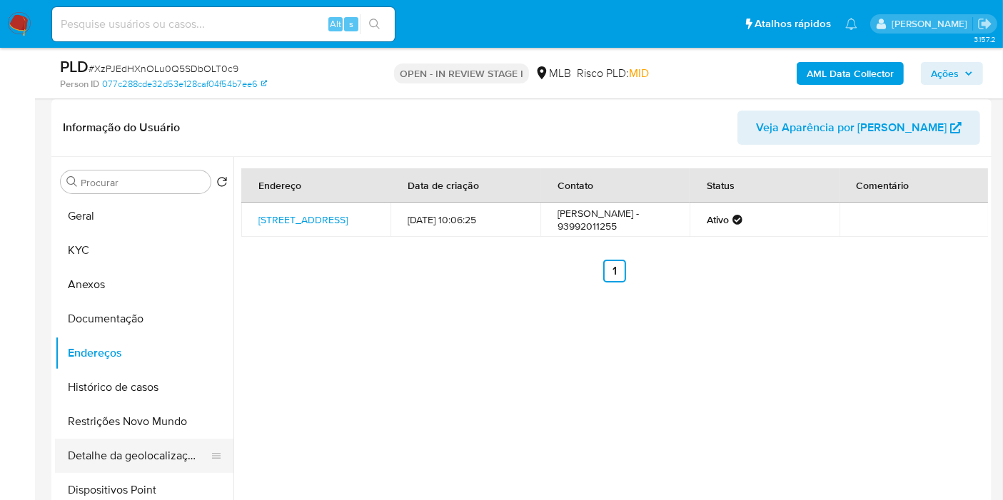
drag, startPoint x: 162, startPoint y: 458, endPoint x: 188, endPoint y: 453, distance: 26.9
click at [162, 458] on button "Detalhe da geolocalização" at bounding box center [138, 456] width 167 height 34
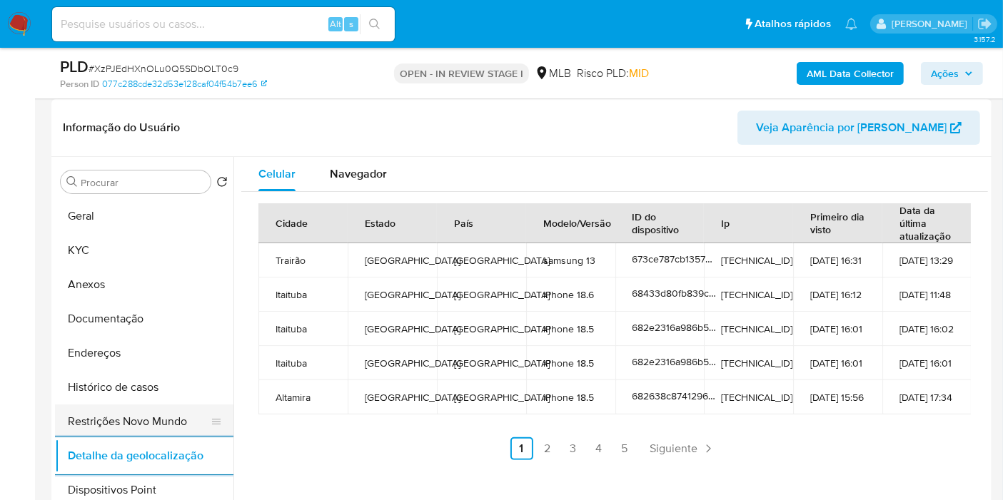
click at [114, 420] on button "Restrições Novo Mundo" at bounding box center [138, 422] width 167 height 34
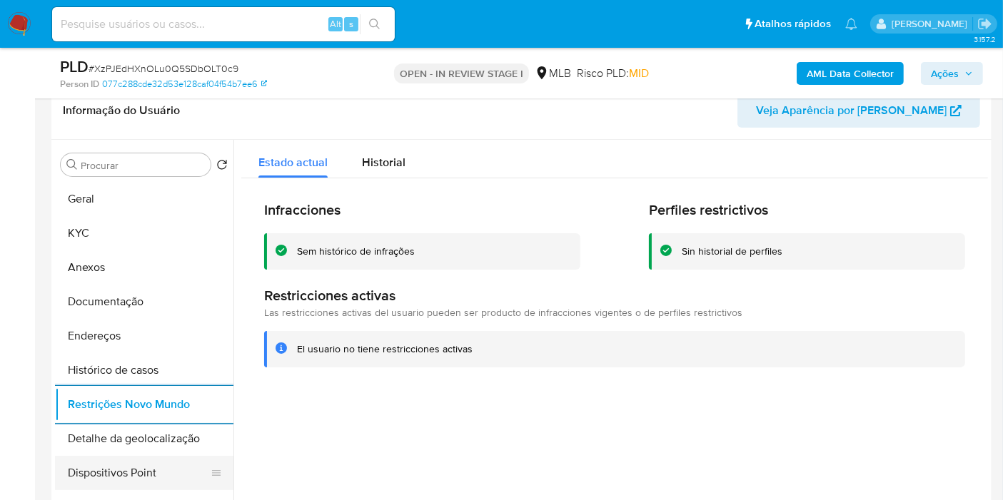
click at [101, 473] on button "Dispositivos Point" at bounding box center [138, 473] width 167 height 34
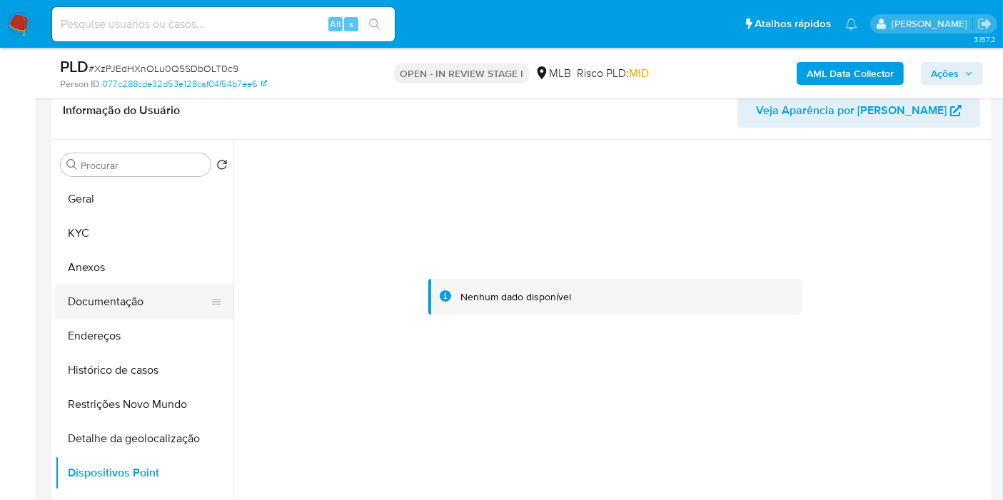
click at [134, 298] on button "Documentação" at bounding box center [138, 302] width 167 height 34
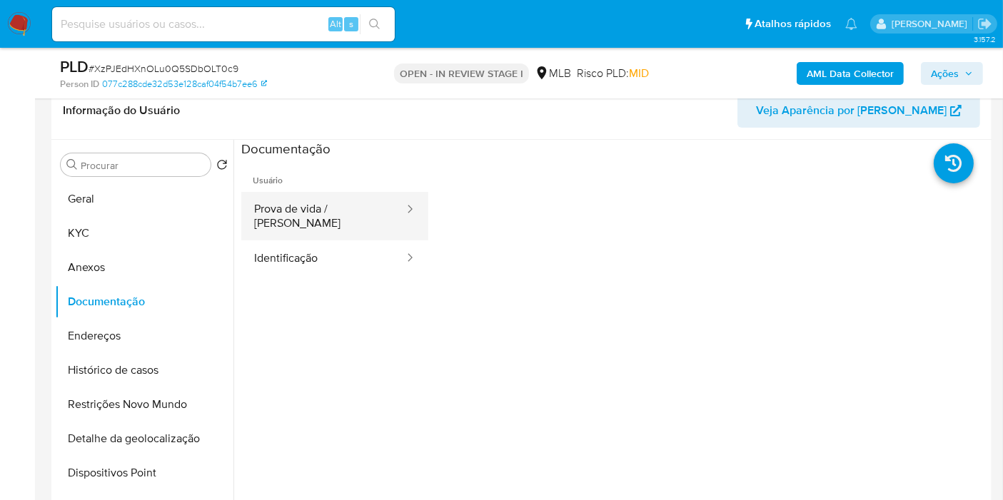
click at [332, 201] on button "Prova de vida / Selfie" at bounding box center [323, 216] width 164 height 49
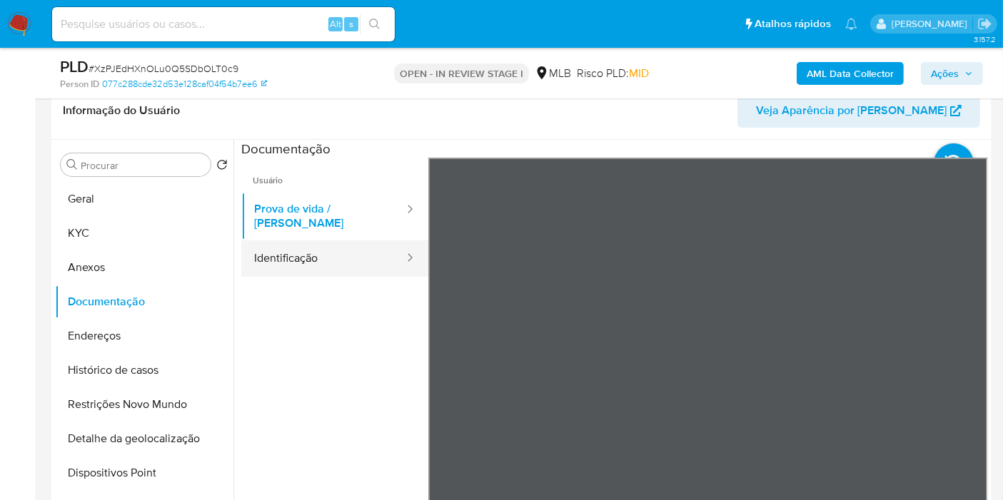
click at [298, 260] on button "Identificação" at bounding box center [323, 259] width 164 height 36
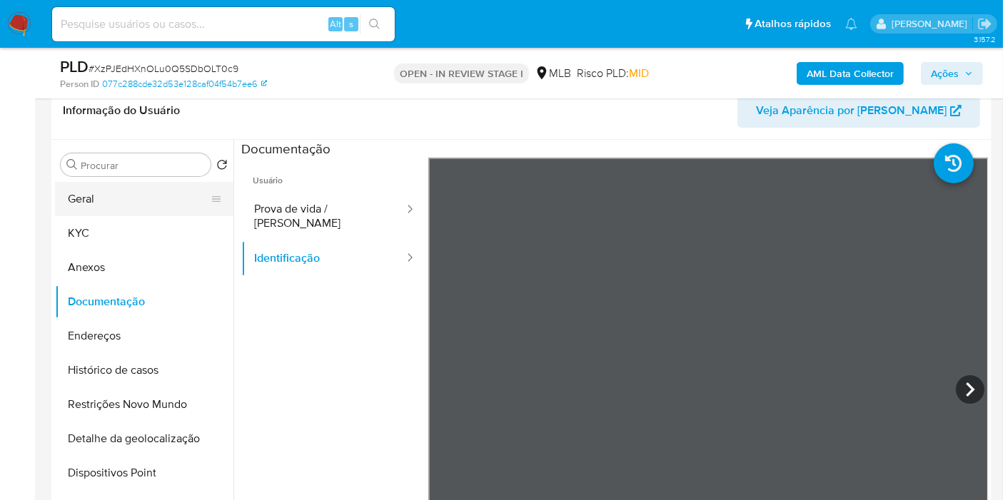
click at [134, 183] on button "Geral" at bounding box center [138, 199] width 167 height 34
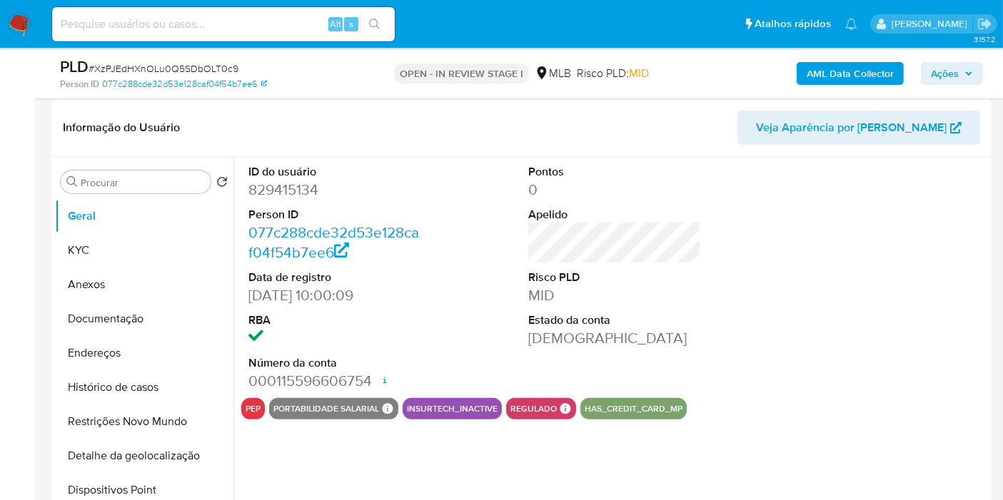
click at [875, 78] on b "AML Data Collector" at bounding box center [850, 73] width 87 height 23
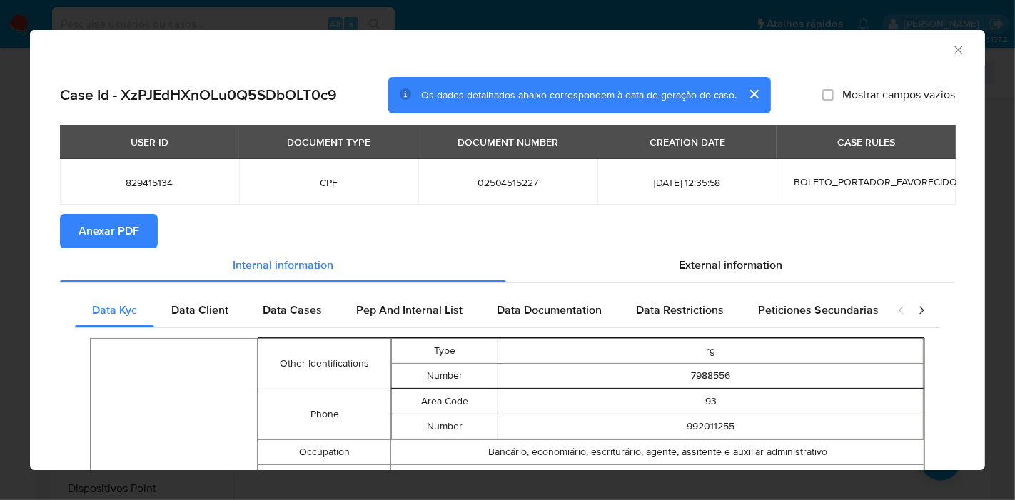
click at [102, 226] on span "Anexar PDF" at bounding box center [109, 231] width 61 height 31
drag, startPoint x: 942, startPoint y: 51, endPoint x: 893, endPoint y: 69, distance: 52.2
click at [952, 52] on icon "Fechar a janela" at bounding box center [959, 50] width 14 height 14
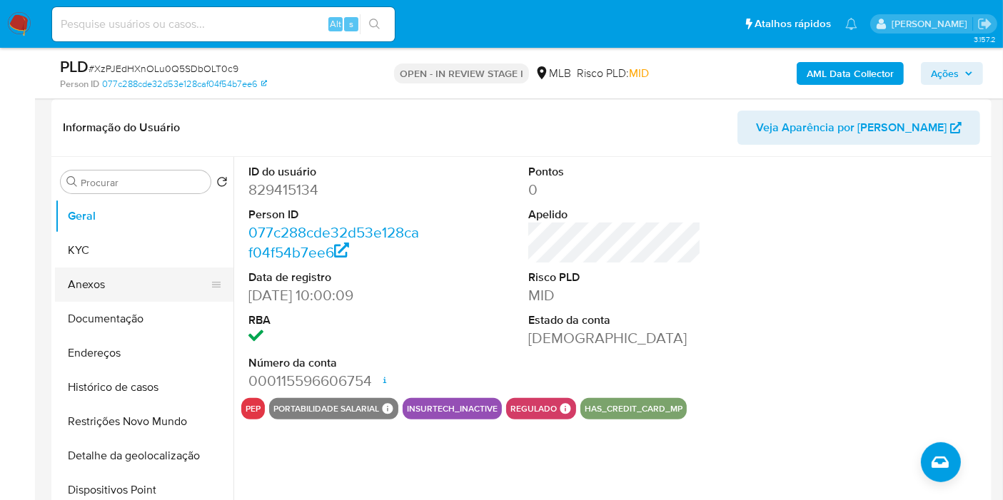
click at [143, 298] on button "Anexos" at bounding box center [138, 285] width 167 height 34
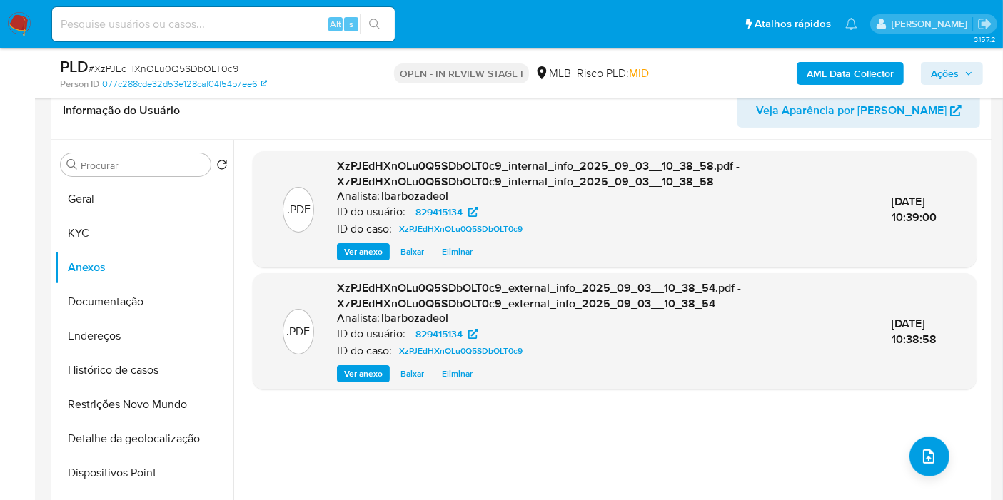
click at [940, 70] on span "Ações" at bounding box center [945, 73] width 28 height 23
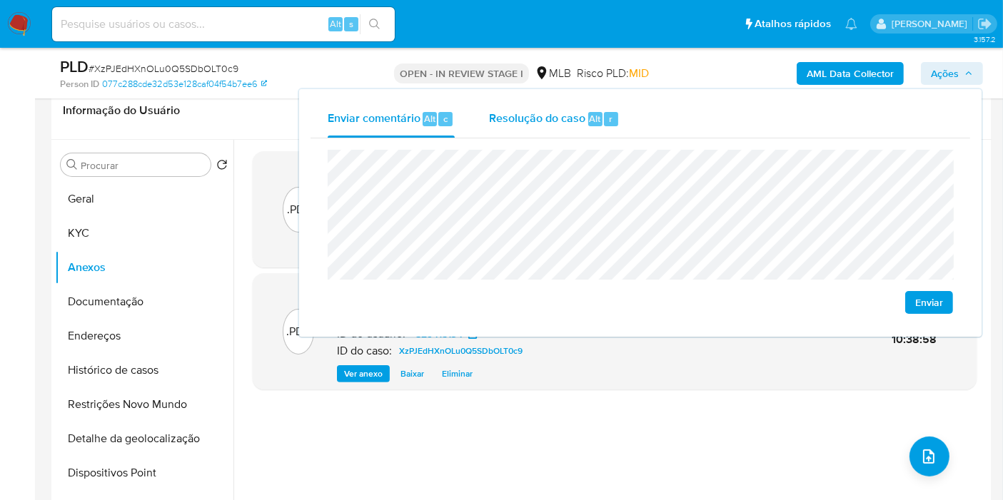
click at [518, 135] on div "Resolução do caso Alt r" at bounding box center [554, 119] width 131 height 37
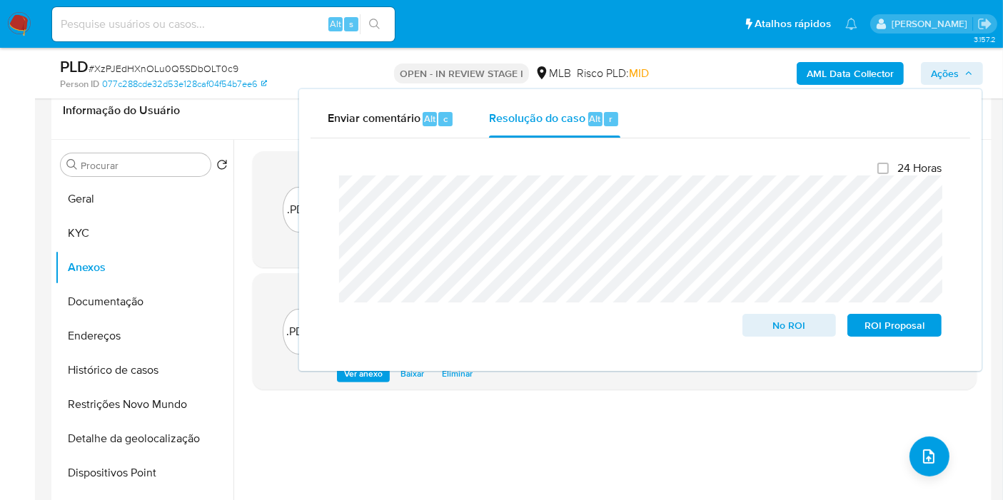
click at [589, 437] on div ".PDF XzPJEdHXnOLu0Q5SDbOLT0c9_internal_info_2025_09_03__10_38_58.pdf - XzPJEdHX…" at bounding box center [615, 322] width 724 height 343
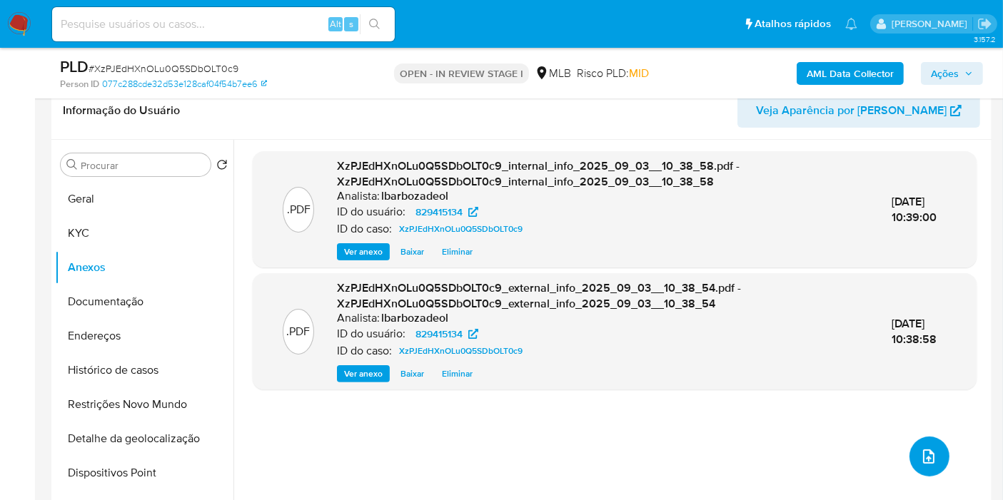
click at [912, 451] on button "upload-file" at bounding box center [930, 457] width 40 height 40
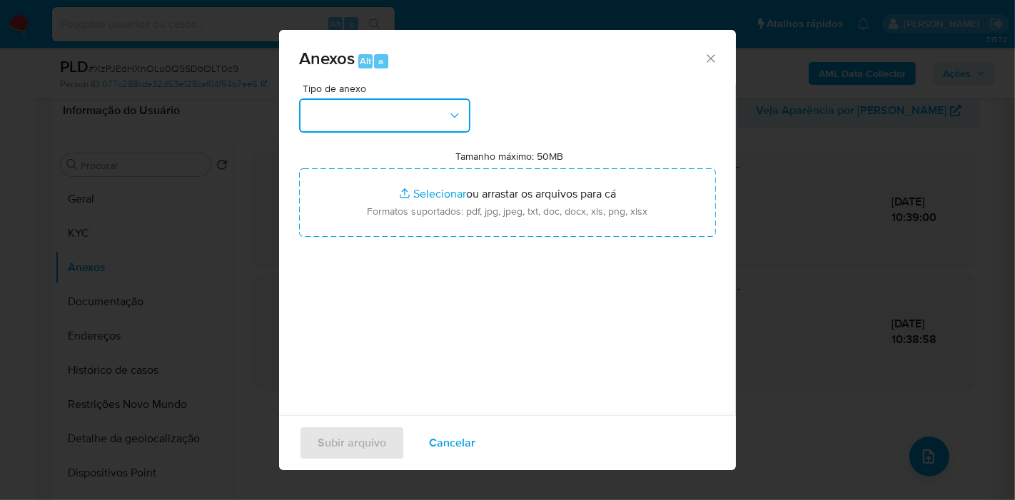
click at [399, 119] on button "button" at bounding box center [384, 116] width 171 height 34
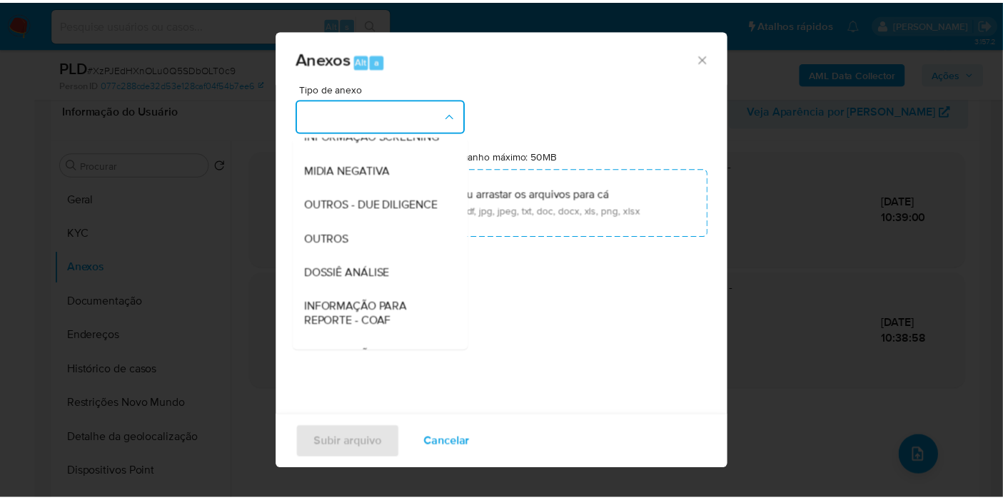
scroll to position [219, 0]
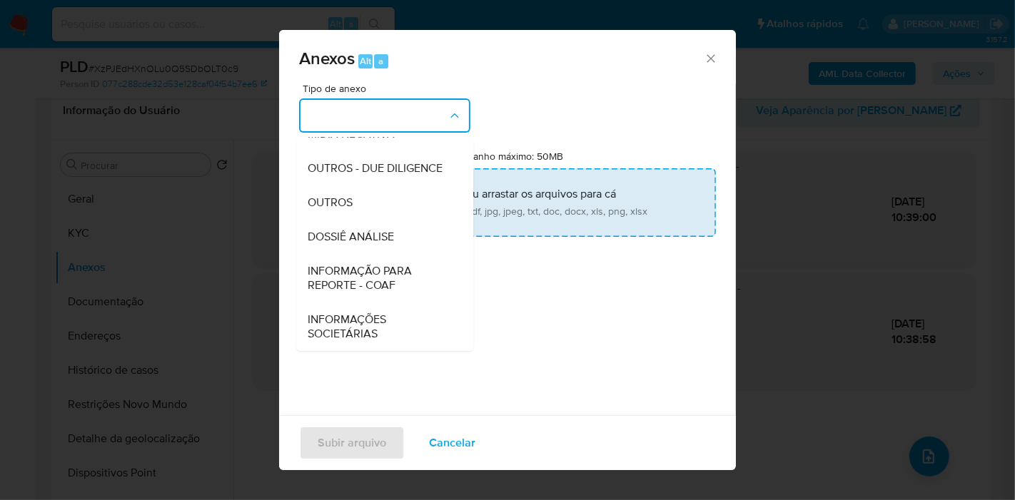
drag, startPoint x: 379, startPoint y: 233, endPoint x: 401, endPoint y: 203, distance: 36.8
click at [380, 233] on span "DOSSIÊ ANÁLISE" at bounding box center [351, 237] width 86 height 14
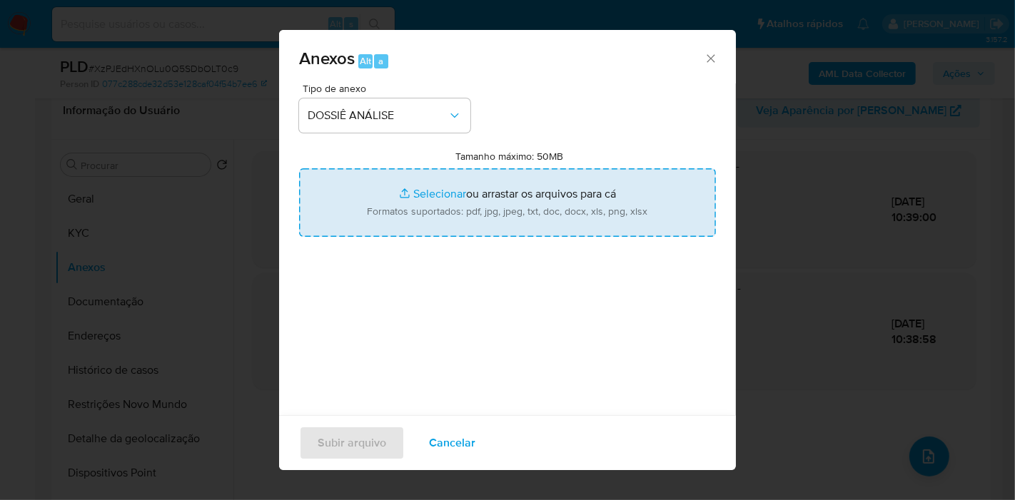
click at [403, 198] on input "Tamanho máximo: 50MB Selecionar arquivos" at bounding box center [507, 202] width 417 height 69
type input "C:\fakepath\SAR - XXXX - CPF 02504515227 - FABIANA DE BARROS PEREIRA SILVA.pdf"
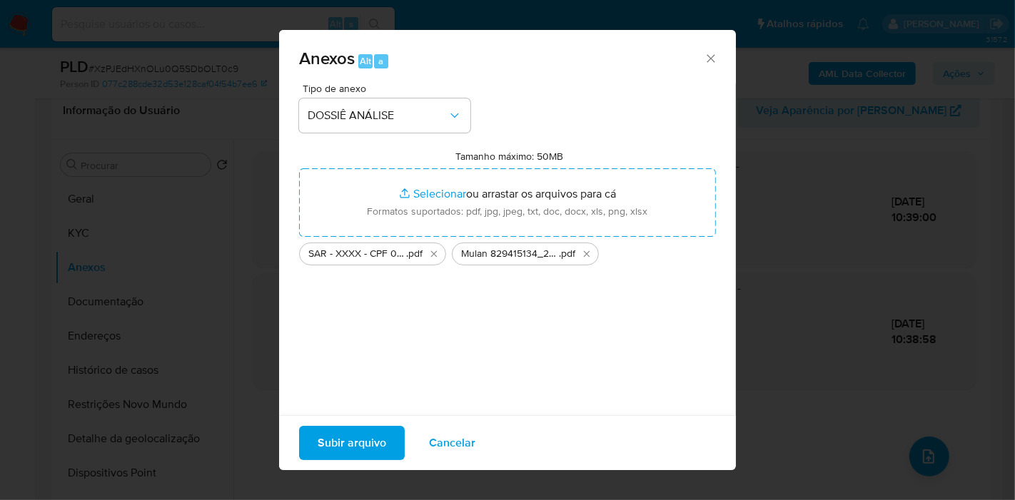
click at [363, 447] on span "Subir arquivo" at bounding box center [352, 443] width 69 height 31
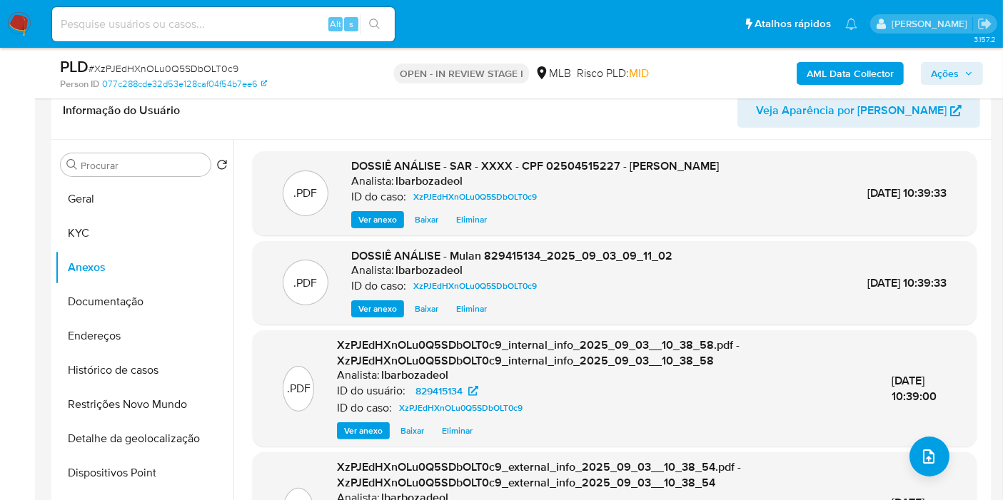
click at [941, 74] on span "Ações" at bounding box center [945, 73] width 28 height 23
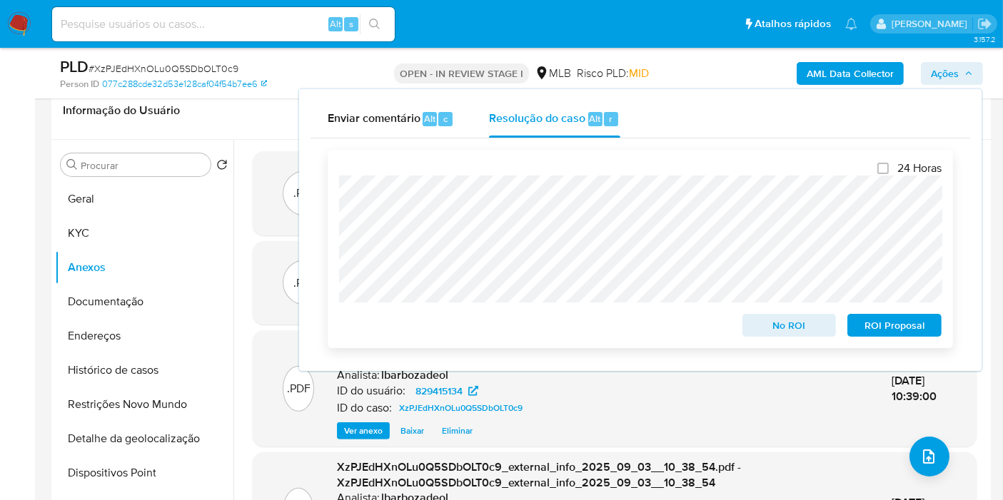
click at [899, 326] on span "ROI Proposal" at bounding box center [894, 326] width 74 height 20
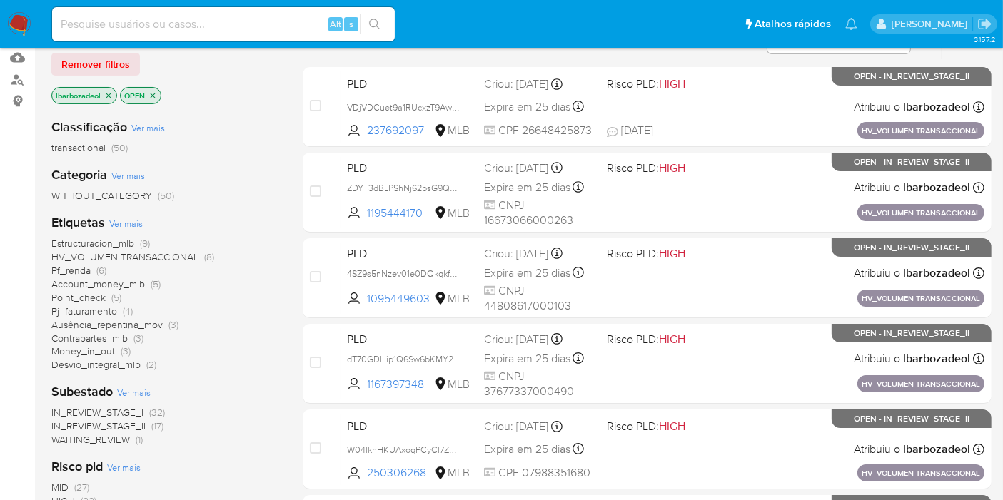
scroll to position [238, 0]
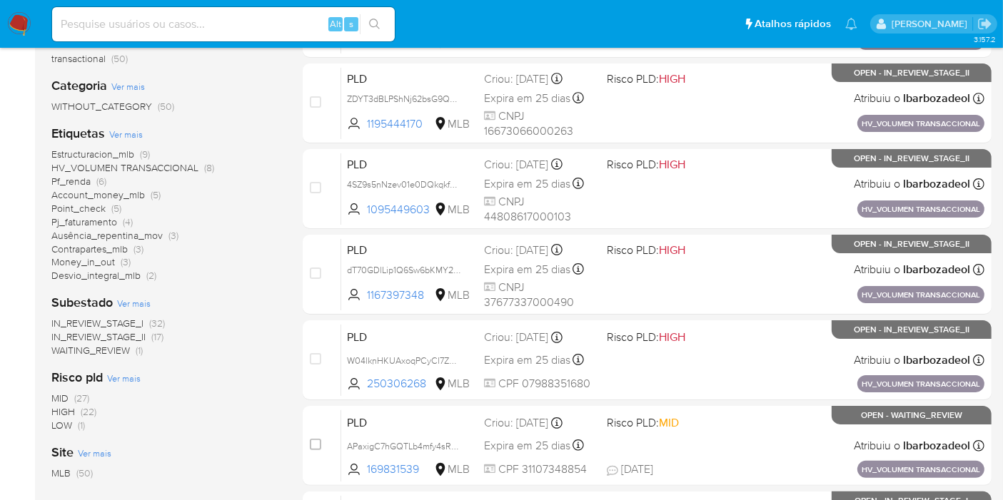
click at [90, 412] on span "(22)" at bounding box center [89, 412] width 16 height 14
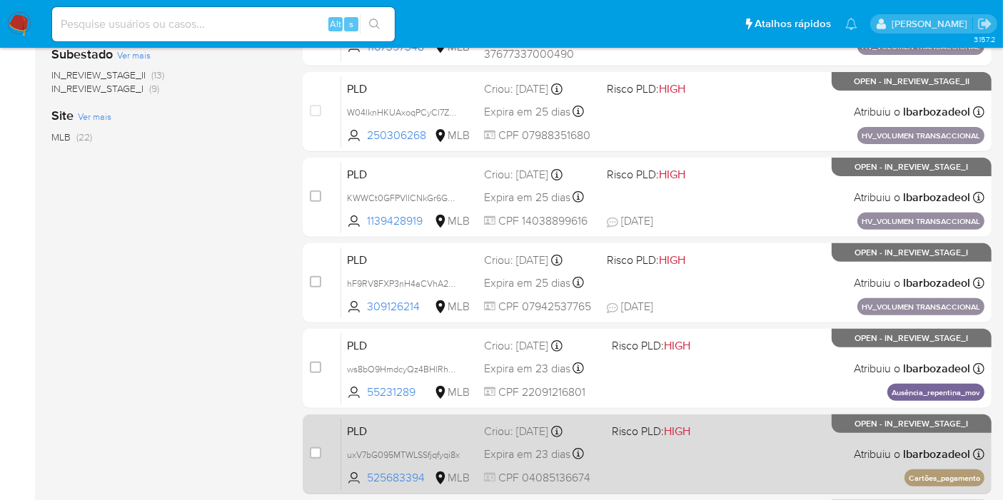
scroll to position [466, 0]
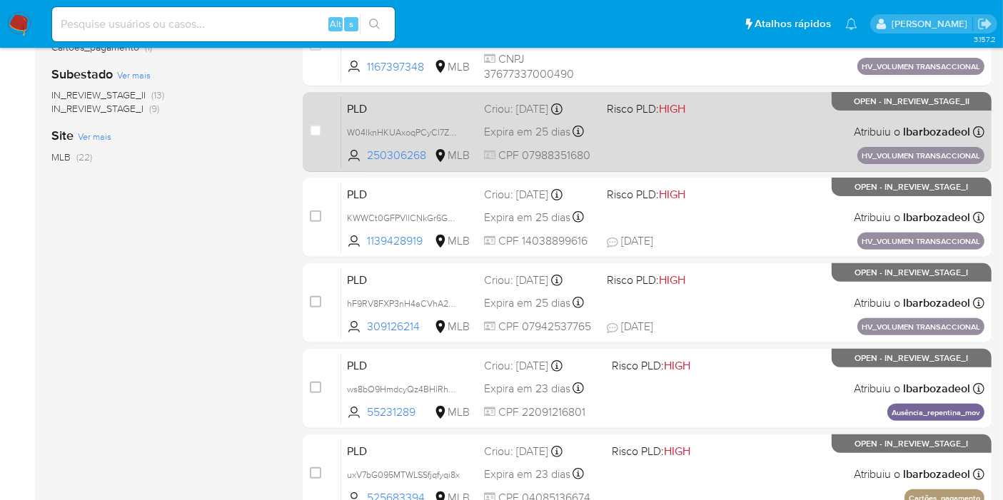
click at [703, 139] on div "PLD W04lknHKUAxoqPCyCl7Zd1ls 250306268 MLB Risco PLD: HIGH Criou: [DATE] Criou:…" at bounding box center [662, 132] width 643 height 72
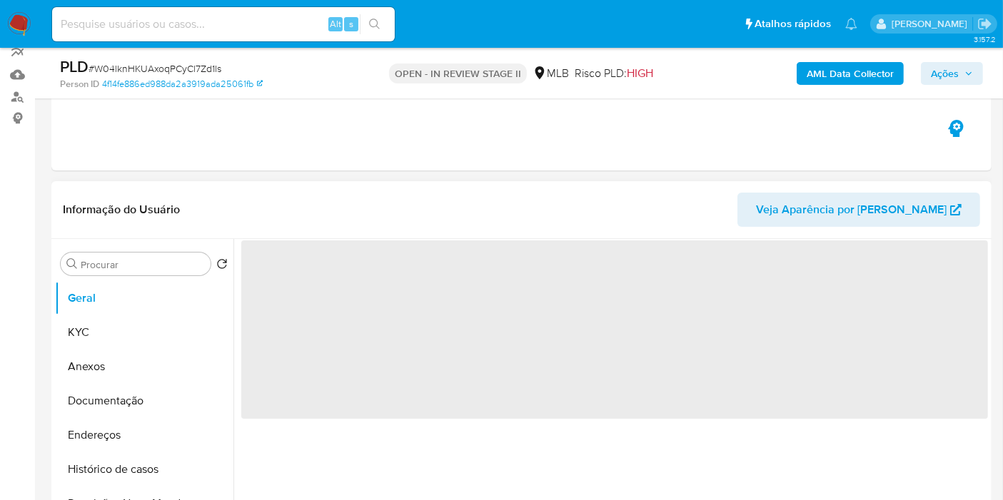
scroll to position [317, 0]
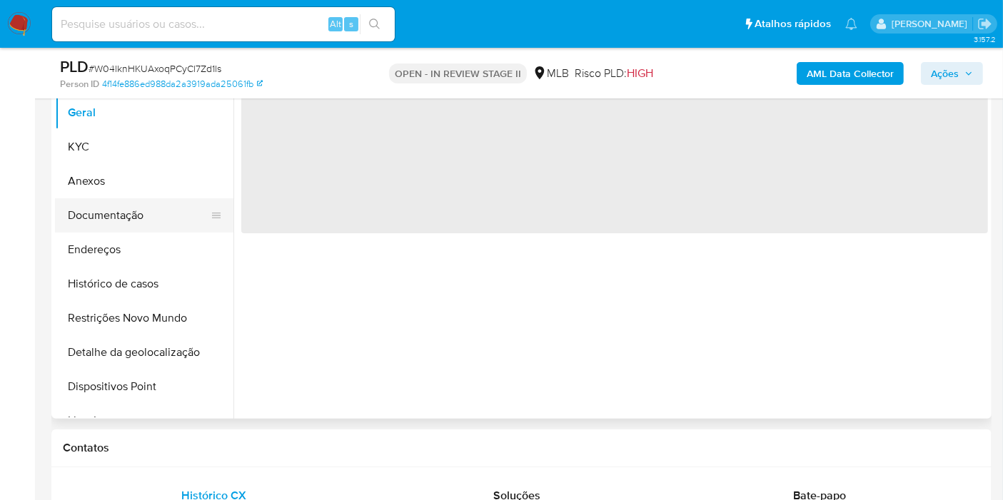
click at [136, 221] on button "Documentação" at bounding box center [138, 215] width 167 height 34
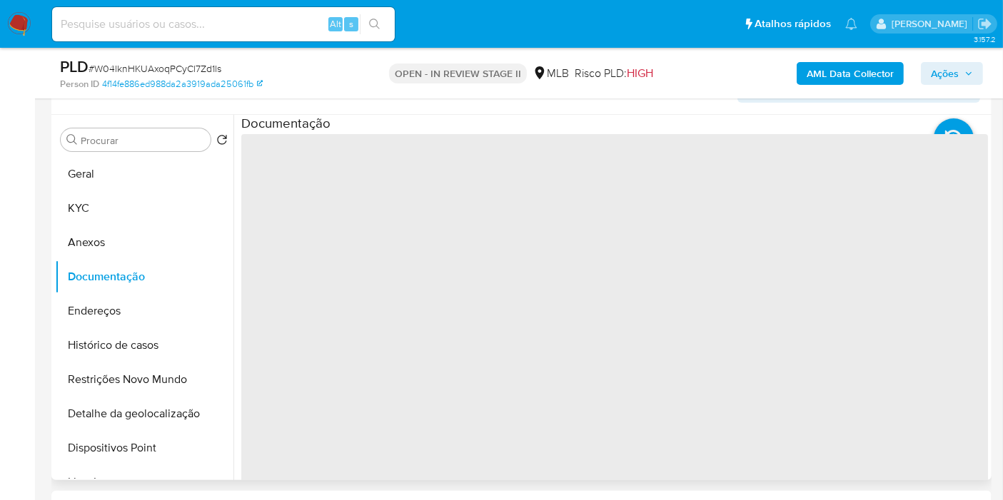
select select "10"
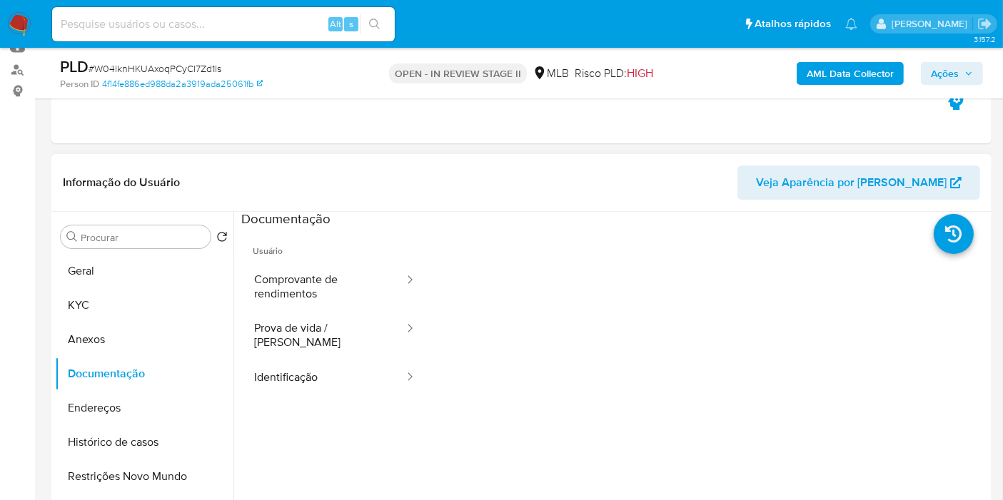
scroll to position [0, 0]
drag, startPoint x: 339, startPoint y: 276, endPoint x: 351, endPoint y: 258, distance: 21.2
click at [339, 276] on button "Comprovante de rendimentos" at bounding box center [323, 288] width 164 height 49
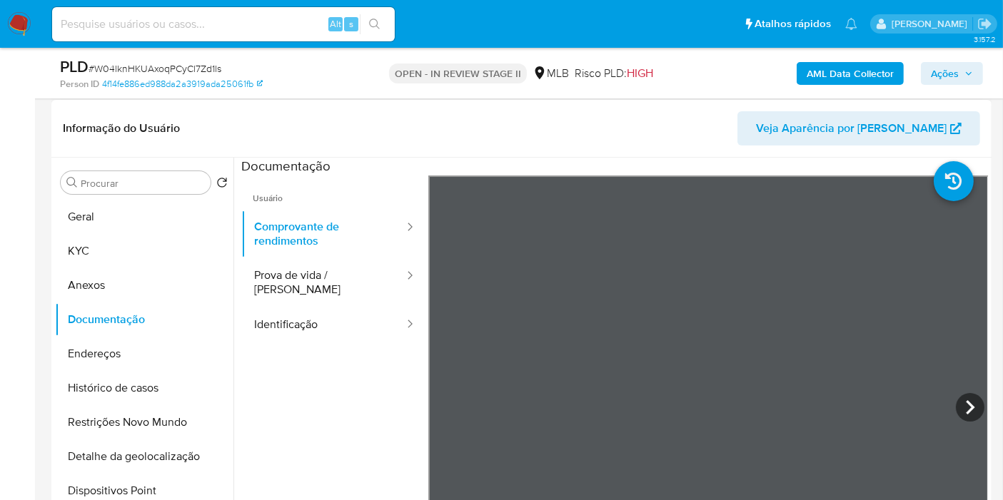
scroll to position [238, 0]
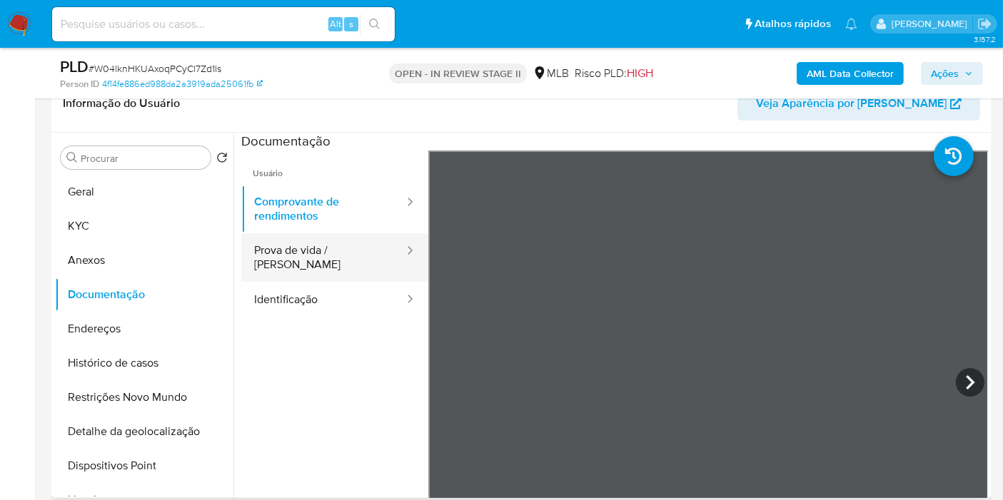
click at [338, 259] on button "Prova de vida / [PERSON_NAME]" at bounding box center [323, 257] width 164 height 49
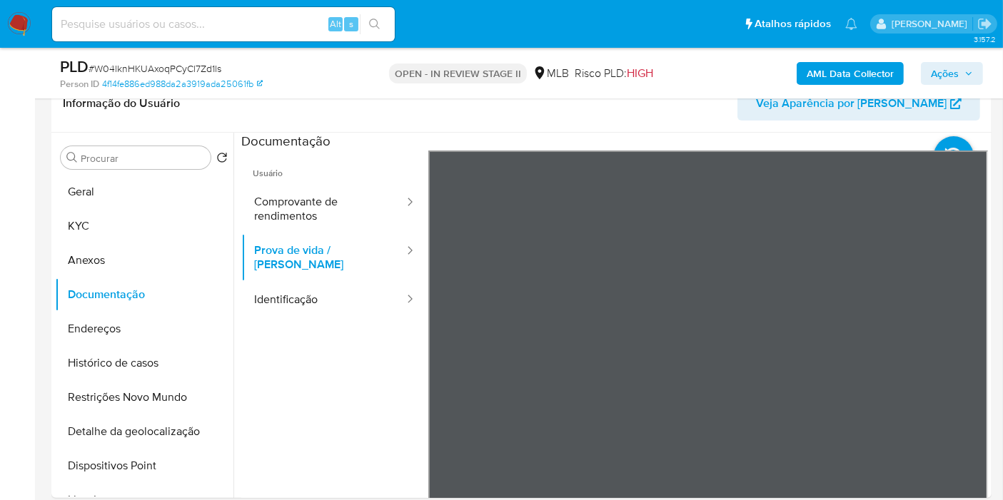
drag, startPoint x: 153, startPoint y: 203, endPoint x: 0, endPoint y: 233, distance: 155.8
click at [151, 203] on button "Geral" at bounding box center [144, 192] width 178 height 34
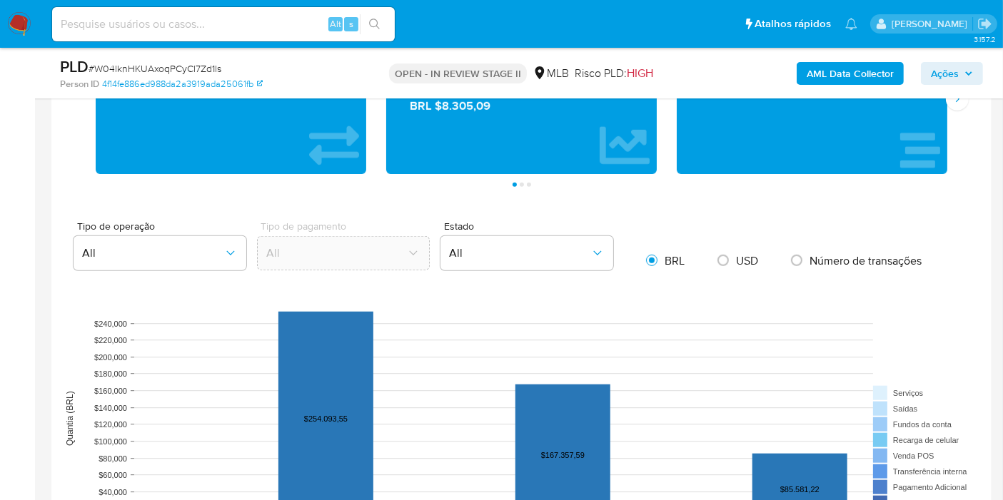
scroll to position [1348, 0]
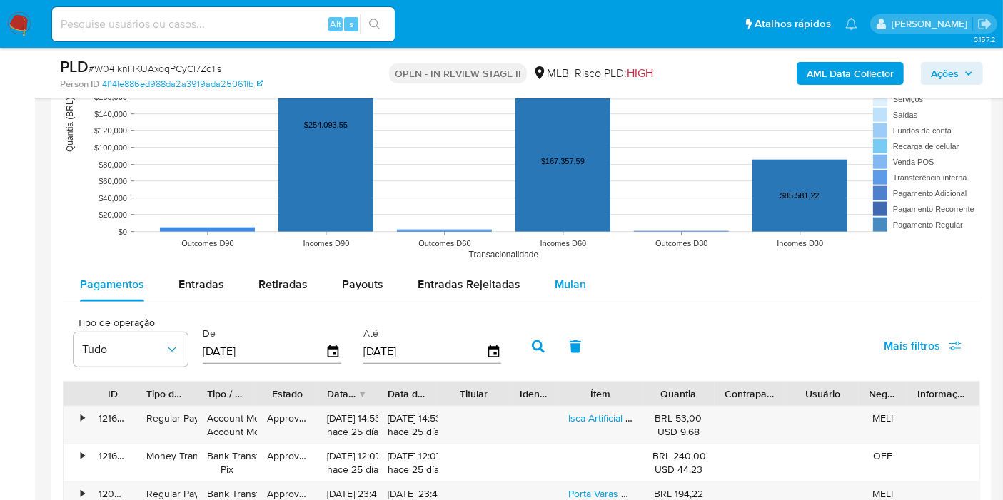
click at [555, 270] on div "Mulan" at bounding box center [570, 285] width 31 height 34
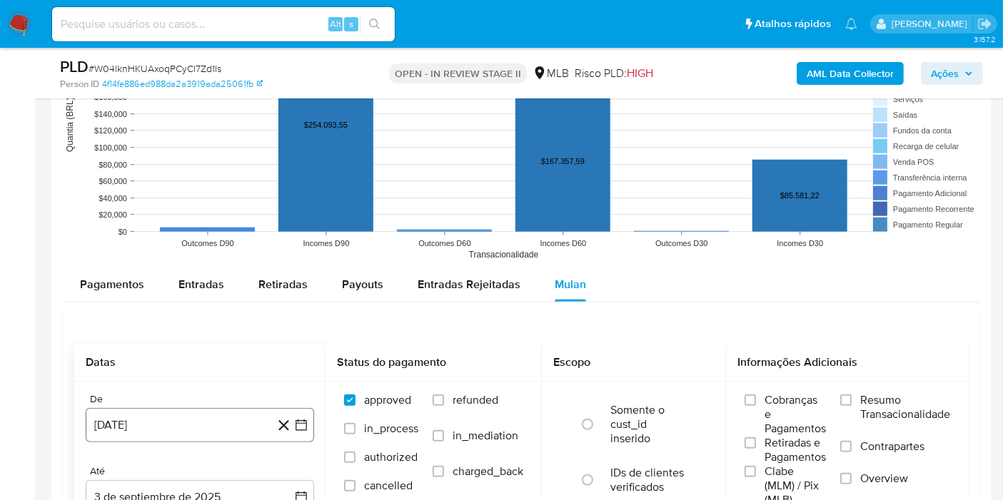
click at [208, 416] on button "[DATE]" at bounding box center [200, 425] width 228 height 34
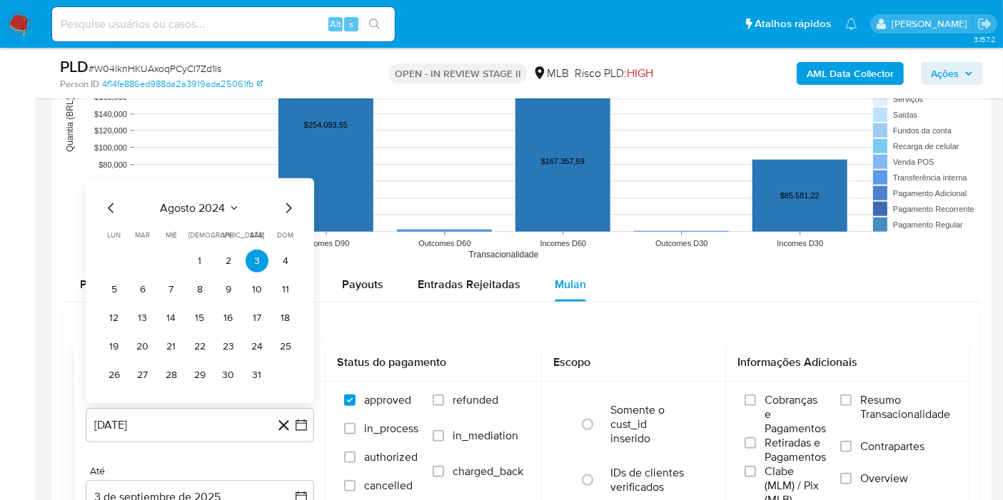
click at [226, 208] on button "agosto 2024" at bounding box center [200, 208] width 79 height 14
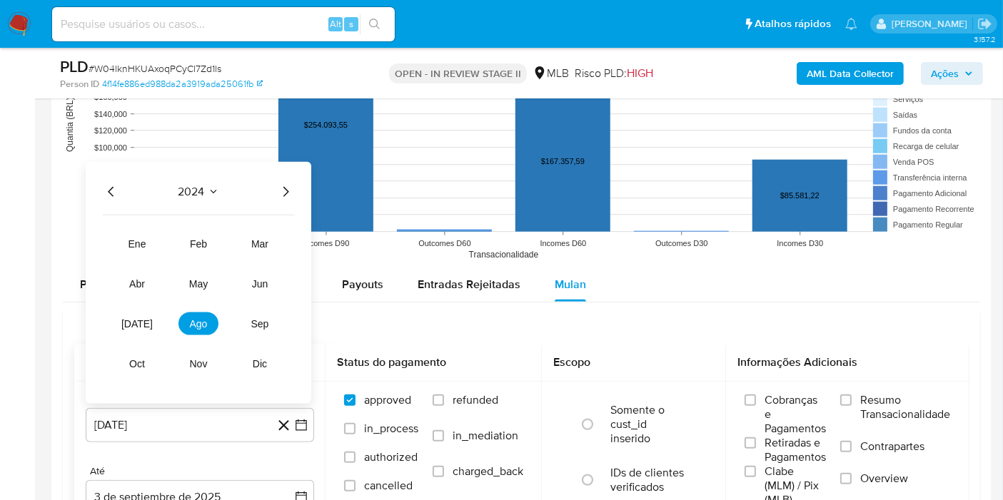
click at [286, 188] on icon "Año siguiente" at bounding box center [285, 191] width 17 height 17
click at [129, 321] on button "[DATE]" at bounding box center [137, 324] width 40 height 23
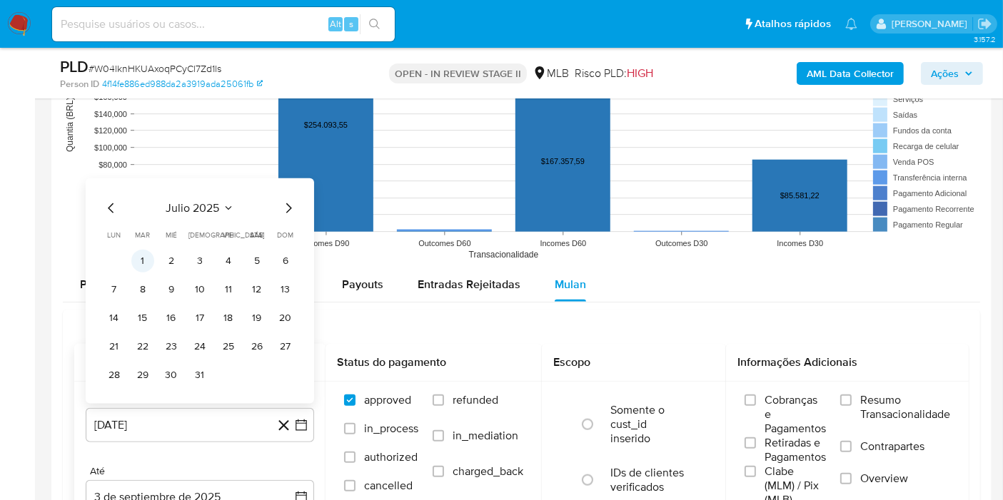
click at [148, 261] on button "1" at bounding box center [142, 261] width 23 height 23
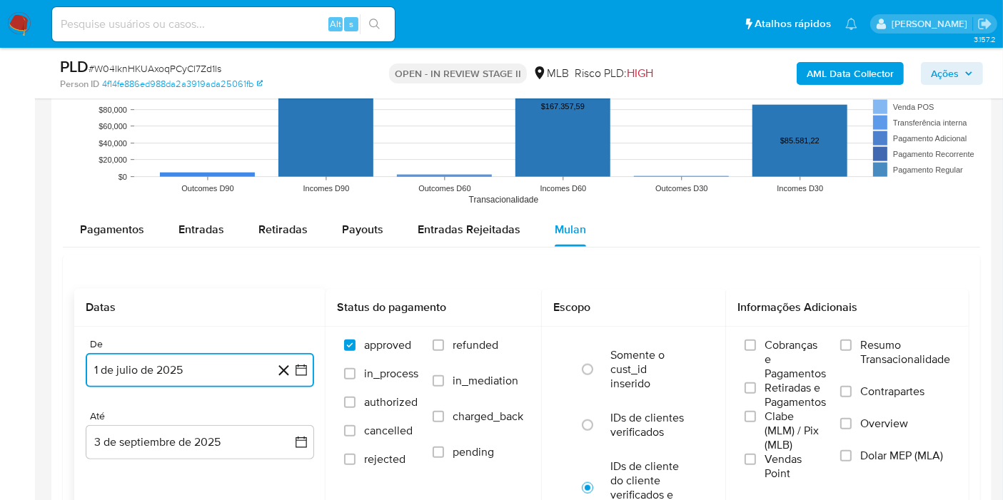
scroll to position [1428, 0]
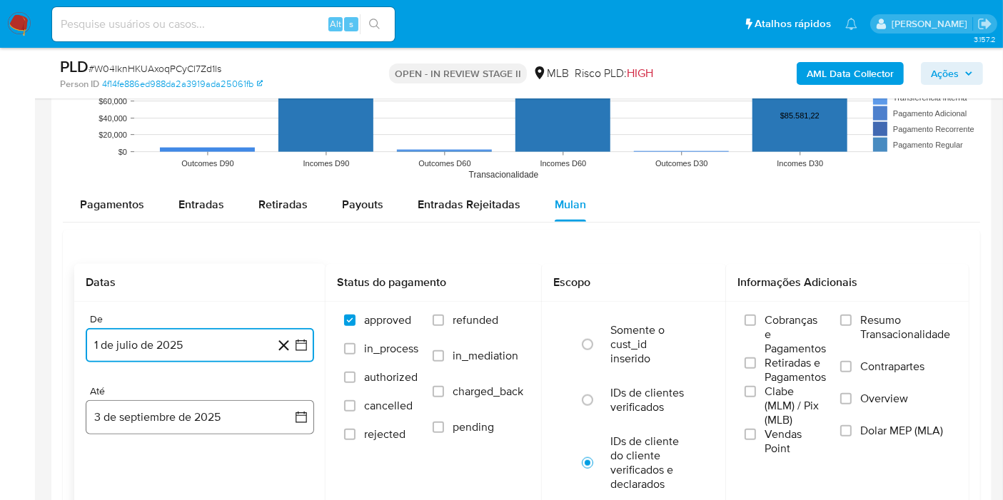
click at [153, 411] on button "3 de septiembre de 2025" at bounding box center [200, 418] width 228 height 34
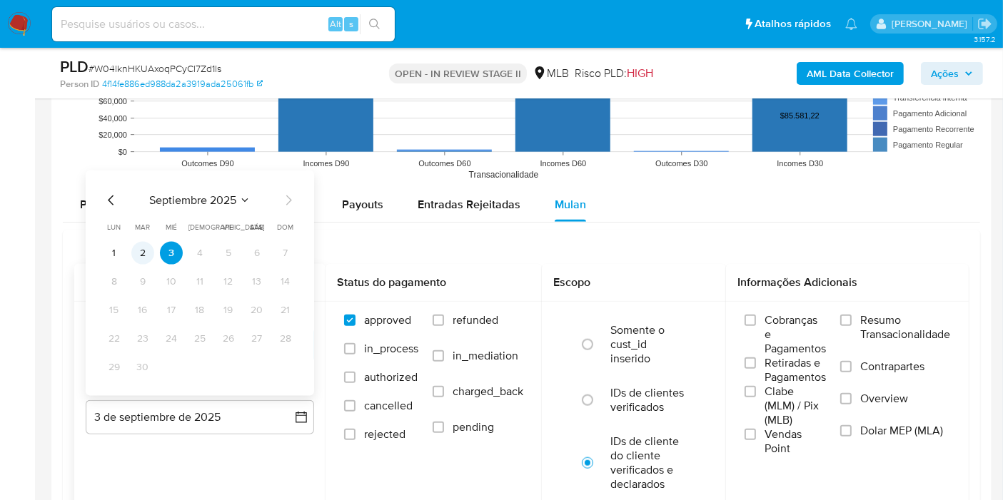
click at [149, 253] on button "2" at bounding box center [142, 253] width 23 height 23
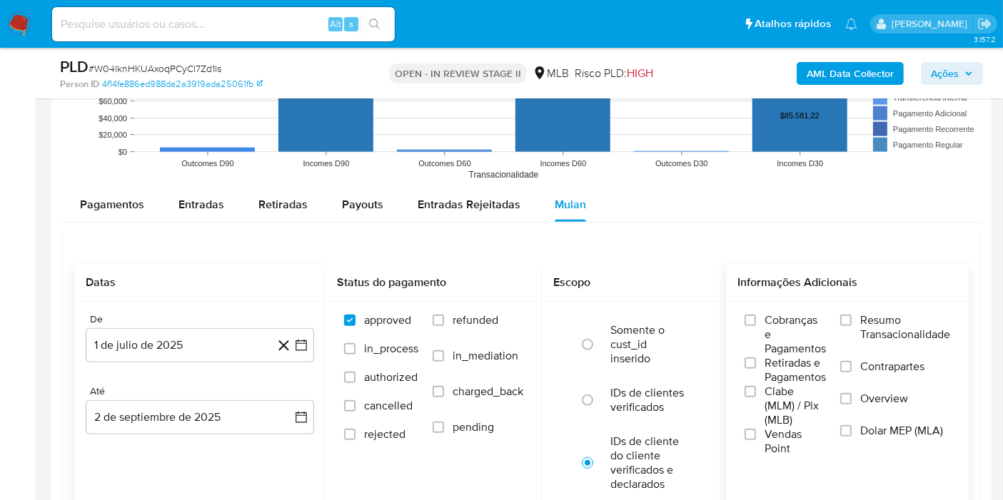
click at [883, 313] on span "Resumo Transacionalidade" at bounding box center [905, 327] width 90 height 29
click at [852, 315] on input "Resumo Transacionalidade" at bounding box center [845, 320] width 11 height 11
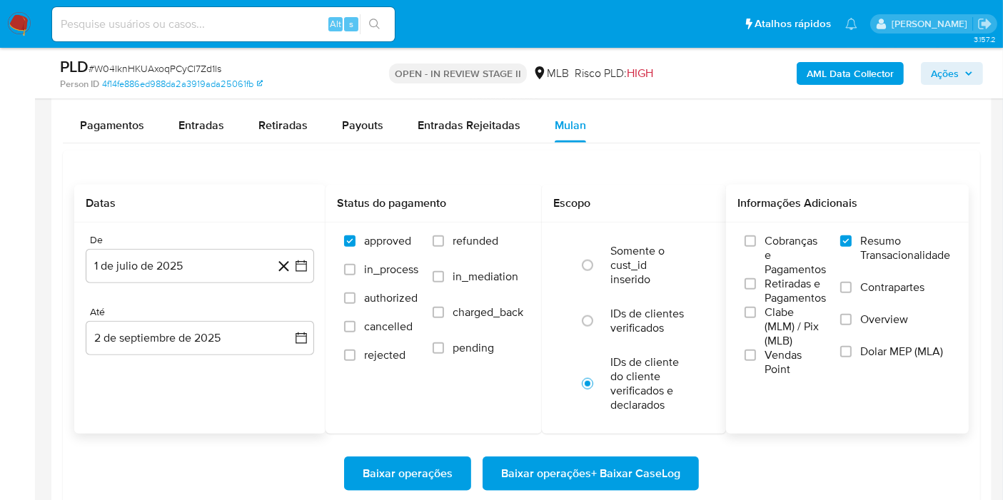
click at [610, 480] on span "Baixar operações + Baixar CaseLog" at bounding box center [590, 473] width 179 height 31
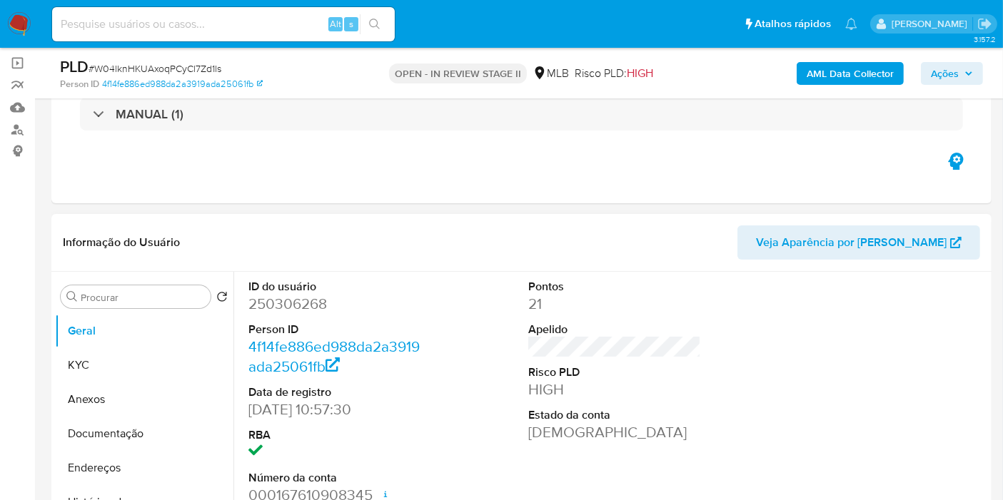
scroll to position [0, 0]
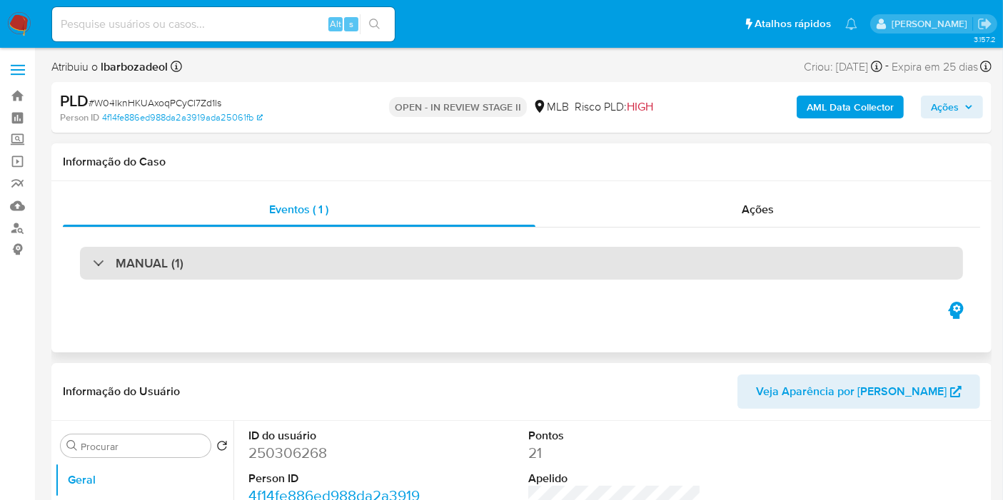
click at [562, 265] on div "MANUAL (1)" at bounding box center [521, 263] width 883 height 33
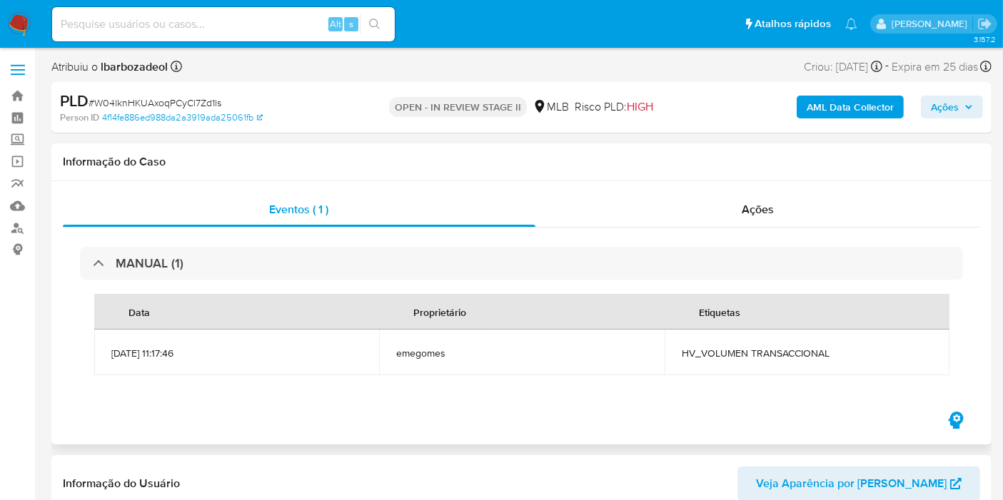
click at [815, 354] on span "HV_VOLUMEN TRANSACCIONAL" at bounding box center [807, 353] width 251 height 13
copy div "HV_VOLUMEN TRANSACCIONAL"
click at [942, 101] on span "Ações" at bounding box center [945, 107] width 28 height 23
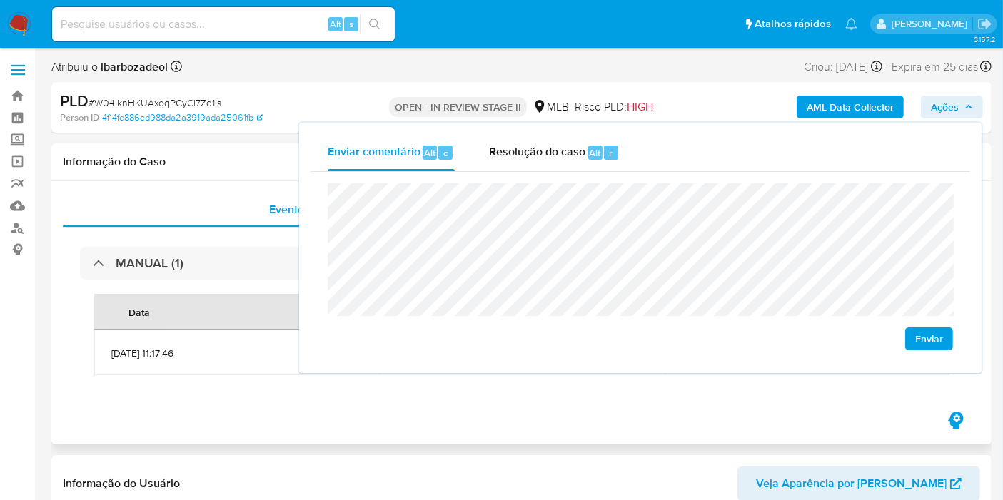
click at [254, 181] on div "Eventos ( 1 ) Ações MANUAL (1) Data Proprietário Etiquetas [DATE] 11:17:46 emeg…" at bounding box center [521, 312] width 940 height 263
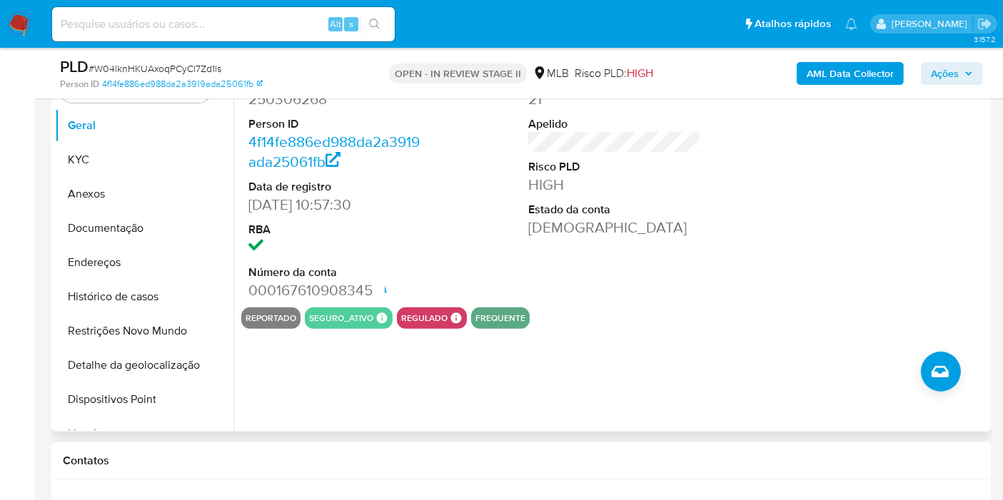
scroll to position [317, 0]
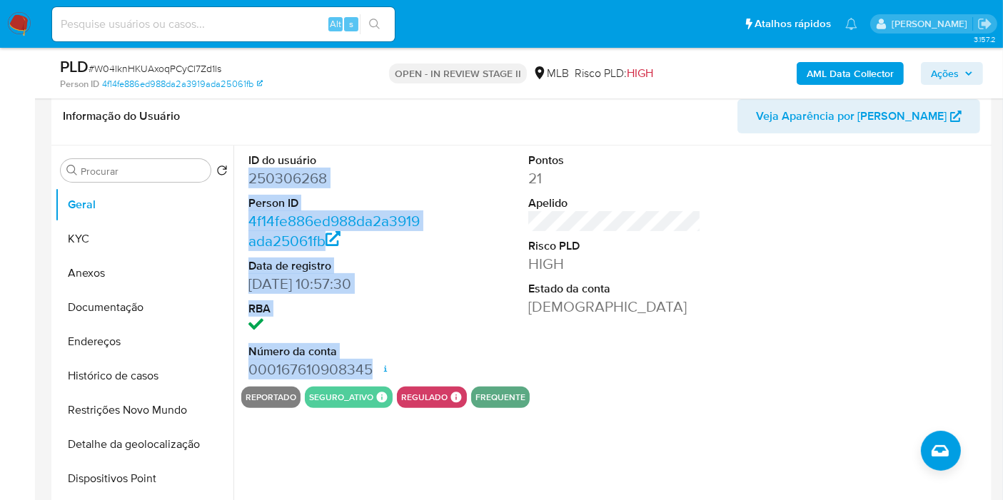
drag, startPoint x: 248, startPoint y: 176, endPoint x: 369, endPoint y: 373, distance: 231.1
click at [369, 373] on dl "ID do usuário 250306268 Person ID 4f14fe886ed988da2a3919ada25061fb Data de regi…" at bounding box center [334, 266] width 173 height 227
copy dl "250306268 Person ID 4f14fe886ed988da2a3919ada25061fb Data de registro [DATE] 10…"
click at [964, 74] on span "Ações" at bounding box center [952, 74] width 42 height 20
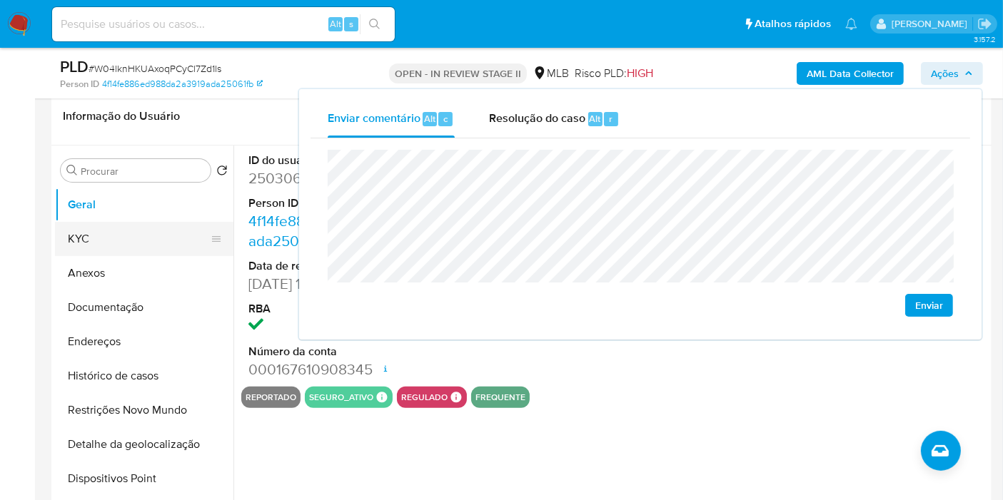
click at [144, 238] on button "KYC" at bounding box center [138, 239] width 167 height 34
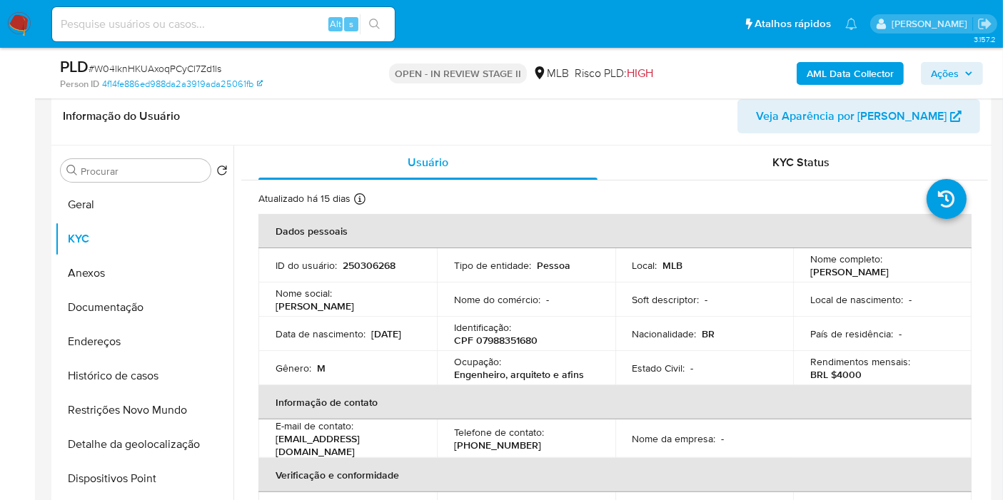
click at [510, 340] on p "CPF 07988351680" at bounding box center [496, 340] width 84 height 13
copy p "07988351680"
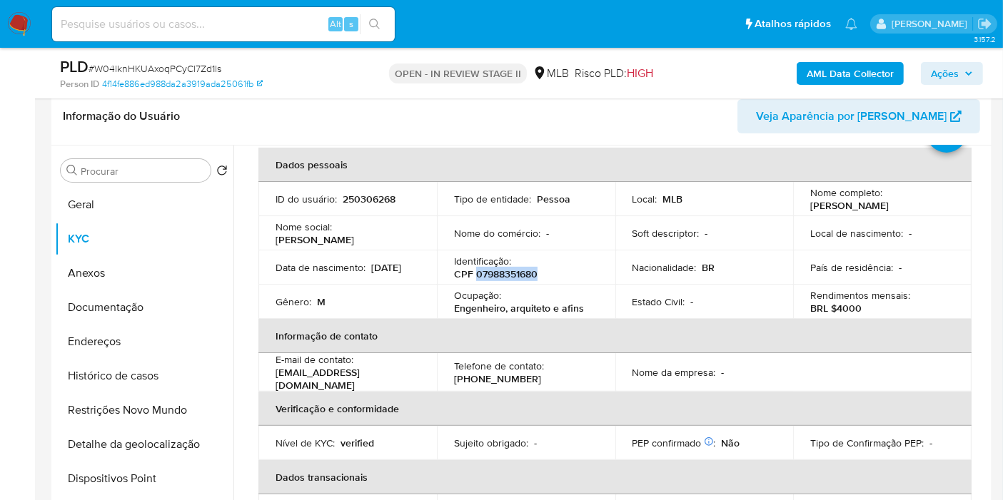
scroll to position [0, 0]
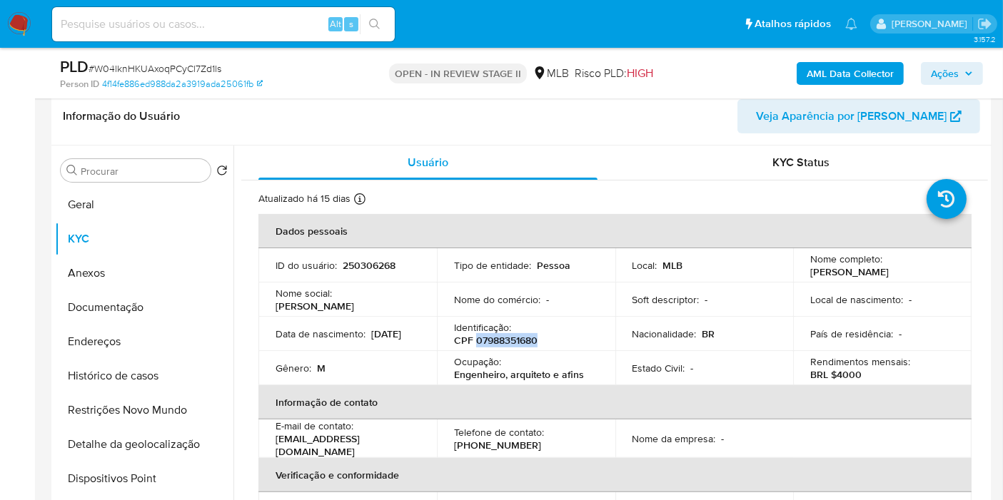
click at [942, 74] on span "Ações" at bounding box center [945, 73] width 28 height 23
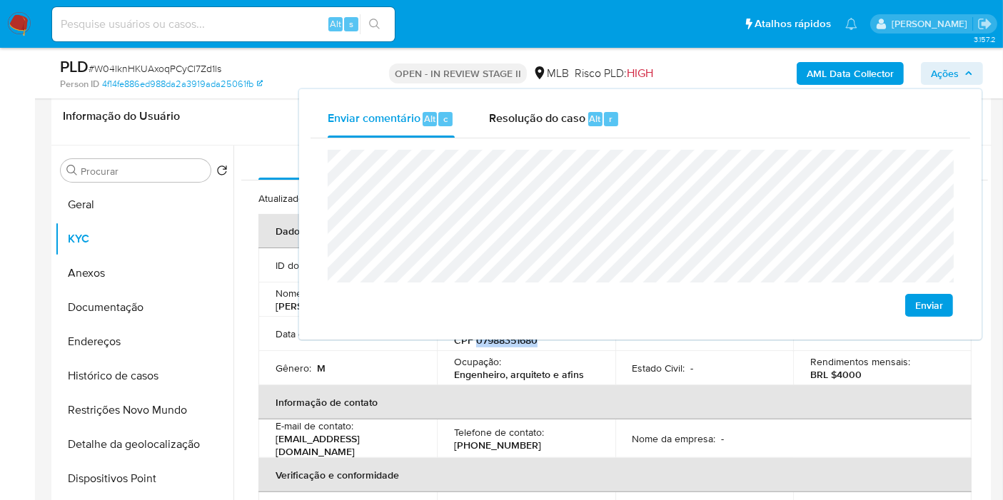
scroll to position [555, 0]
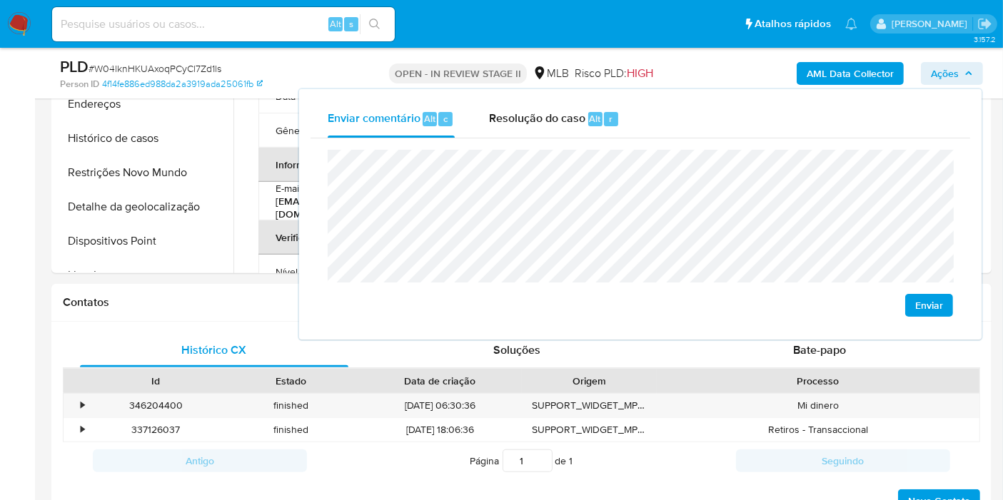
click at [0, 0] on lt-span "econômica" at bounding box center [0, 0] width 0 height 0
click at [272, 296] on h1 "Contatos" at bounding box center [521, 303] width 917 height 14
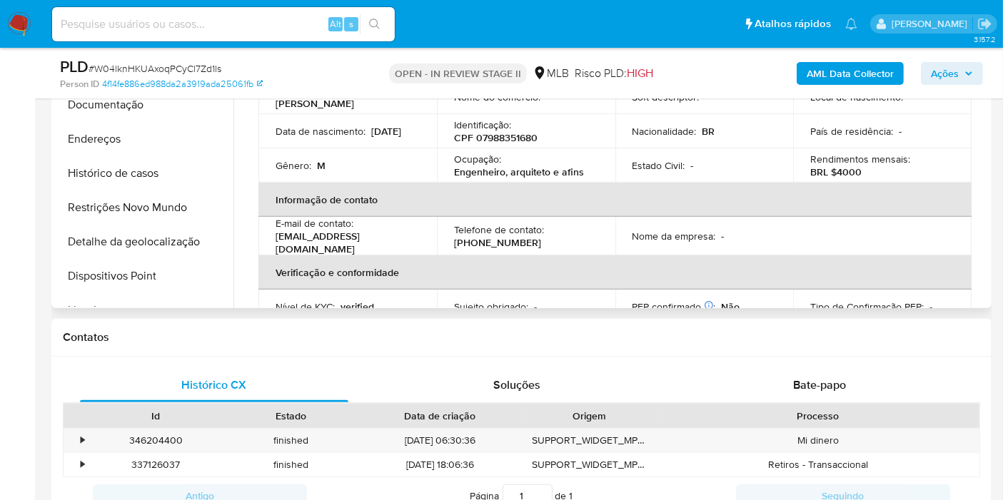
scroll to position [475, 0]
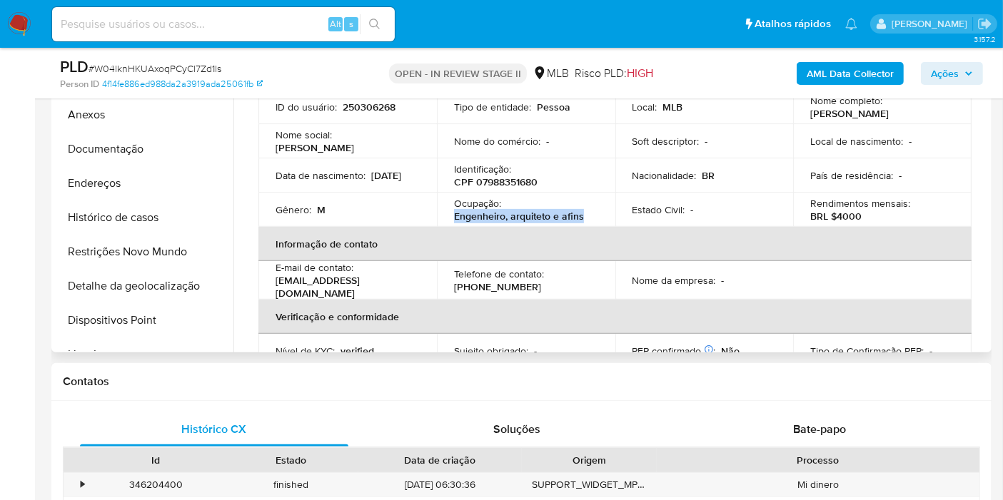
drag, startPoint x: 454, startPoint y: 215, endPoint x: 592, endPoint y: 215, distance: 137.8
click at [585, 215] on div "Ocupação : Engenheiro, arquiteto e afins" at bounding box center [526, 210] width 144 height 26
copy p "Engenheiro, arquiteto e afins"
click at [950, 71] on span "Ações" at bounding box center [945, 73] width 28 height 23
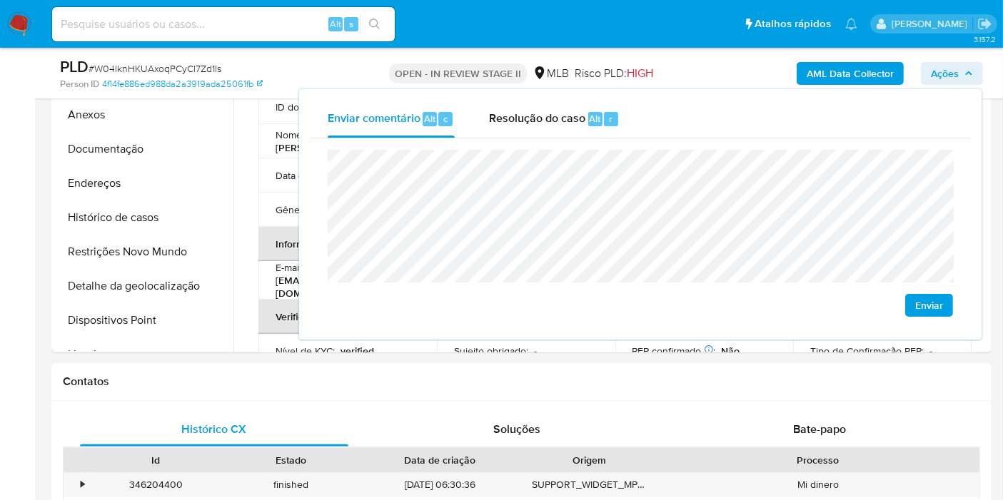
click at [382, 396] on div "Contatos" at bounding box center [521, 382] width 940 height 38
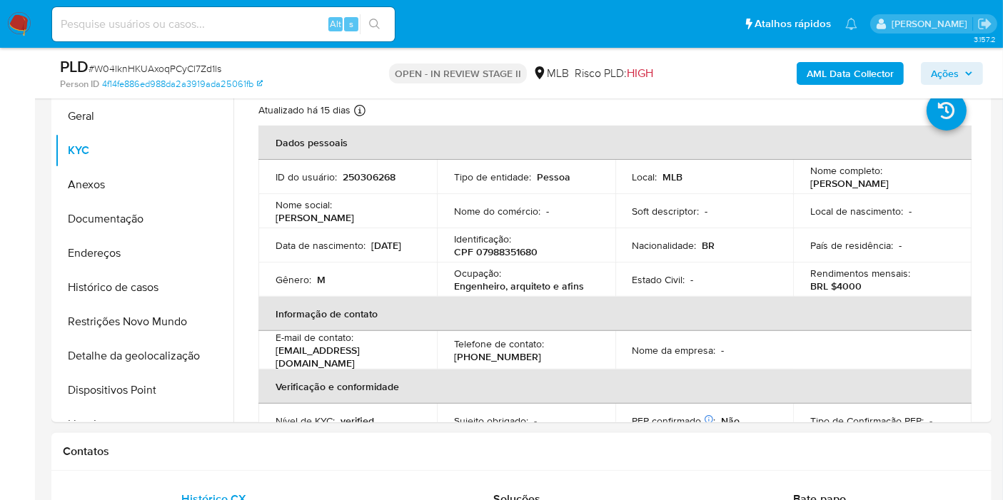
scroll to position [317, 0]
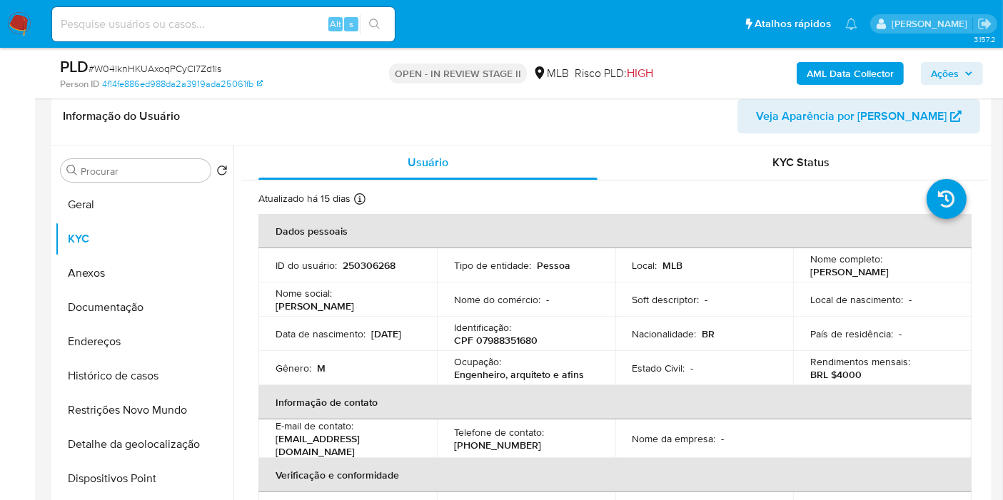
click at [360, 260] on p "250306268" at bounding box center [369, 265] width 53 height 13
copy p "250306268"
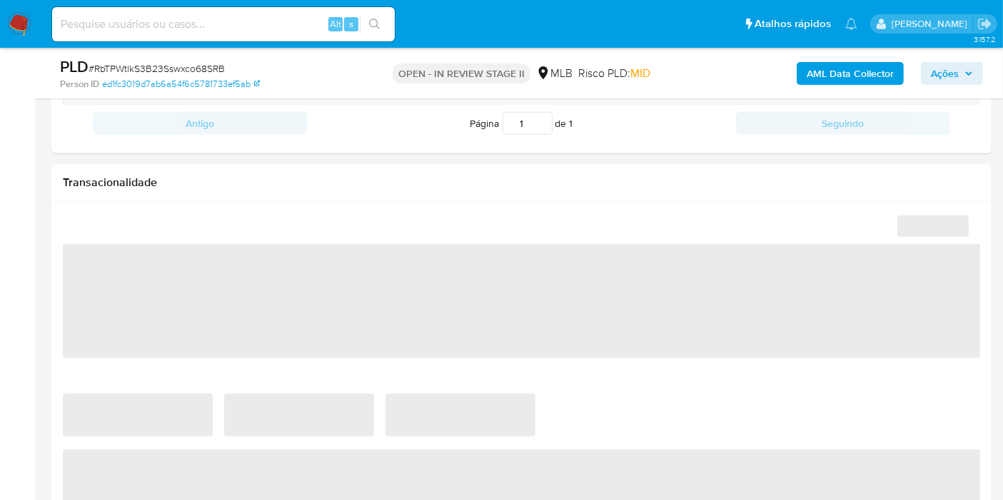
select select "10"
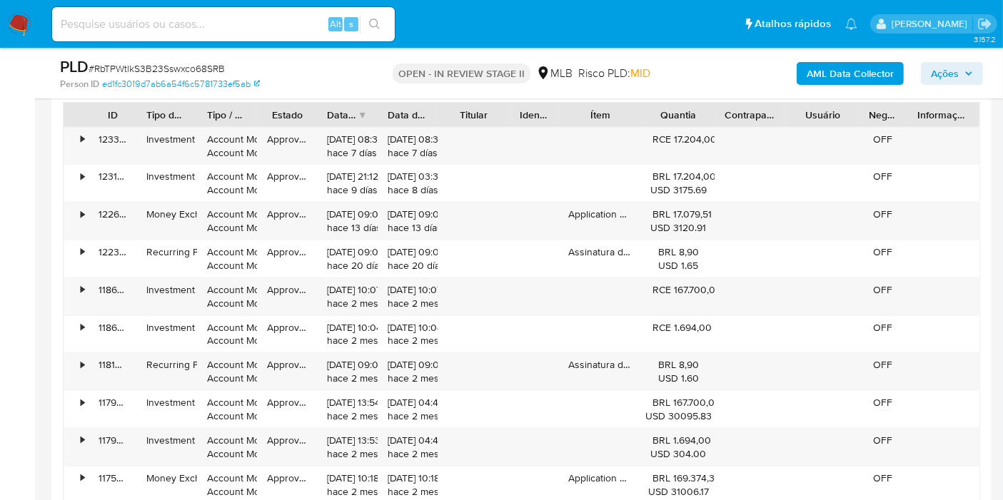
scroll to position [1586, 0]
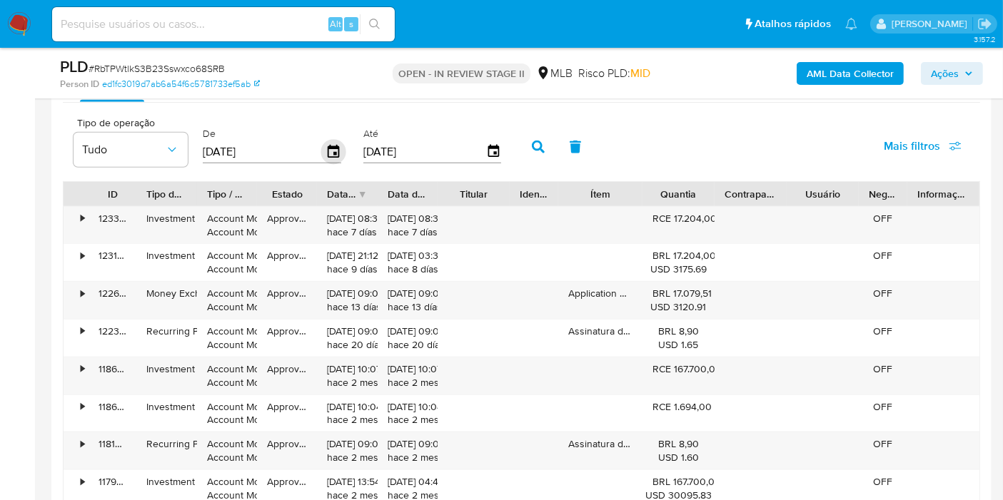
click at [333, 148] on icon "button" at bounding box center [333, 152] width 25 height 25
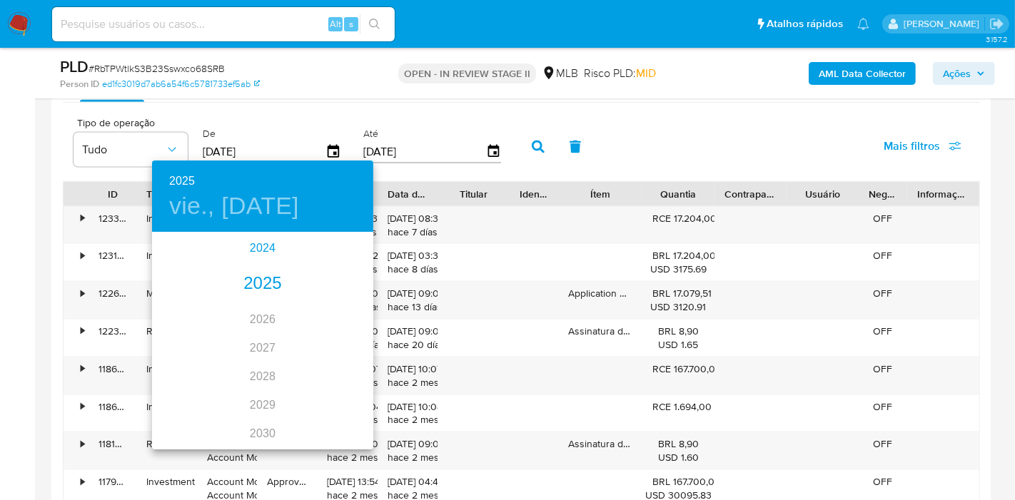
click at [261, 250] on div "2024" at bounding box center [262, 248] width 221 height 29
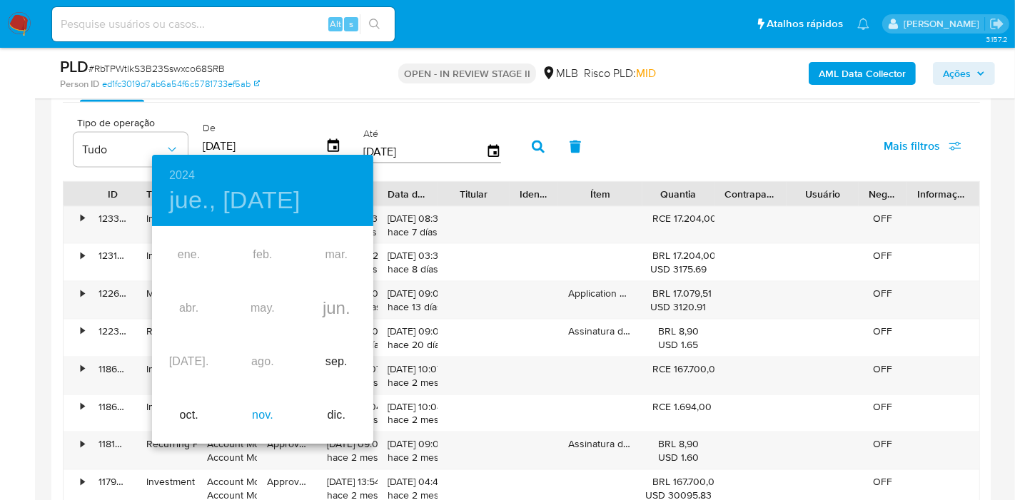
click at [257, 419] on div "nov." at bounding box center [263, 416] width 74 height 54
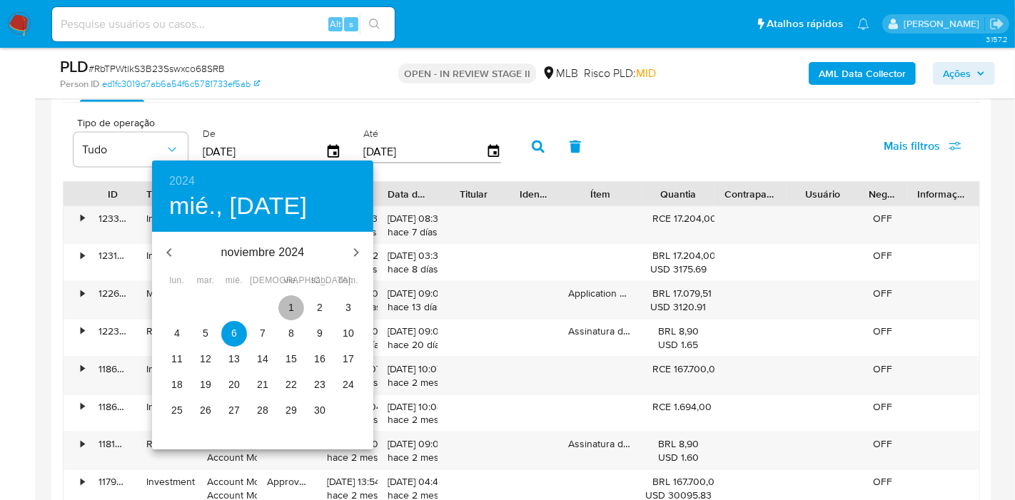
drag, startPoint x: 281, startPoint y: 303, endPoint x: 471, endPoint y: 222, distance: 207.3
click at [281, 304] on span "1" at bounding box center [291, 308] width 26 height 14
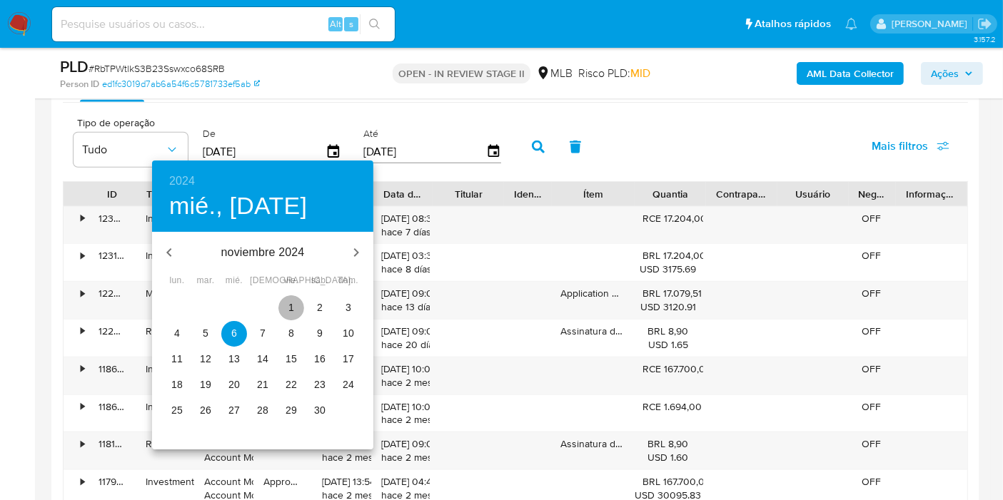
type input "[DATE]"
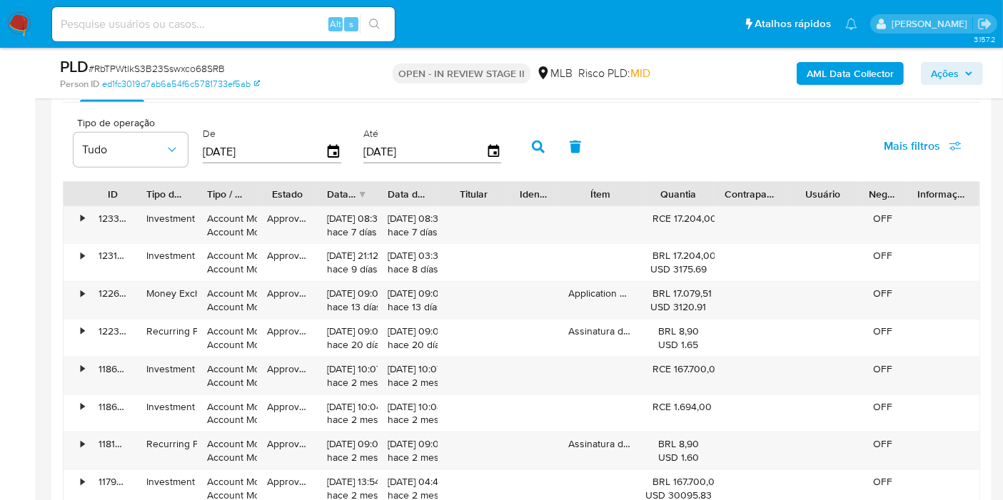
click at [532, 144] on icon "button" at bounding box center [538, 147] width 13 height 13
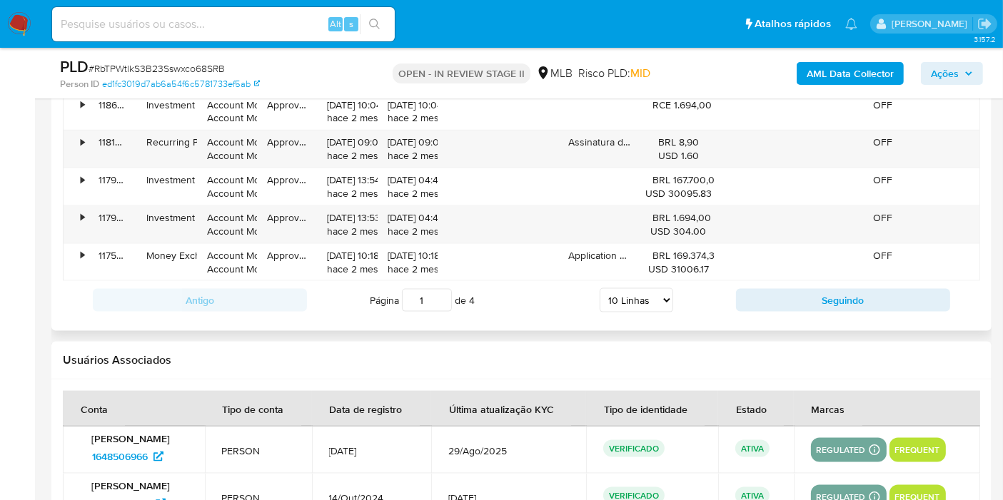
scroll to position [1980, 0]
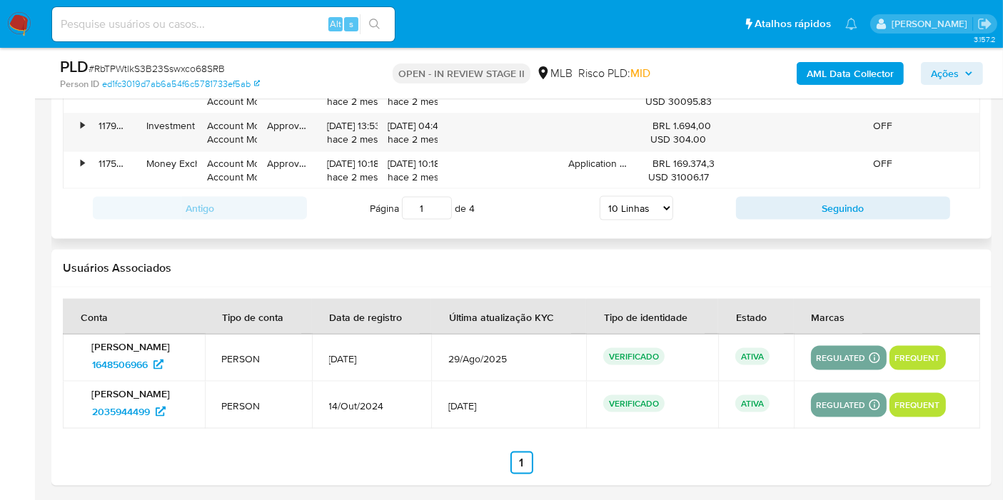
click at [634, 205] on select "5 Linhas 10 Linhas 20 Linhas 25 Linhas 50 Linhas 100 Linhas" at bounding box center [637, 208] width 74 height 24
select select "50"
click at [600, 196] on select "5 Linhas 10 Linhas 20 Linhas 25 Linhas 50 Linhas 100 Linhas" at bounding box center [637, 208] width 74 height 24
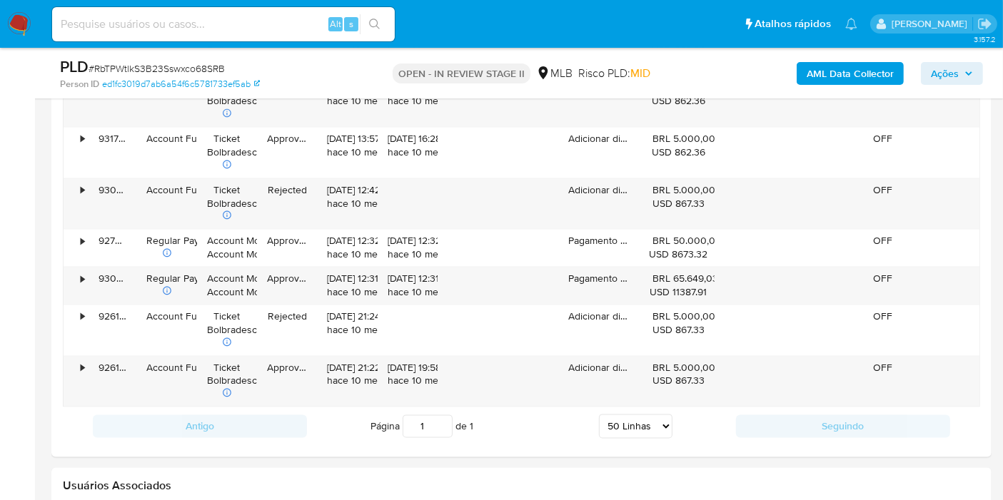
scroll to position [2754, 0]
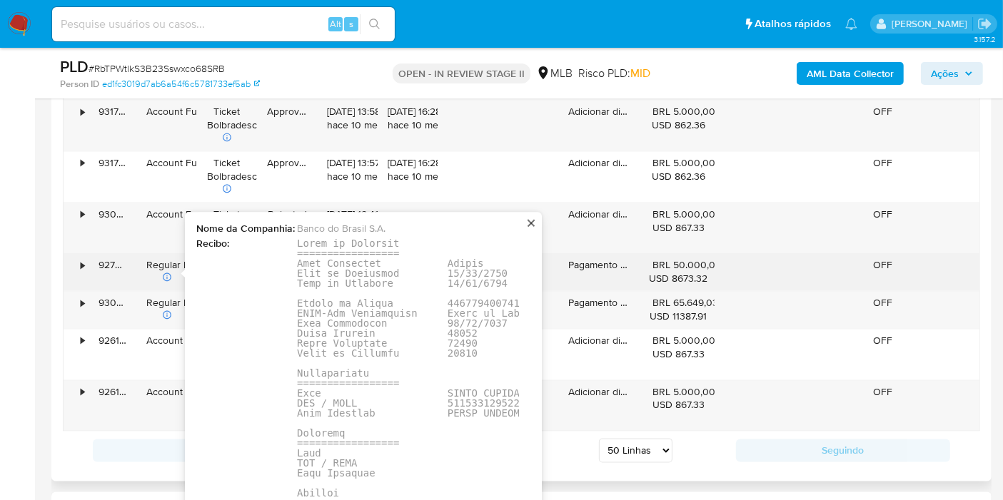
click at [458, 403] on pre at bounding box center [513, 418] width 433 height 360
click at [459, 403] on pre at bounding box center [513, 418] width 433 height 360
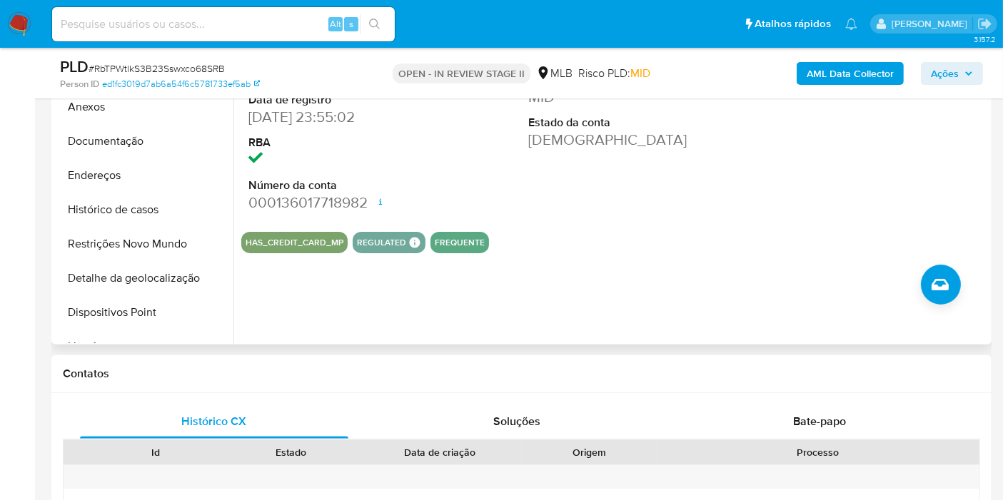
scroll to position [246, 0]
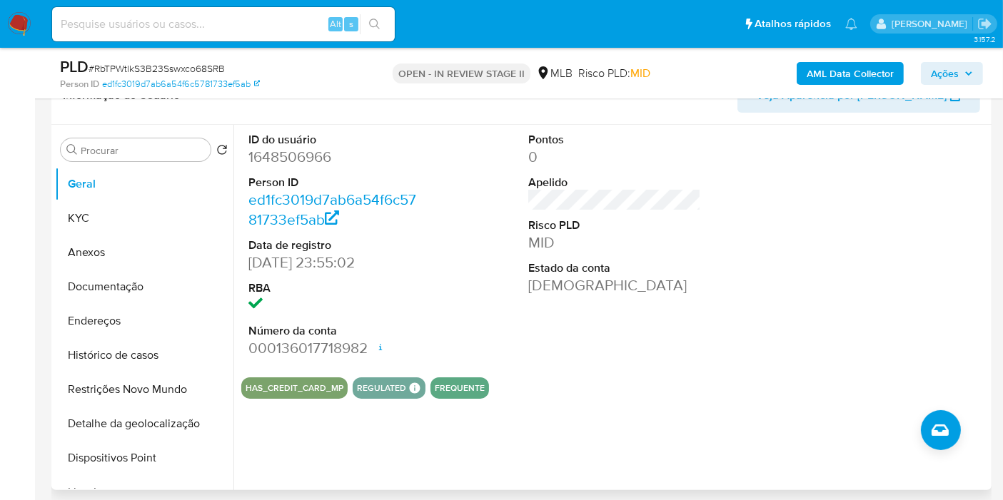
click at [306, 158] on dd "1648506966" at bounding box center [334, 157] width 173 height 20
copy dd "1648506966"
